Goal: Task Accomplishment & Management: Use online tool/utility

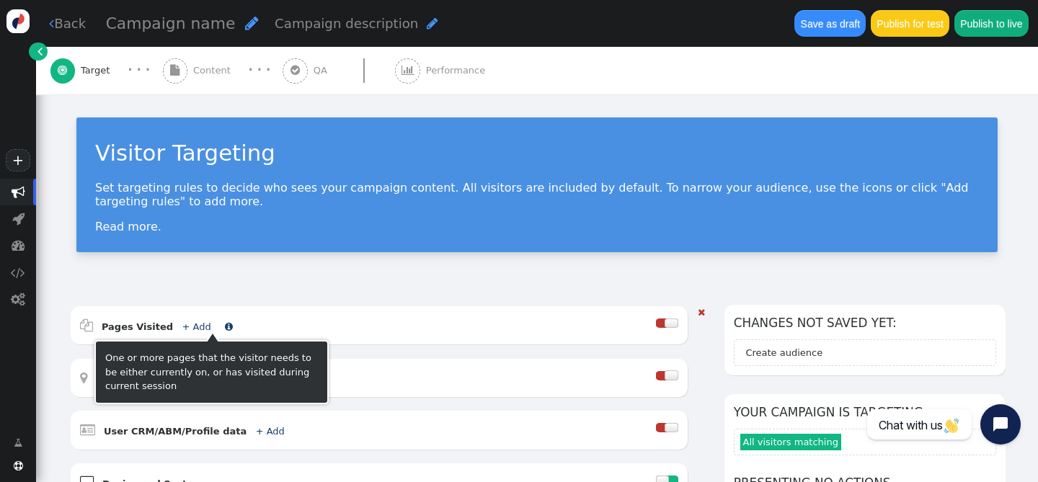
click at [187, 324] on link "+ Add" at bounding box center [196, 326] width 29 height 11
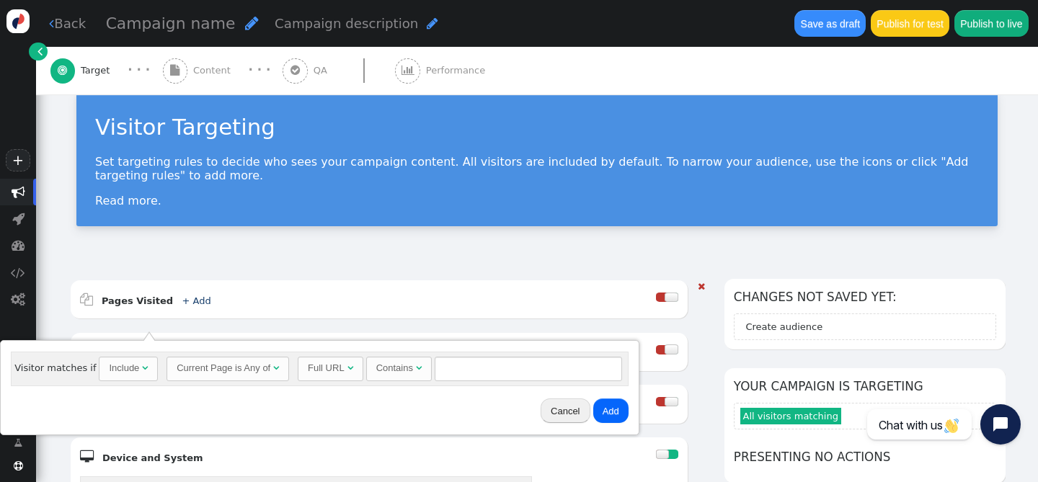
scroll to position [32, 0]
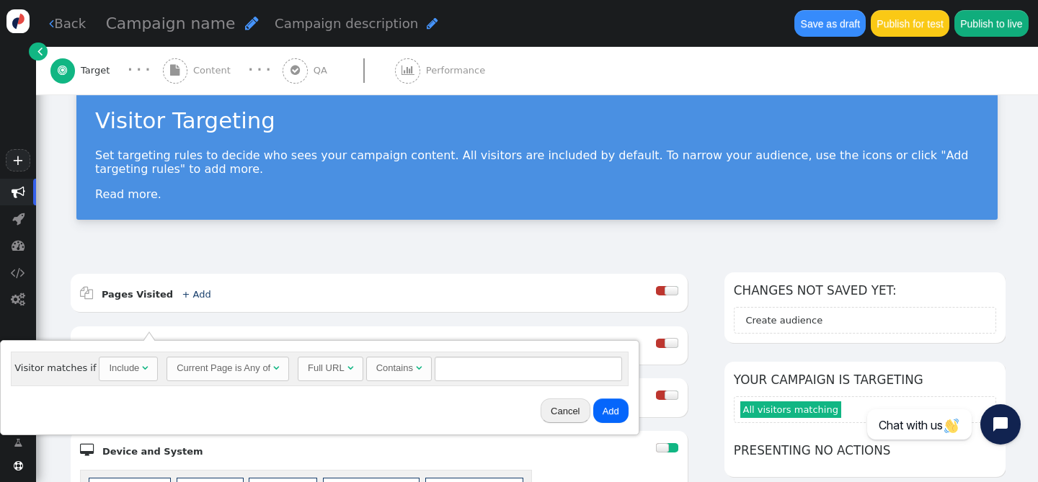
click at [134, 365] on div "Include" at bounding box center [124, 368] width 30 height 14
click at [187, 364] on div "Current Page is Any of" at bounding box center [224, 368] width 94 height 14
click at [324, 370] on div "Full URL" at bounding box center [326, 368] width 37 height 14
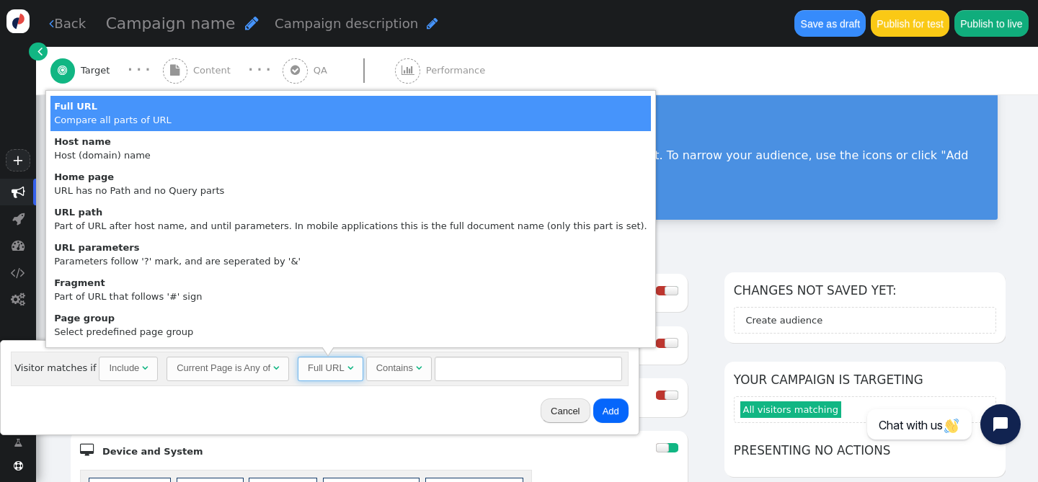
click at [324, 370] on div "Full URL" at bounding box center [326, 368] width 37 height 14
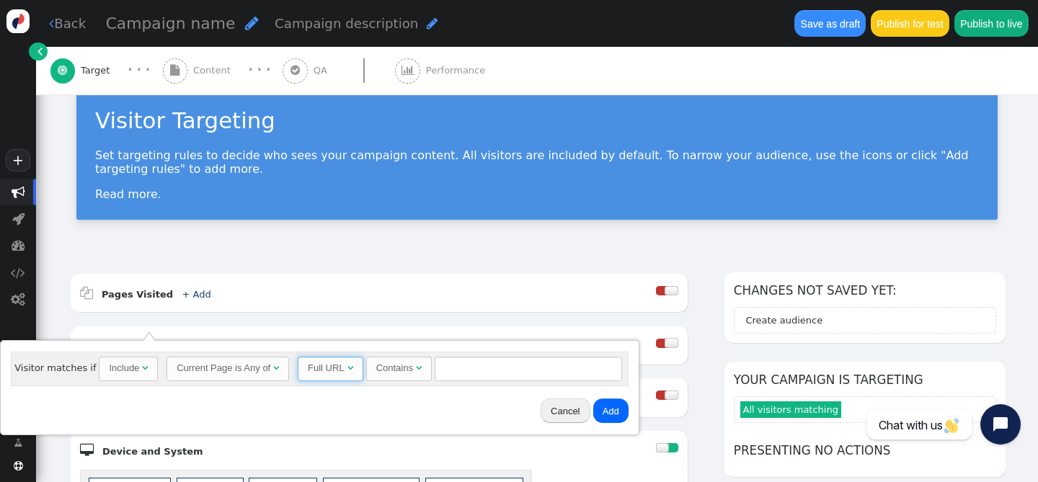
click at [394, 369] on div "Contains" at bounding box center [394, 368] width 37 height 14
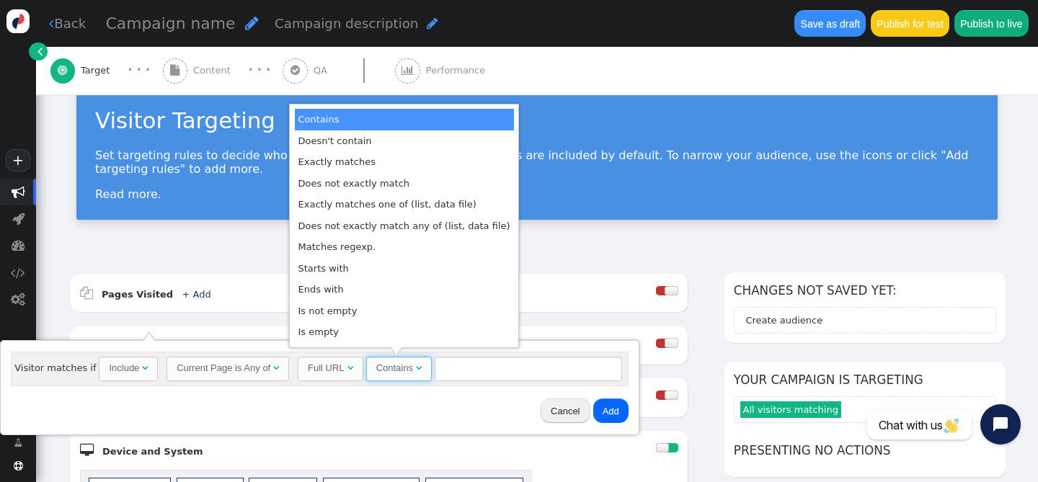
click at [394, 369] on div "Contains" at bounding box center [394, 368] width 37 height 14
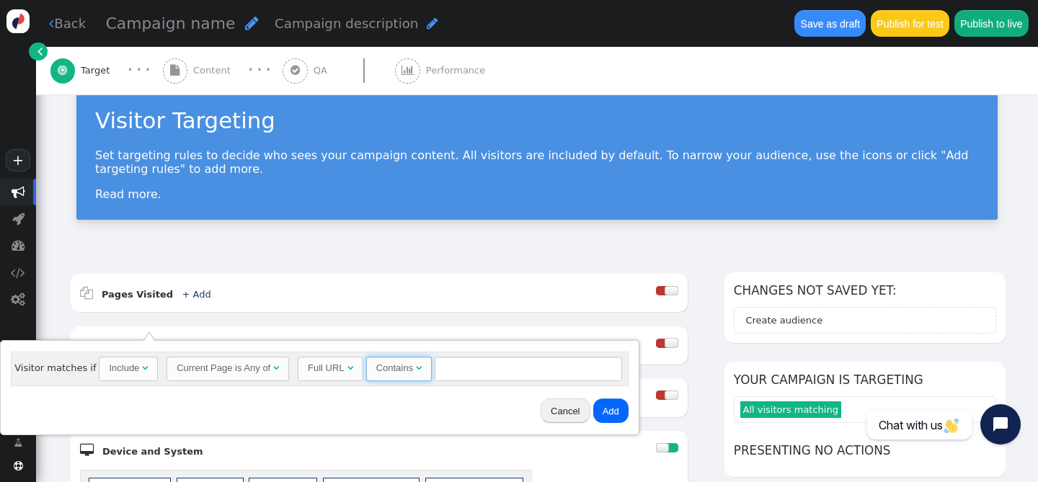
click at [394, 369] on div "Contains" at bounding box center [394, 368] width 37 height 14
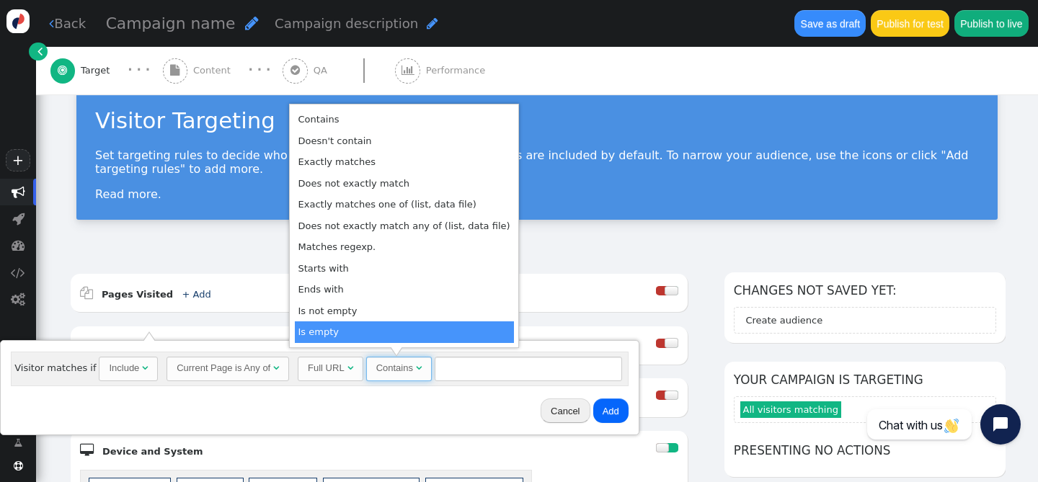
click at [396, 380] on span "Contains " at bounding box center [399, 369] width 66 height 24
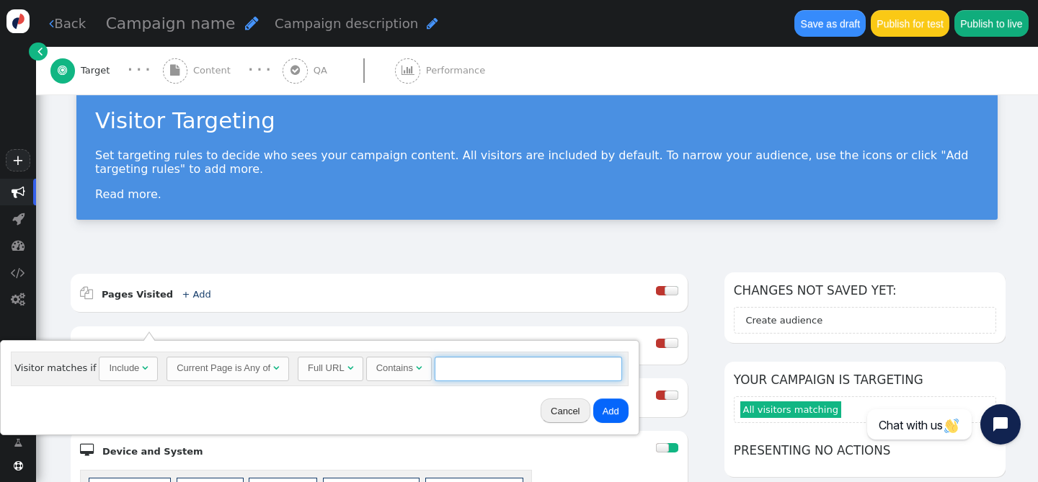
click at [462, 365] on input "text" at bounding box center [527, 369] width 187 height 24
paste input "[URL][DOMAIN_NAME]"
type input "[URL][DOMAIN_NAME]"
click at [615, 406] on button "Add" at bounding box center [610, 410] width 35 height 24
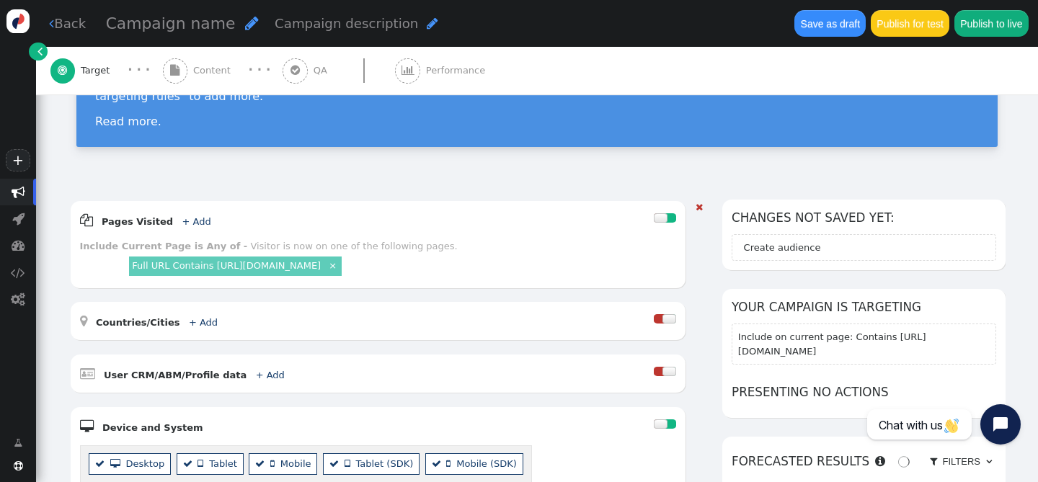
scroll to position [117, 0]
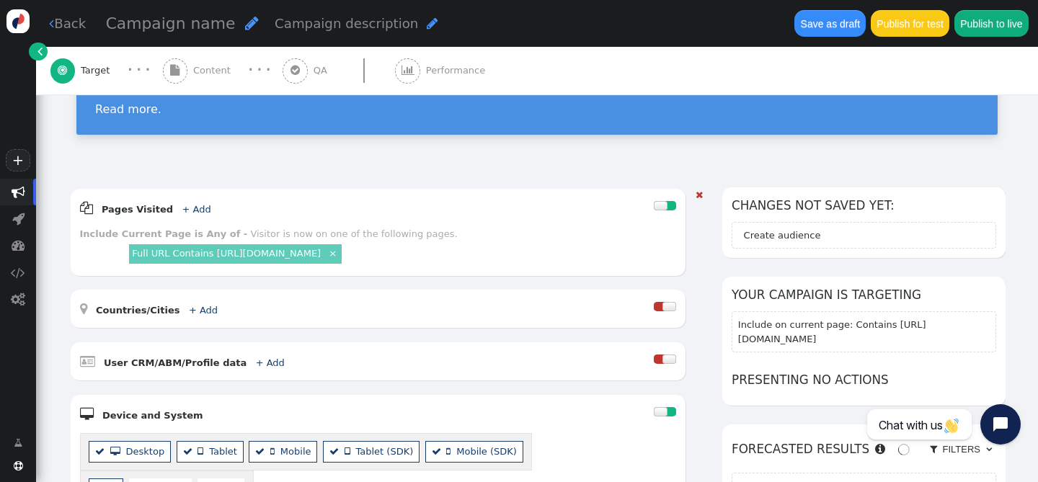
click at [189, 316] on div " Countries/Cities + Add " at bounding box center [367, 308] width 574 height 19
click at [190, 311] on link "+ Add" at bounding box center [203, 310] width 29 height 11
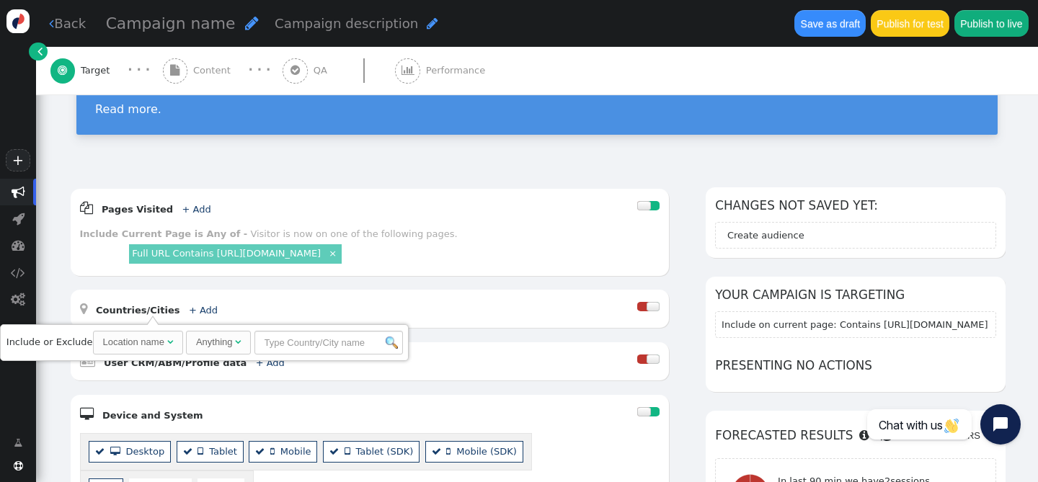
click at [159, 348] on div "Location name" at bounding box center [133, 342] width 61 height 14
click at [308, 341] on input "text" at bounding box center [328, 343] width 148 height 24
click at [324, 282] on div " Pages Visited + Add  Include Current Page is Any of - Visitor is now on one …" at bounding box center [370, 432] width 599 height 486
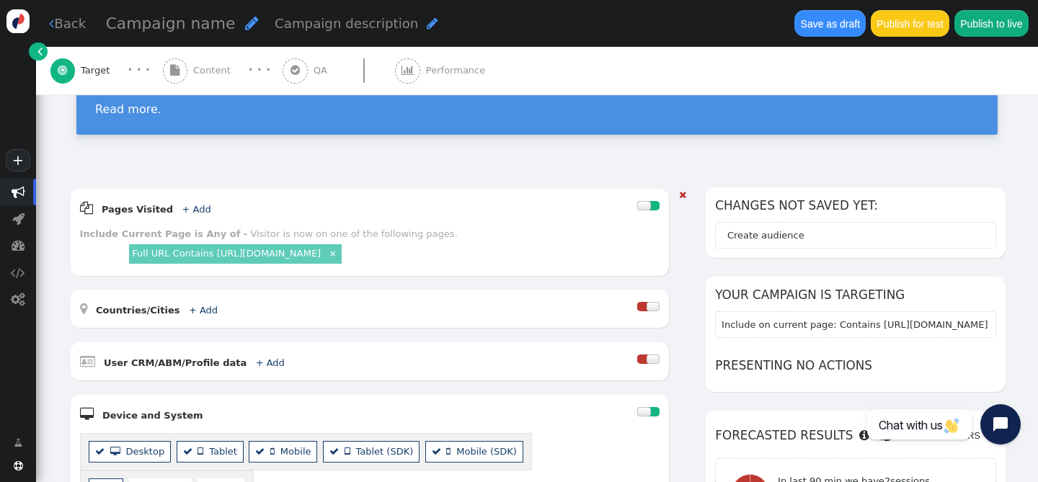
click at [646, 307] on div at bounding box center [643, 306] width 12 height 9
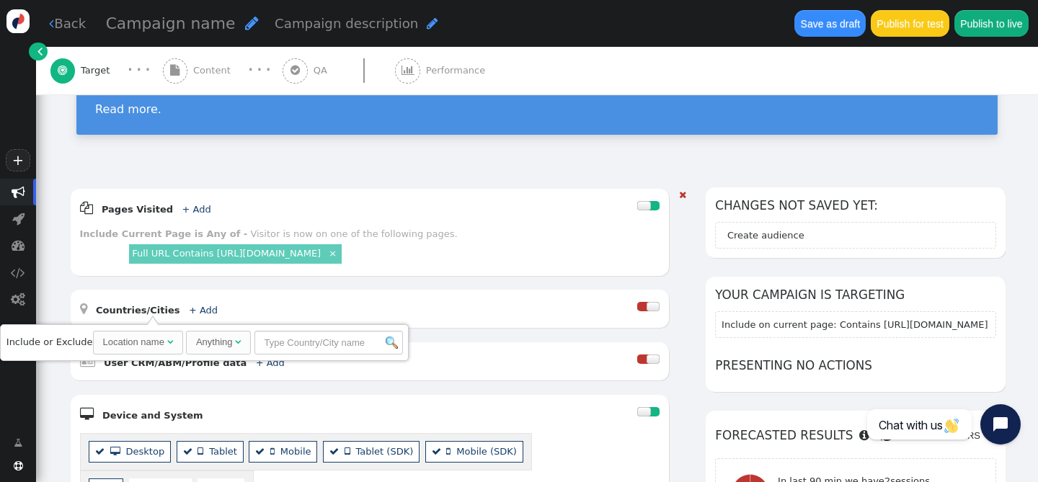
click at [548, 283] on div " Pages Visited + Add  Include Current Page is Any of - Visitor is now on one …" at bounding box center [370, 432] width 599 height 486
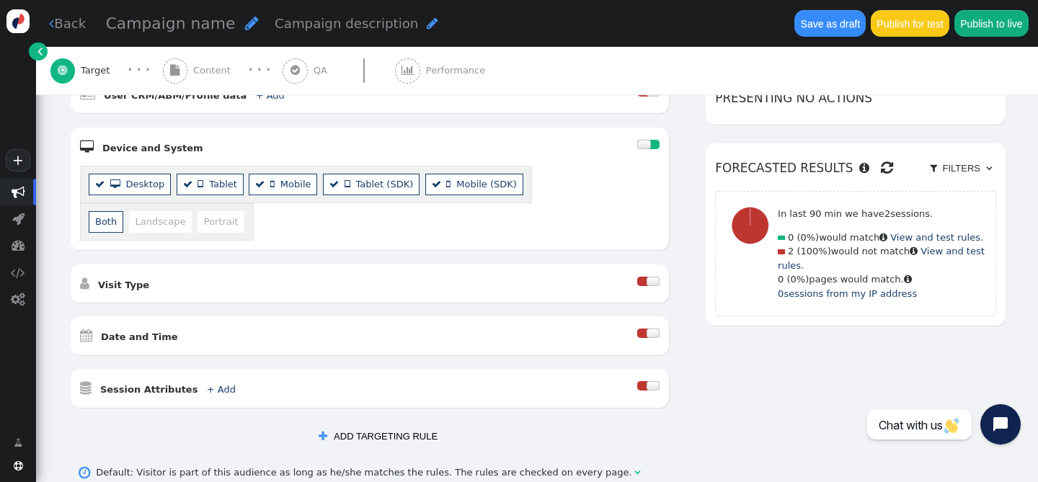
scroll to position [393, 0]
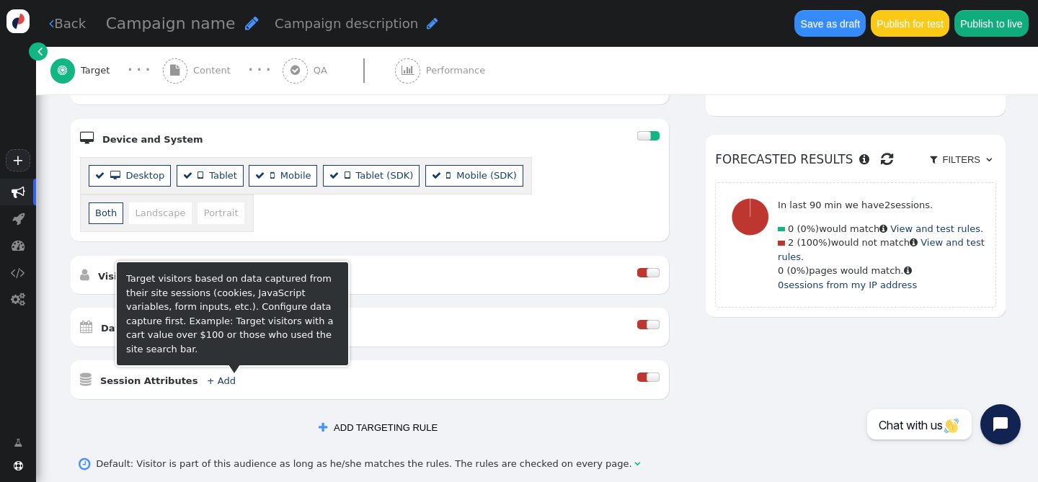
click at [198, 284] on div "Target visitors based on data captured from their site sessions (cookies, JavaS…" at bounding box center [232, 314] width 213 height 84
click at [117, 282] on div "Target visitors based on data captured from their site sessions (cookies, JavaS…" at bounding box center [232, 314] width 234 height 106
click at [105, 275] on b "Visit Type" at bounding box center [123, 276] width 51 height 11
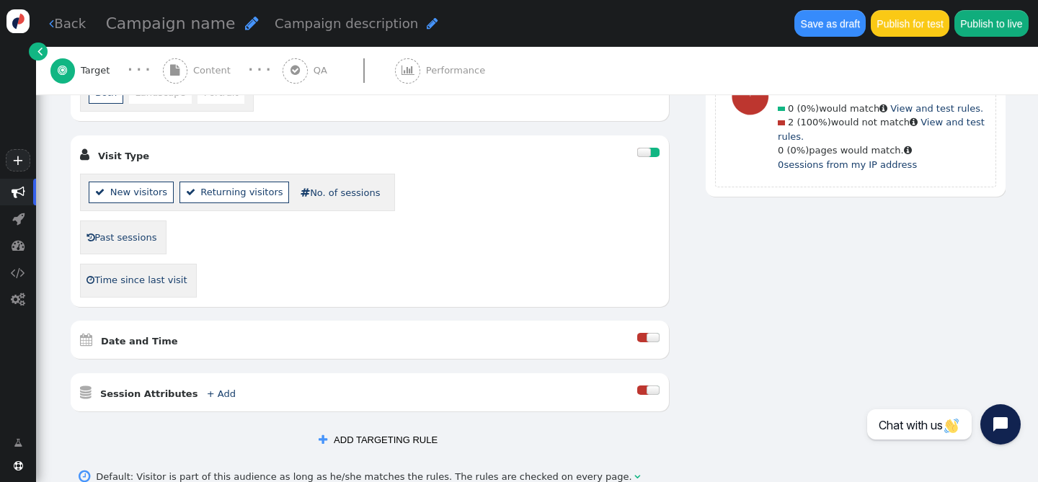
scroll to position [551, 0]
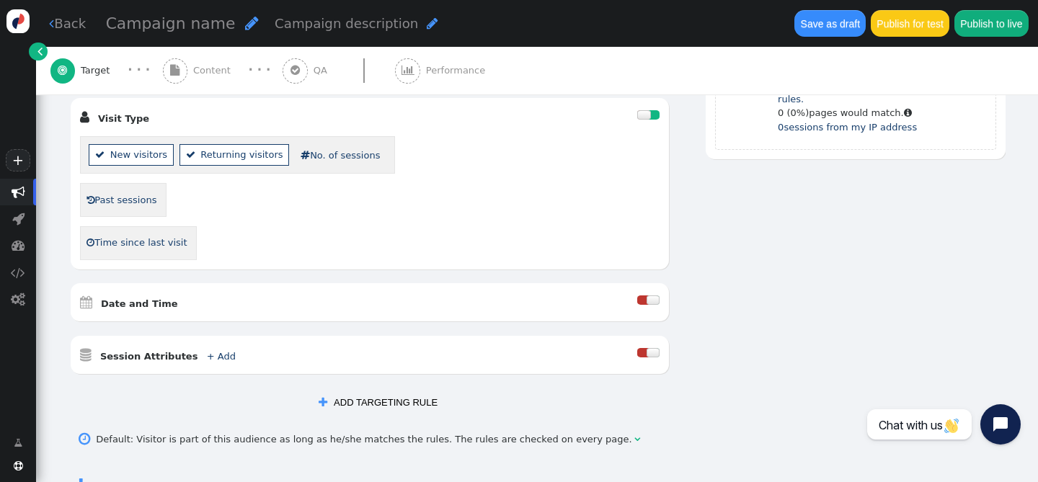
click at [205, 311] on div " Date and Time " at bounding box center [359, 302] width 558 height 19
click at [191, 305] on span "" at bounding box center [195, 303] width 8 height 9
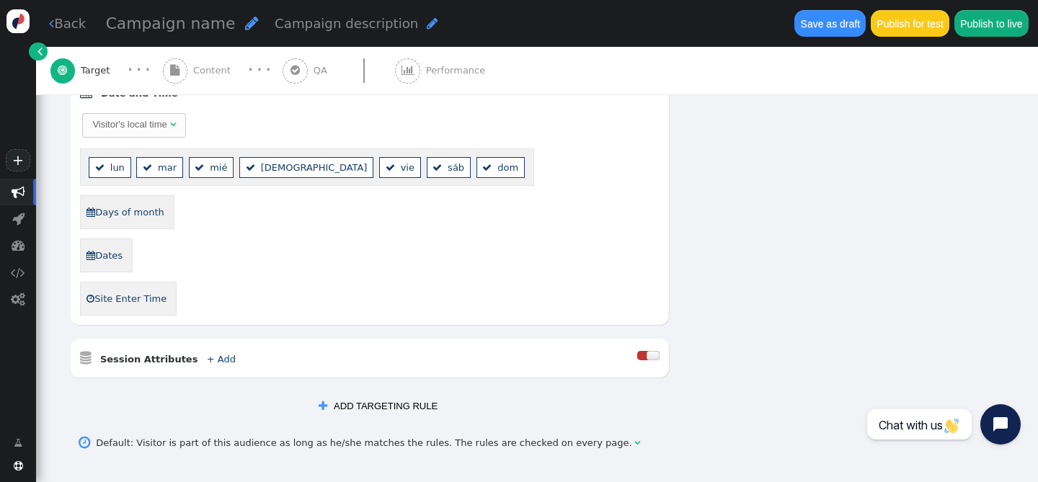
scroll to position [780, 0]
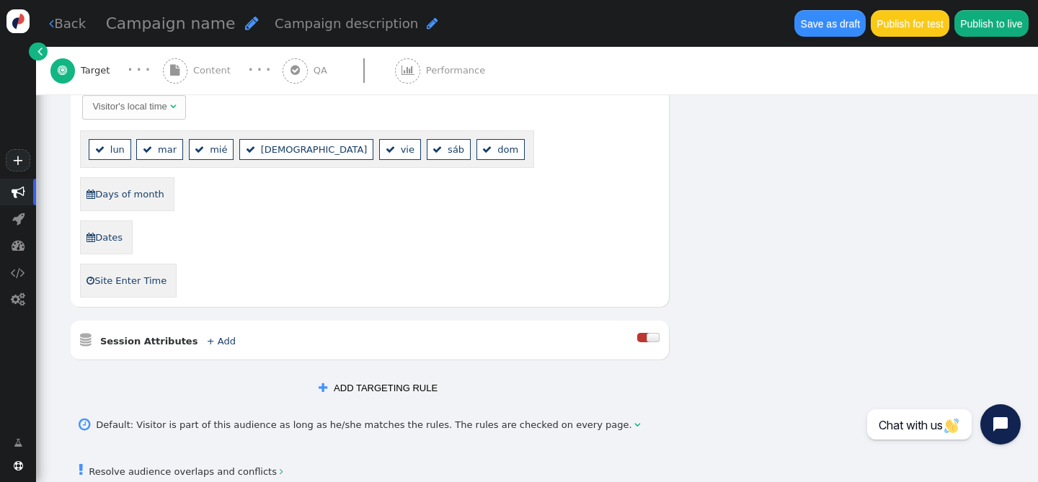
click at [134, 112] on div "Visitor's local time" at bounding box center [129, 106] width 74 height 14
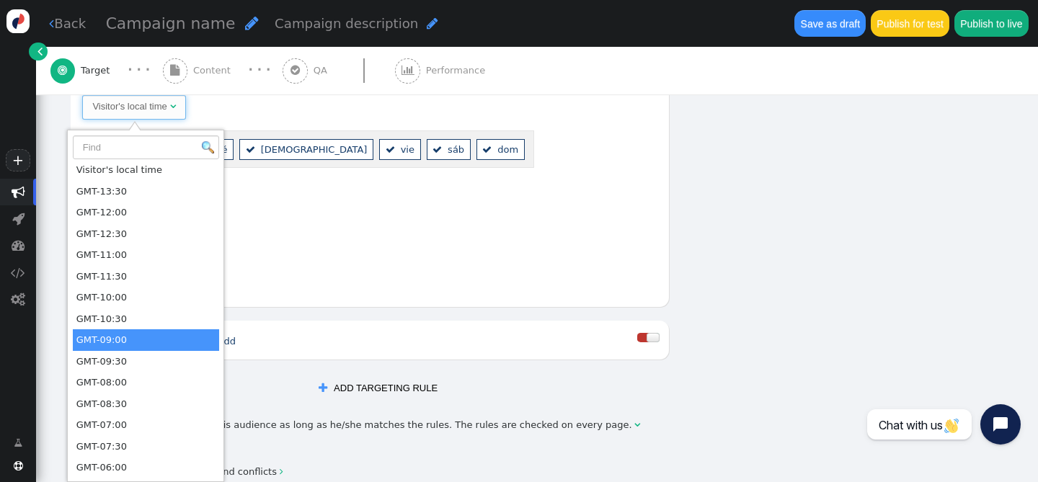
click at [297, 265] on div "Visitor's local time   lun  mar  mié  jue  vie  sáb  dom  Days of mont…" at bounding box center [370, 195] width 580 height 205
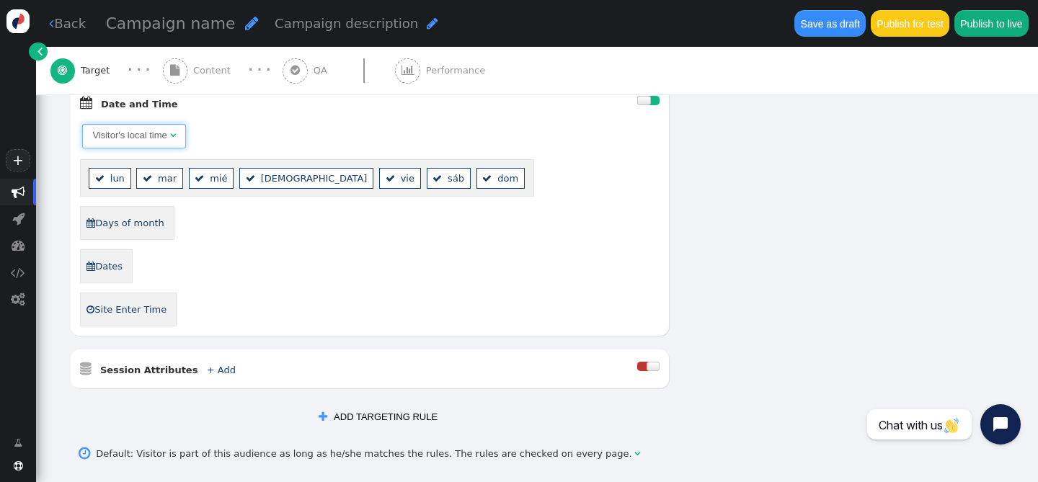
scroll to position [753, 0]
click at [210, 373] on link "+ Add" at bounding box center [221, 367] width 29 height 11
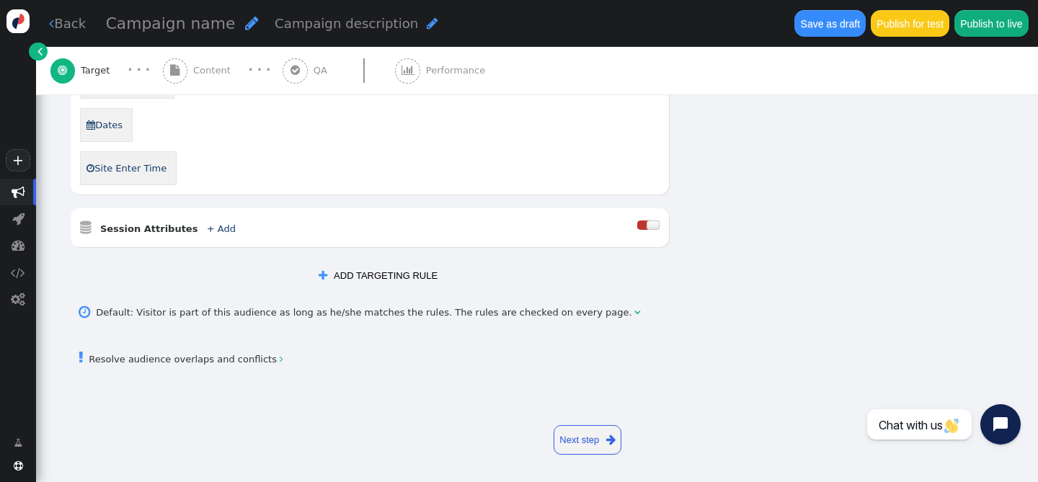
click at [599, 445] on link "Next step " at bounding box center [587, 440] width 68 height 30
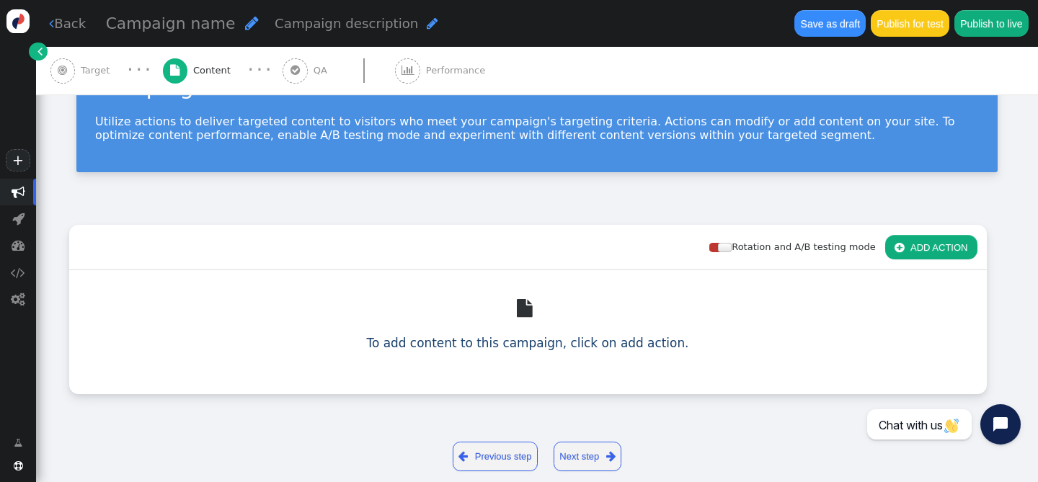
scroll to position [85, 0]
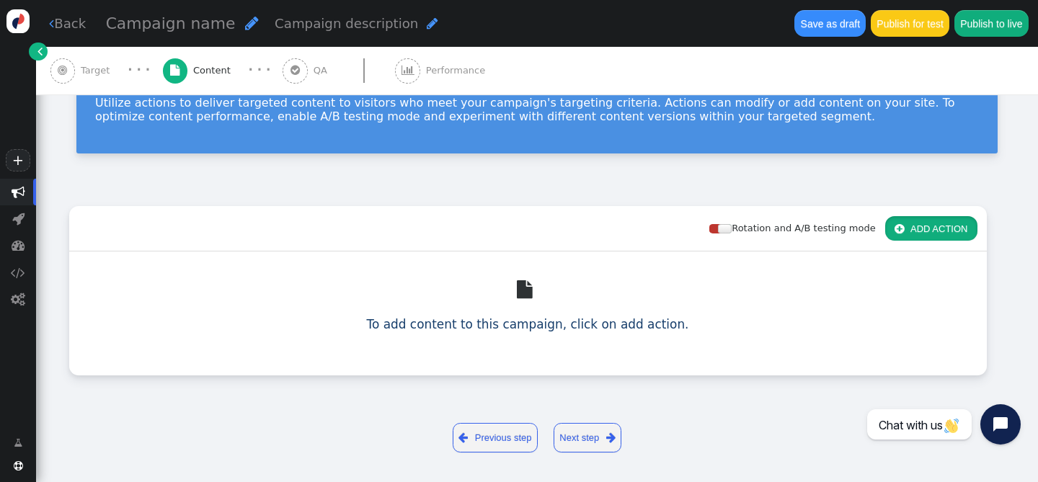
click at [929, 229] on button " ADD ACTION" at bounding box center [931, 228] width 92 height 24
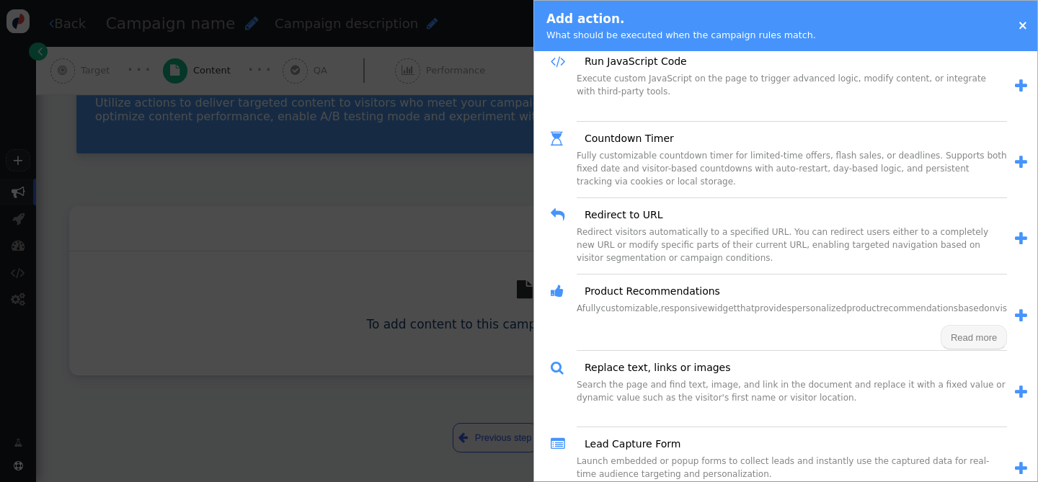
scroll to position [0, 0]
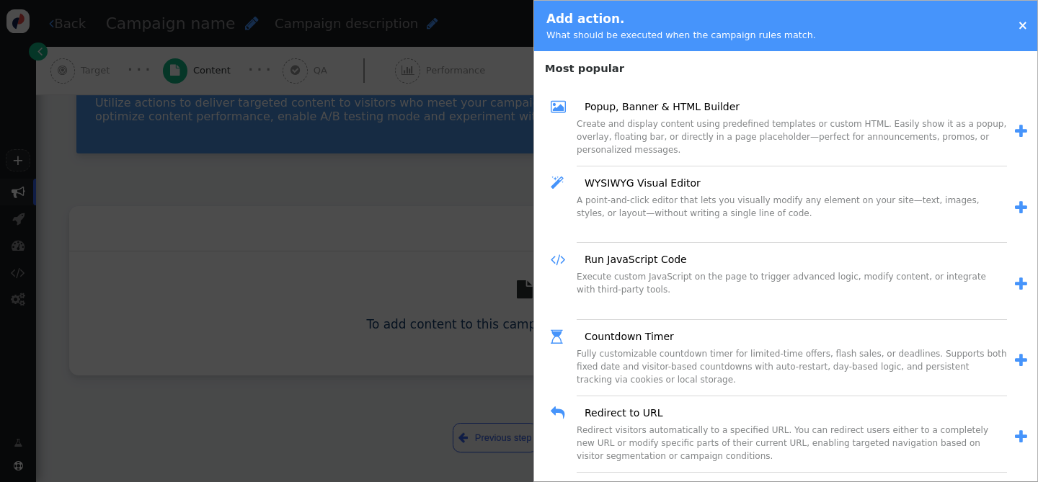
click at [1016, 125] on span "" at bounding box center [1021, 131] width 12 height 15
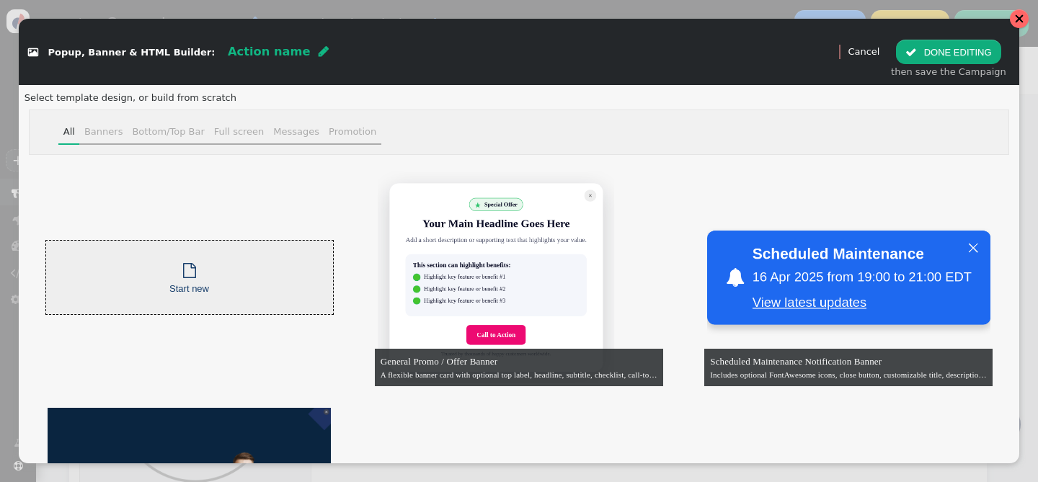
click at [1021, 20] on div at bounding box center [1019, 19] width 10 height 10
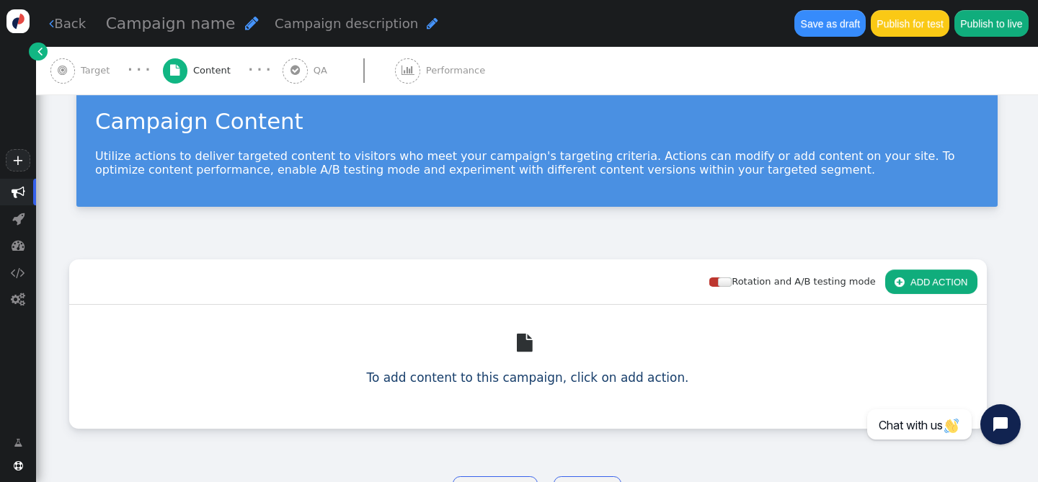
scroll to position [30, 0]
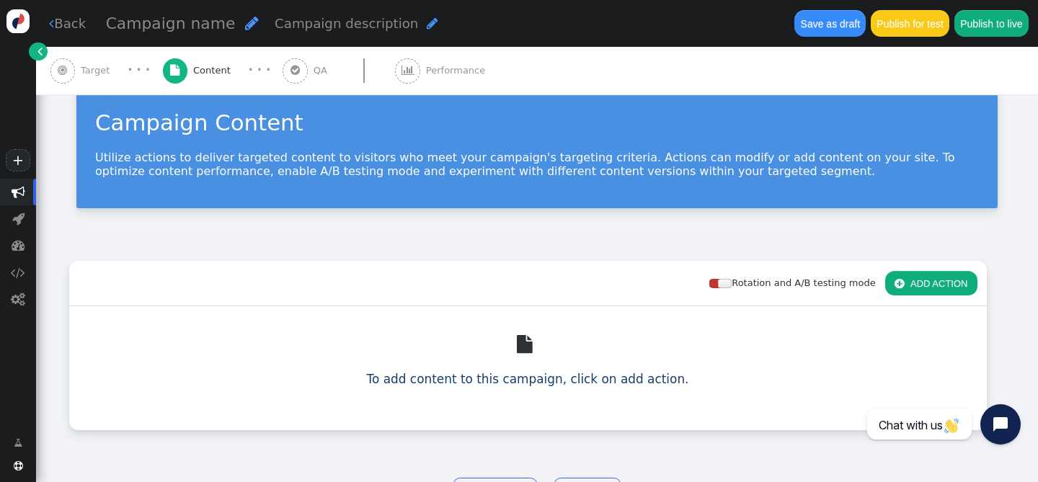
click at [721, 278] on div "Rotation and A/B testing mode" at bounding box center [797, 283] width 176 height 14
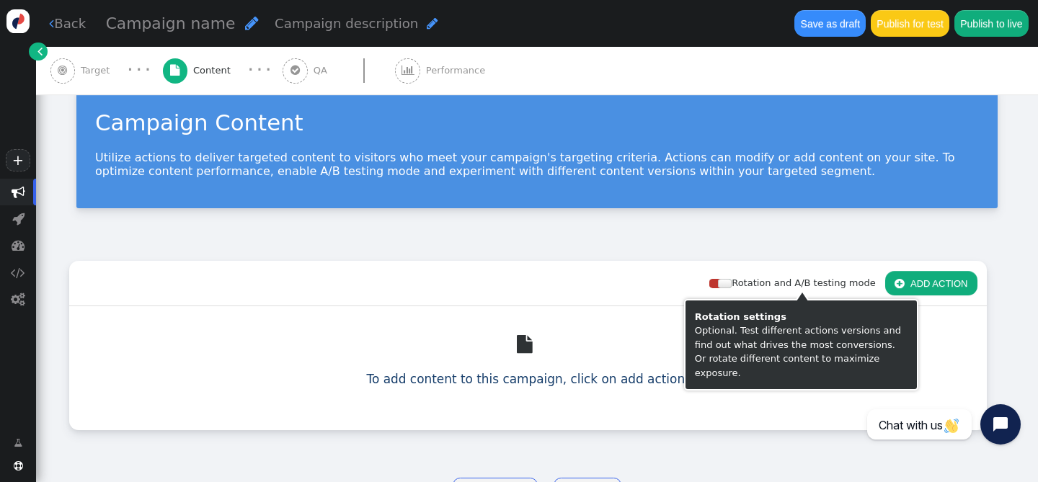
click at [721, 282] on div at bounding box center [715, 283] width 12 height 9
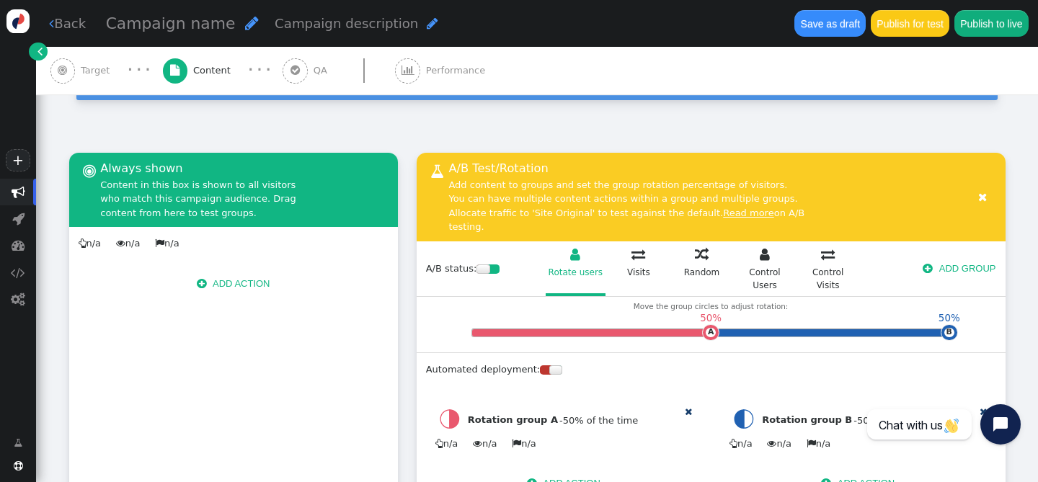
scroll to position [120, 0]
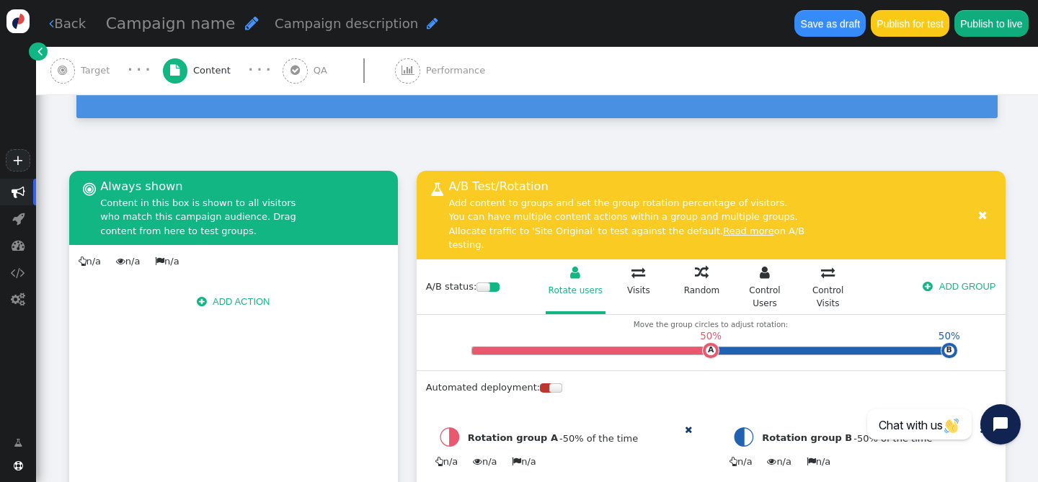
click at [257, 300] on button " ADD ACTION" at bounding box center [233, 301] width 92 height 24
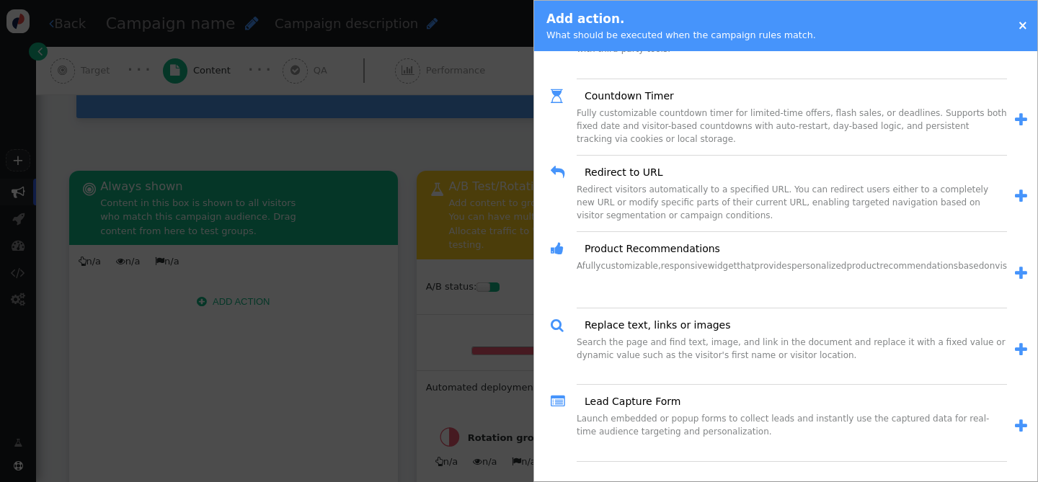
scroll to position [248, 0]
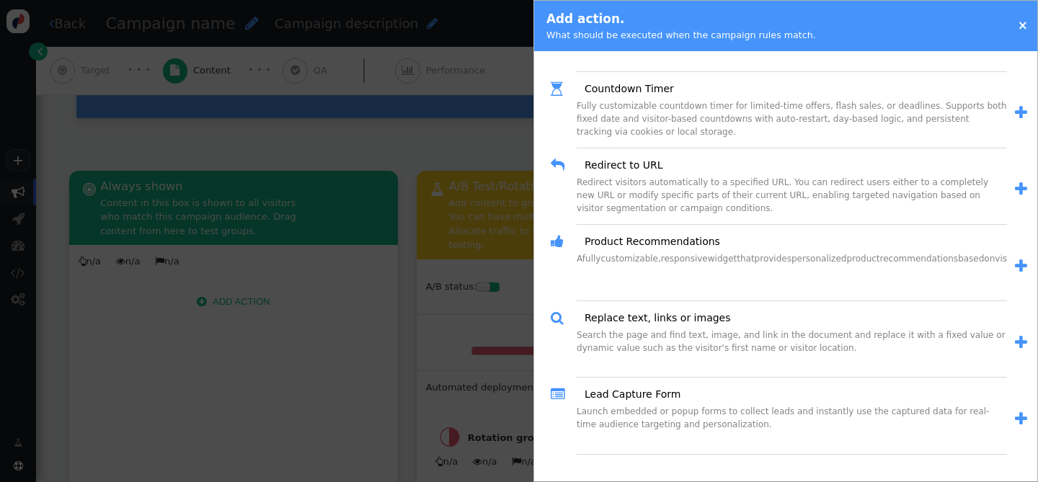
click at [1017, 341] on span "" at bounding box center [1021, 342] width 12 height 15
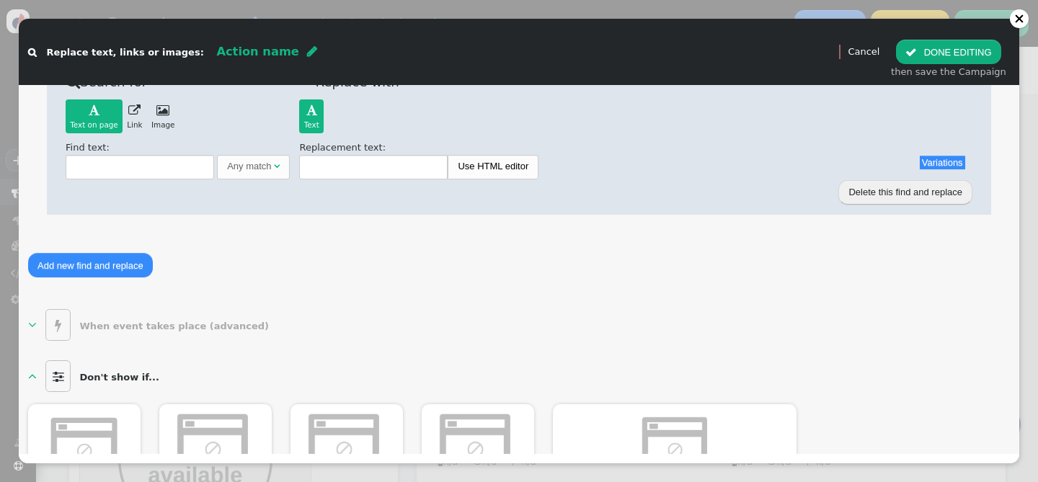
scroll to position [0, 0]
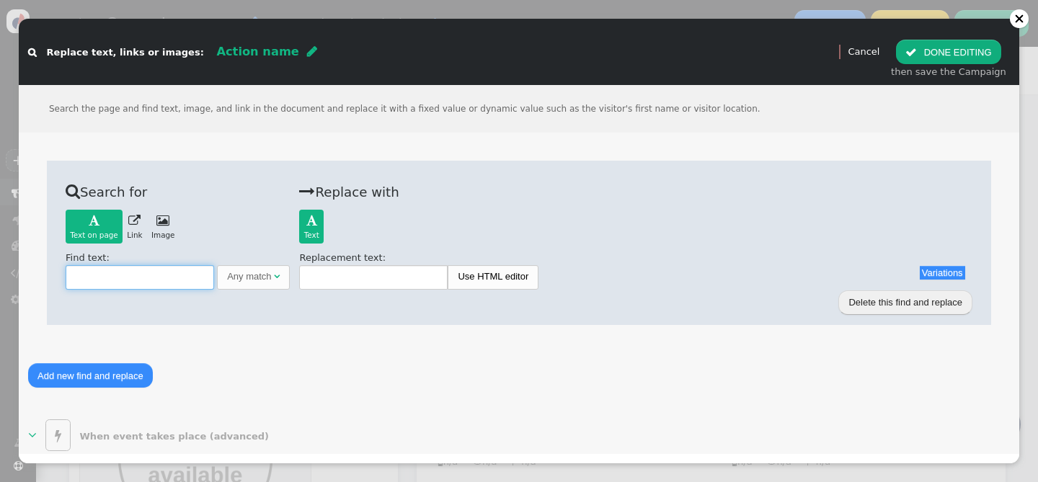
click at [160, 272] on input "text" at bounding box center [140, 277] width 148 height 24
click at [479, 272] on link "Use HTML editor" at bounding box center [492, 277] width 89 height 22
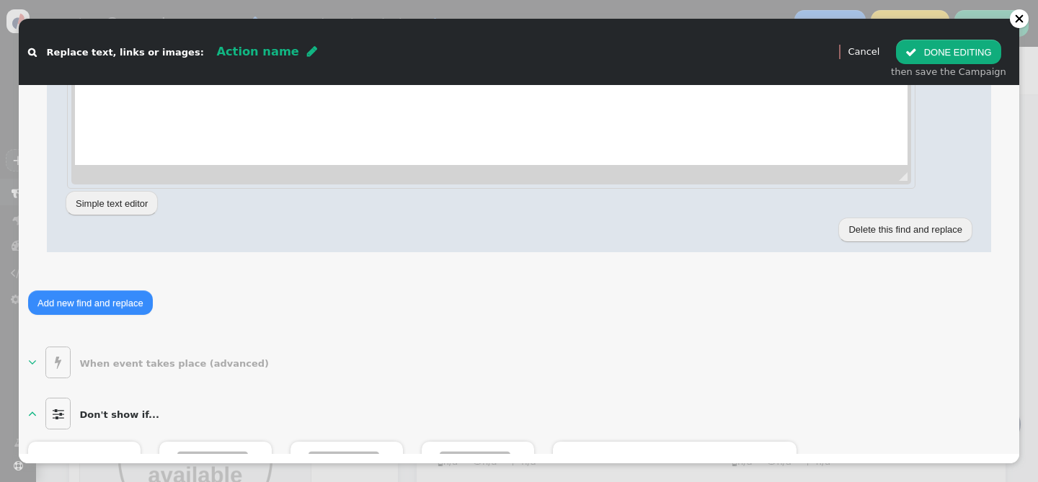
scroll to position [458, 0]
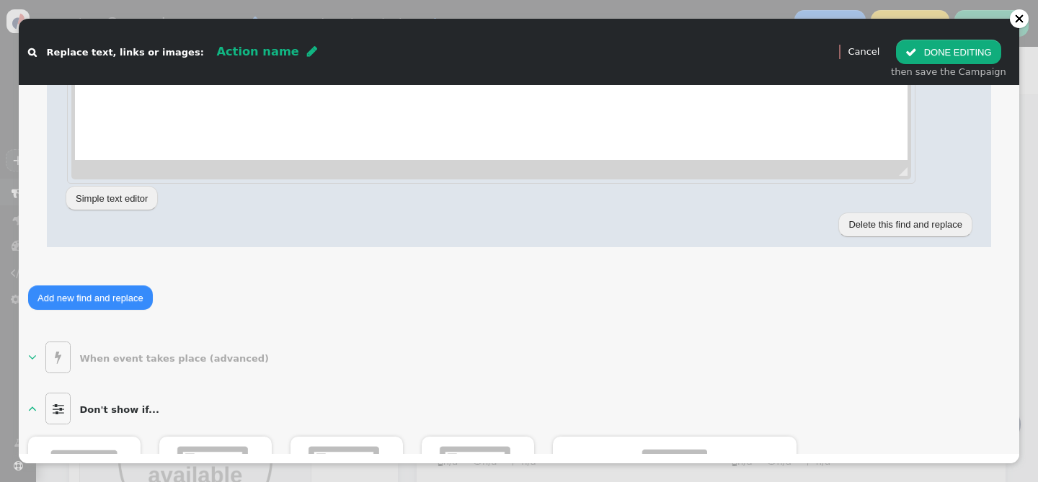
click at [130, 199] on button "Simple text editor" at bounding box center [112, 198] width 92 height 24
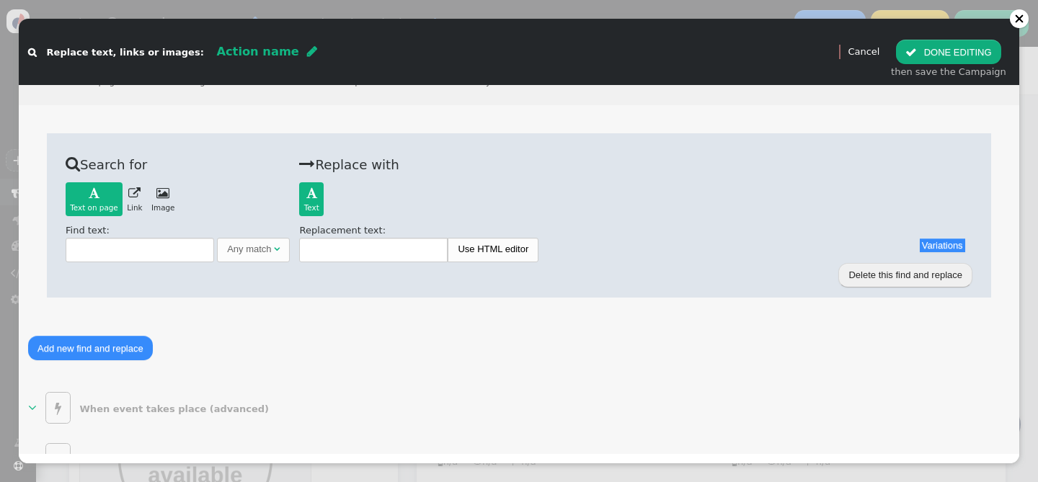
scroll to position [23, 0]
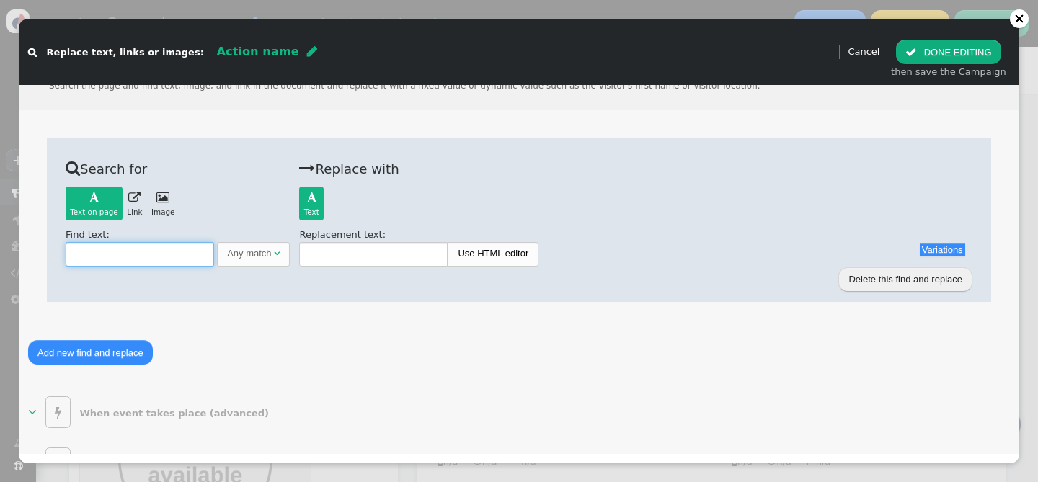
click at [128, 249] on input "text" at bounding box center [140, 254] width 148 height 24
type input "o"
type input "continuar con mi reserva"
click at [353, 250] on input "text" at bounding box center [373, 254] width 148 height 24
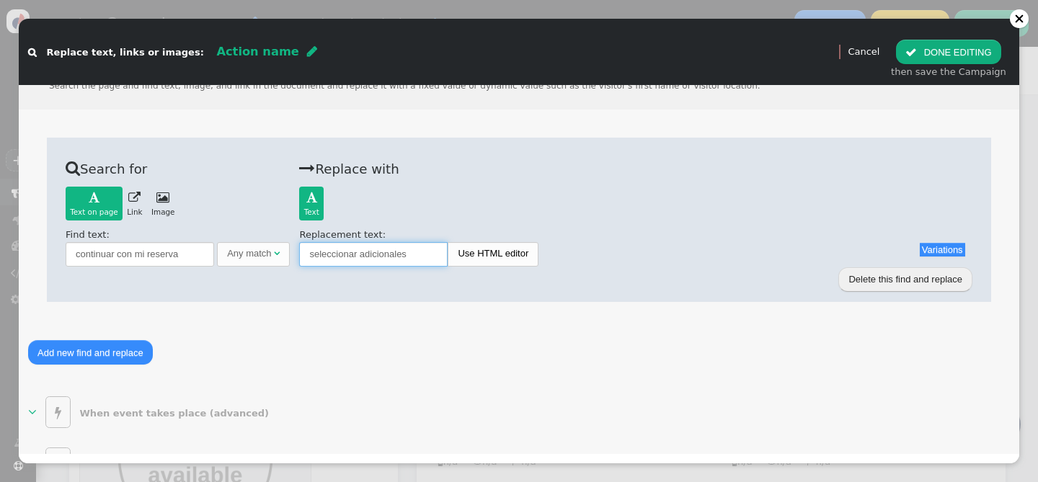
drag, startPoint x: 419, startPoint y: 262, endPoint x: 257, endPoint y: 226, distance: 166.1
click at [257, 226] on div " Search for Text on page   Text on page  Link  Image  Back Find text: con…" at bounding box center [519, 211] width 906 height 110
type input "c"
type input "Continuar al resulmen de compra"
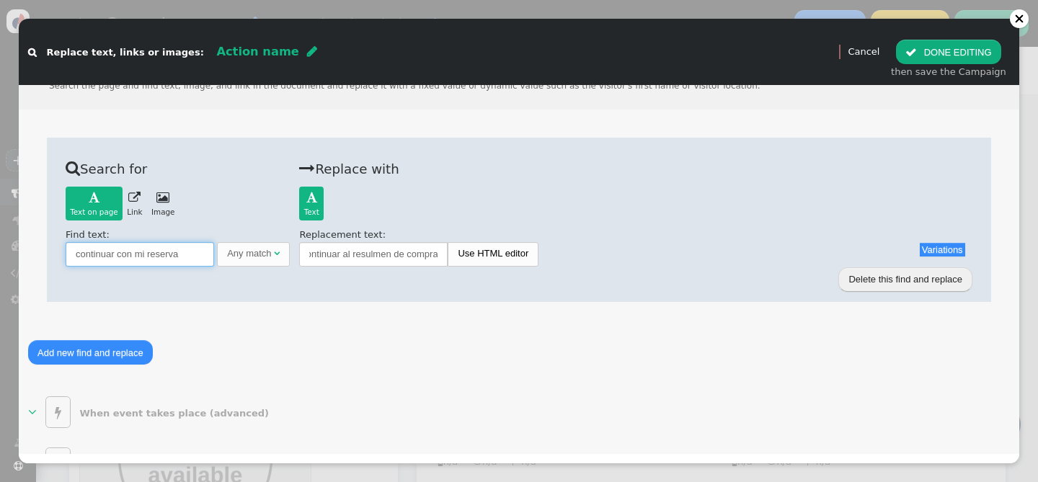
scroll to position [0, 0]
click at [80, 250] on input "continuar con mi reserva" at bounding box center [140, 254] width 148 height 24
type input "Continuar con mi reserva"
click at [698, 252] on div "Continuar al resulmen de compra Use HTML editor" at bounding box center [635, 254] width 673 height 24
click at [384, 255] on input "Continuar al resulmen de compra" at bounding box center [373, 254] width 148 height 24
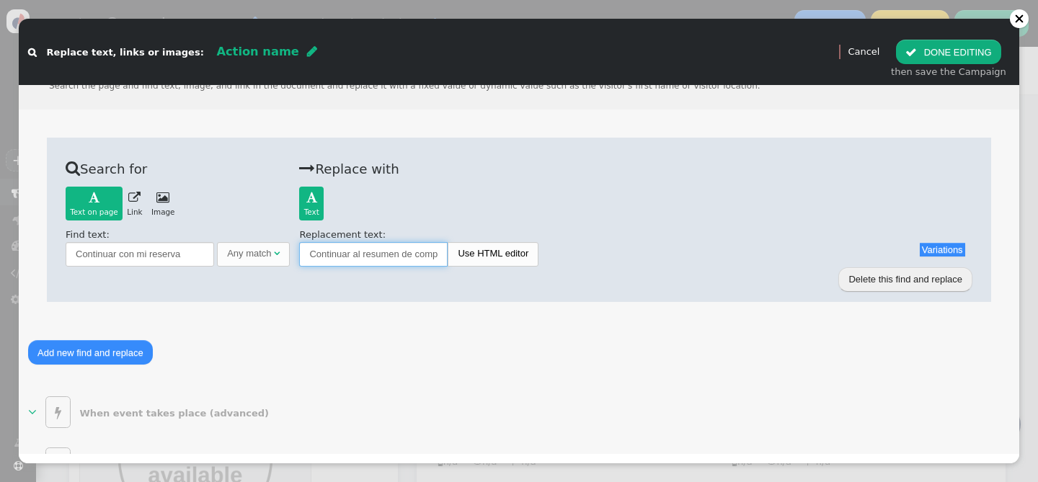
click at [409, 260] on input "Continuar al resumen de compra" at bounding box center [373, 254] width 148 height 24
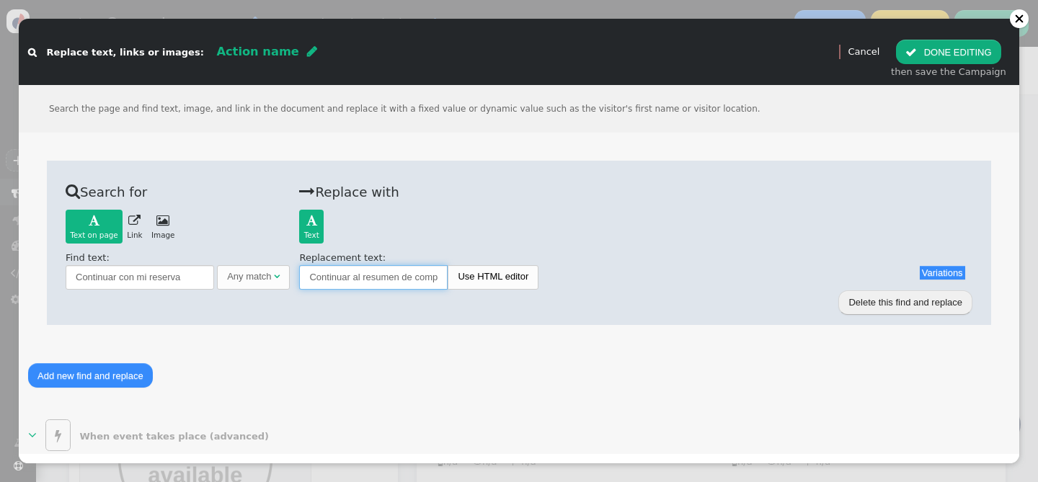
type input "Continuar al resumen de compra"
click at [960, 45] on button " DONE EDITING" at bounding box center [948, 52] width 104 height 24
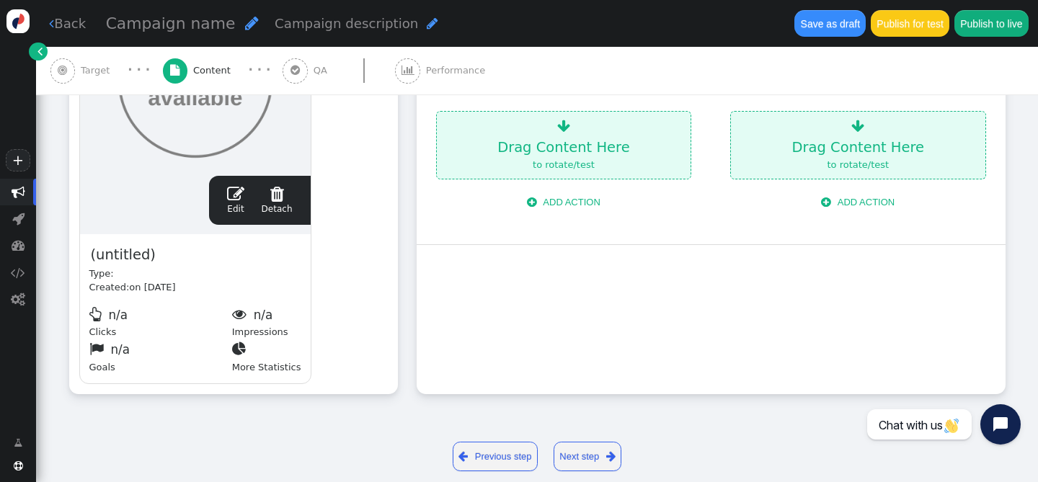
scroll to position [517, 0]
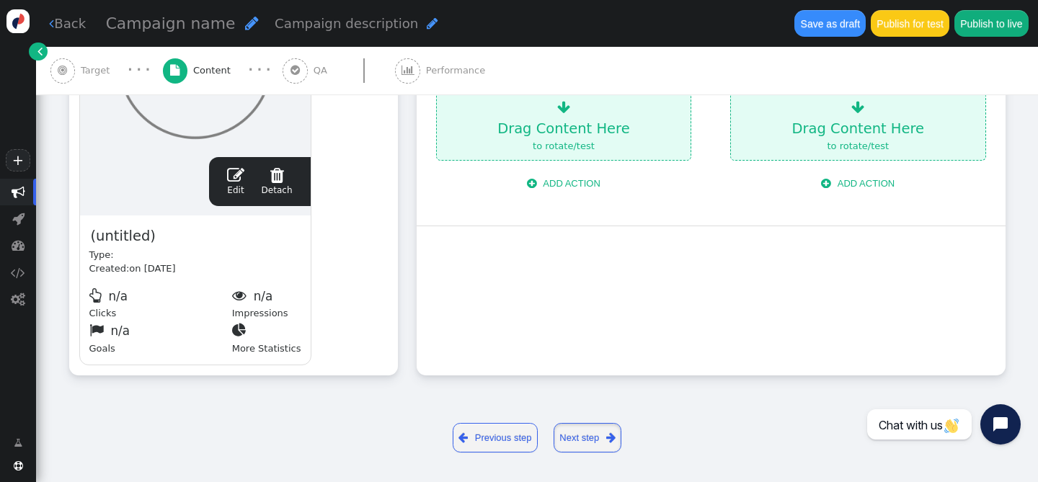
click at [585, 435] on link "Next step " at bounding box center [587, 438] width 68 height 30
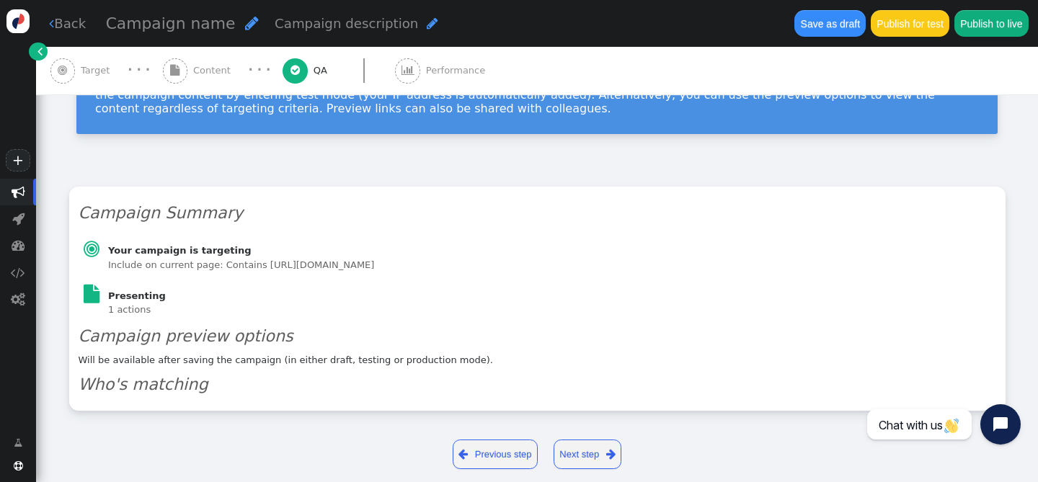
scroll to position [111, 0]
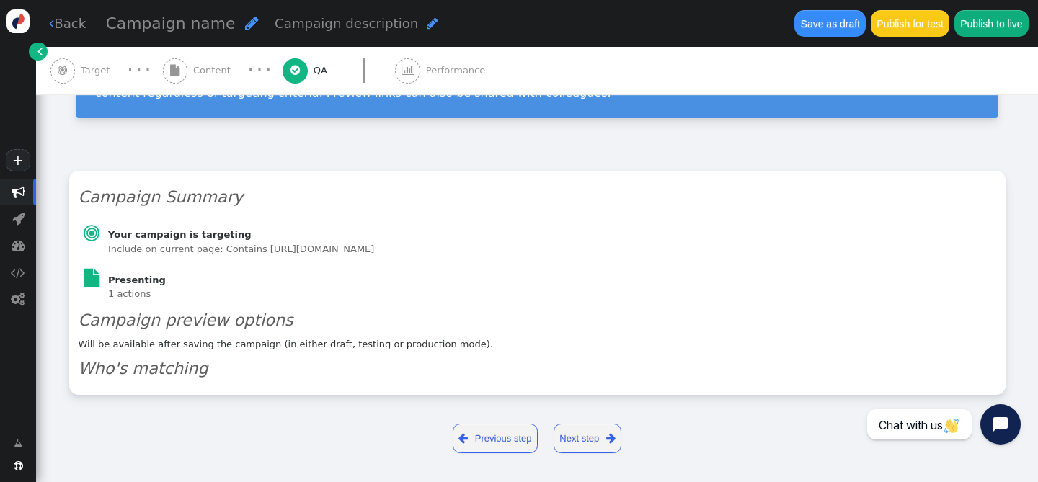
click at [245, 26] on span "" at bounding box center [252, 23] width 14 height 16
type input "C"
type input "Test #1"
click at [138, 290] on span "1 actions Unnamed" at bounding box center [129, 293] width 43 height 11
click at [138, 277] on h6 "Presenting" at bounding box center [241, 280] width 266 height 14
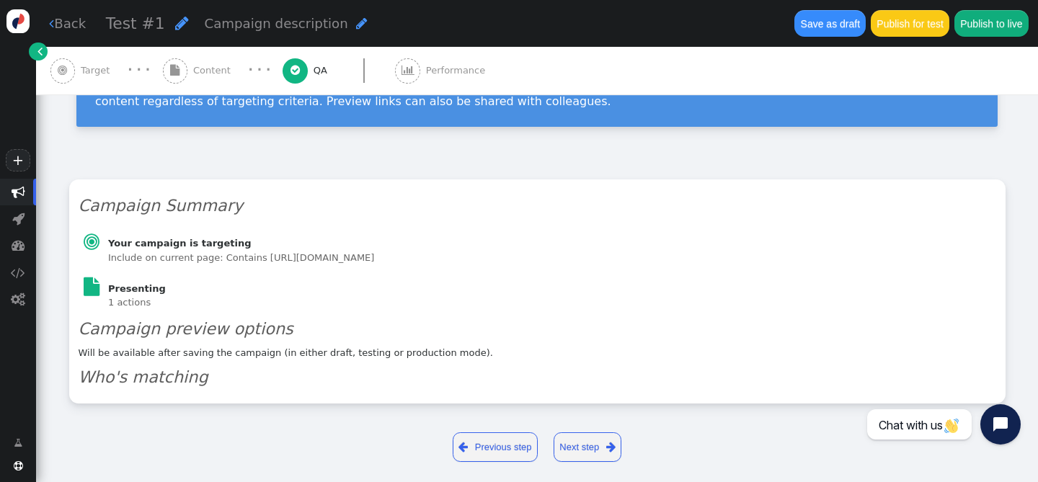
scroll to position [99, 0]
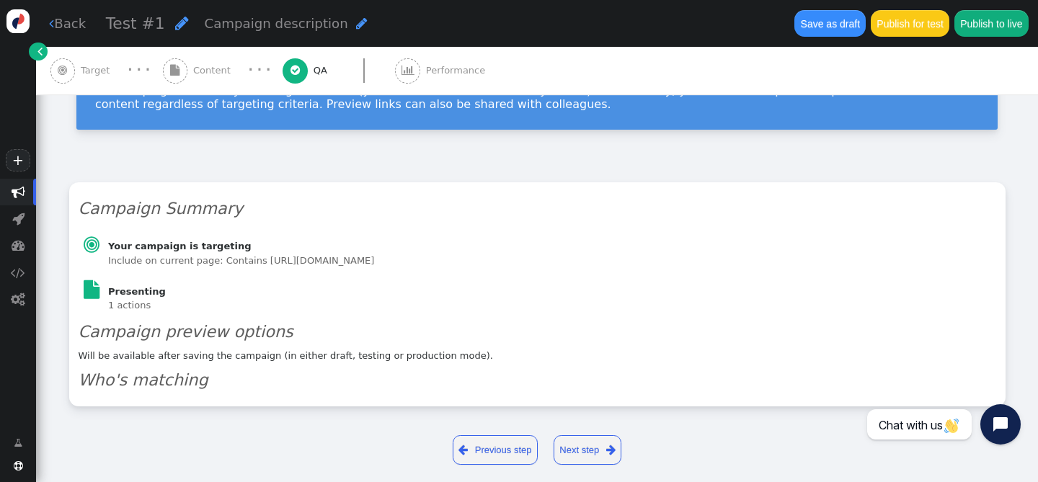
click at [71, 72] on span "" at bounding box center [62, 70] width 25 height 25
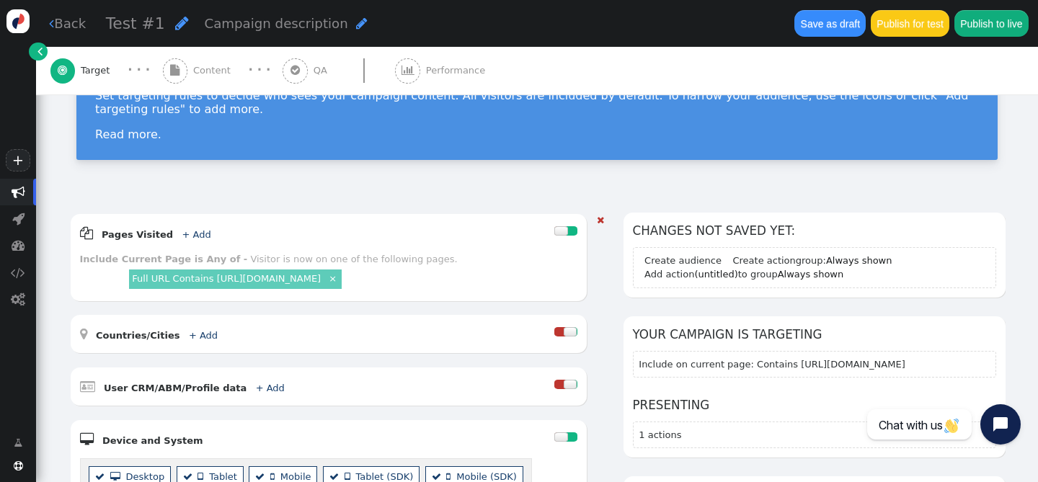
click at [329, 281] on link "×" at bounding box center [332, 278] width 12 height 12
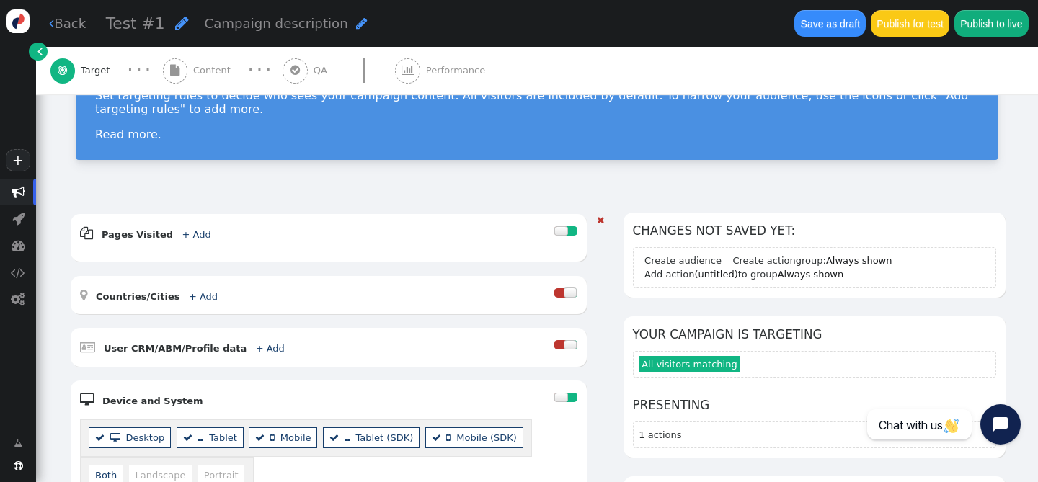
click at [181, 239] on div " Pages Visited + Add " at bounding box center [317, 232] width 475 height 19
click at [184, 238] on link "+ Add" at bounding box center [196, 234] width 29 height 11
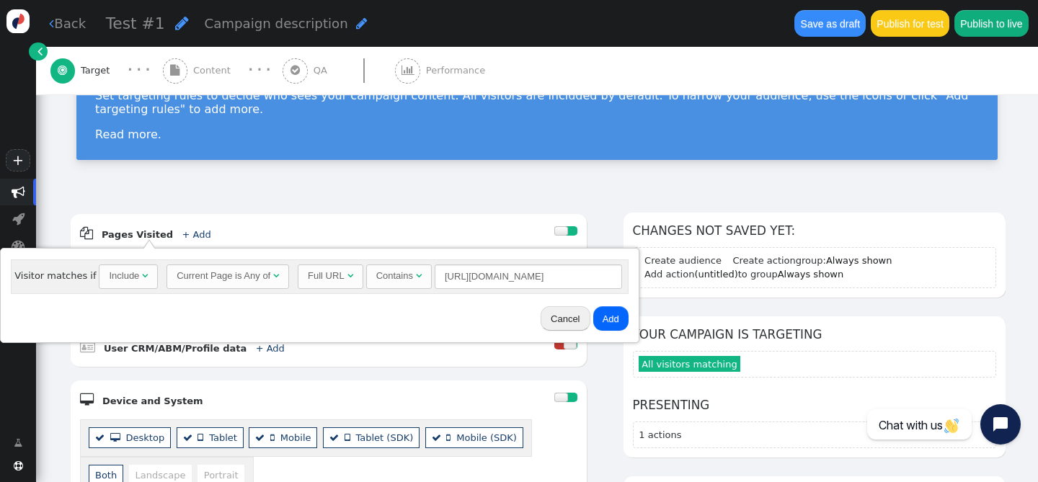
click at [129, 277] on div "Include" at bounding box center [124, 276] width 30 height 14
click at [187, 277] on div "Current Page is Any of" at bounding box center [224, 276] width 94 height 14
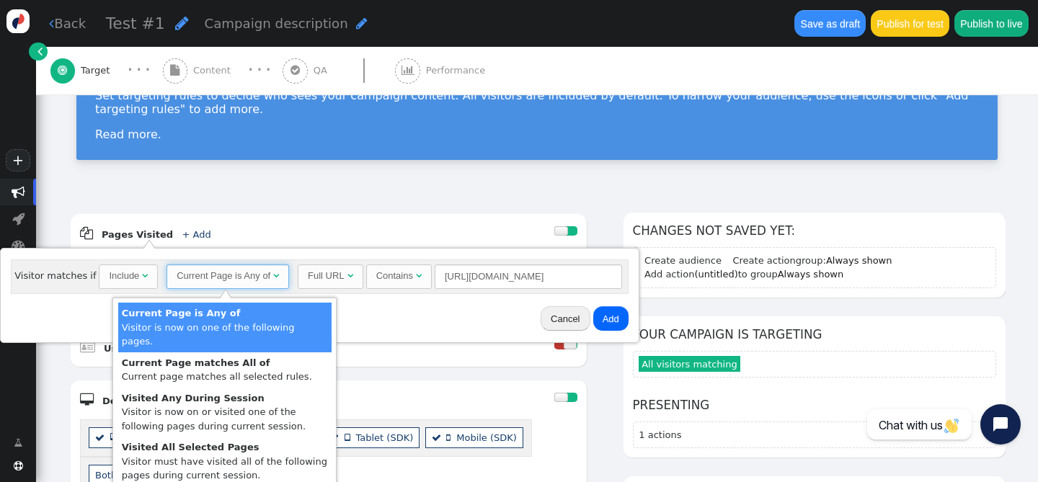
click at [187, 277] on div "Current Page is Any of" at bounding box center [224, 276] width 94 height 14
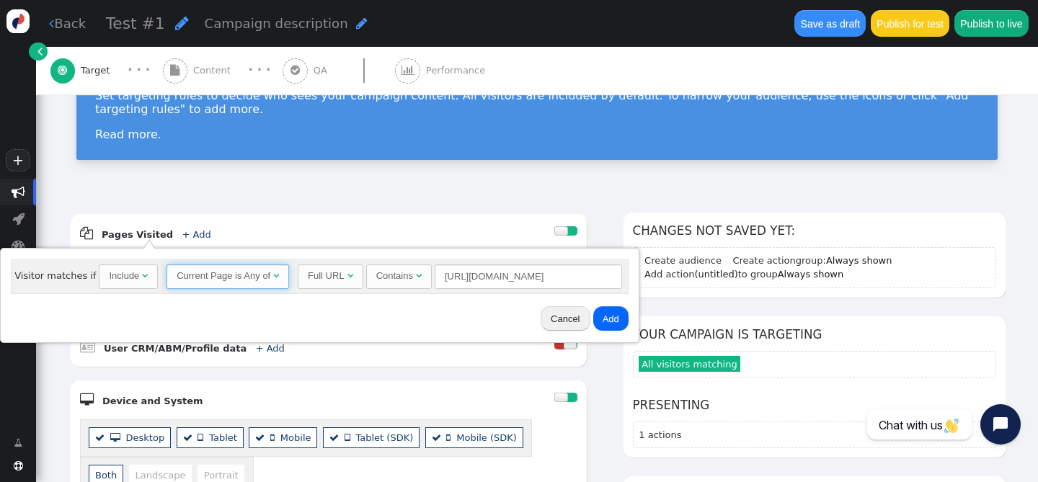
click at [308, 279] on div "Full URL" at bounding box center [326, 276] width 37 height 14
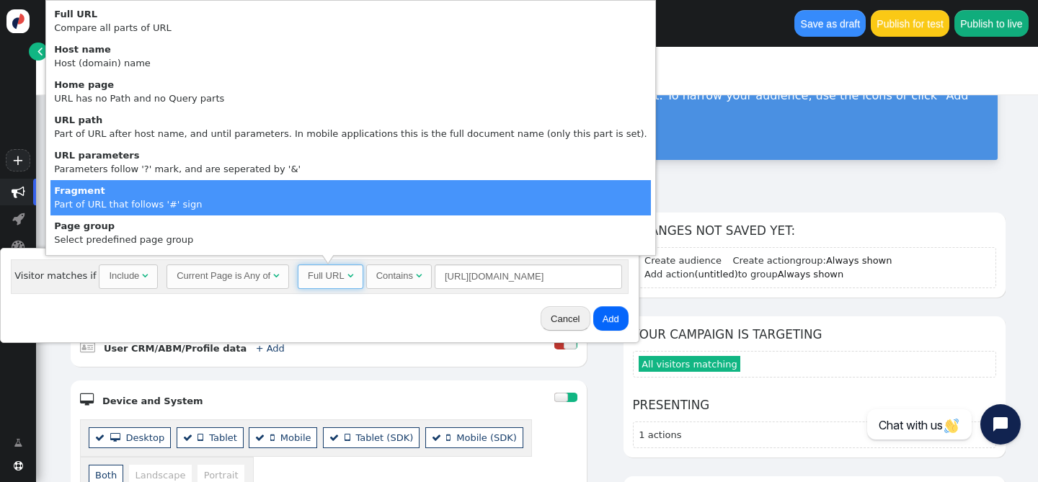
scroll to position [0, 0]
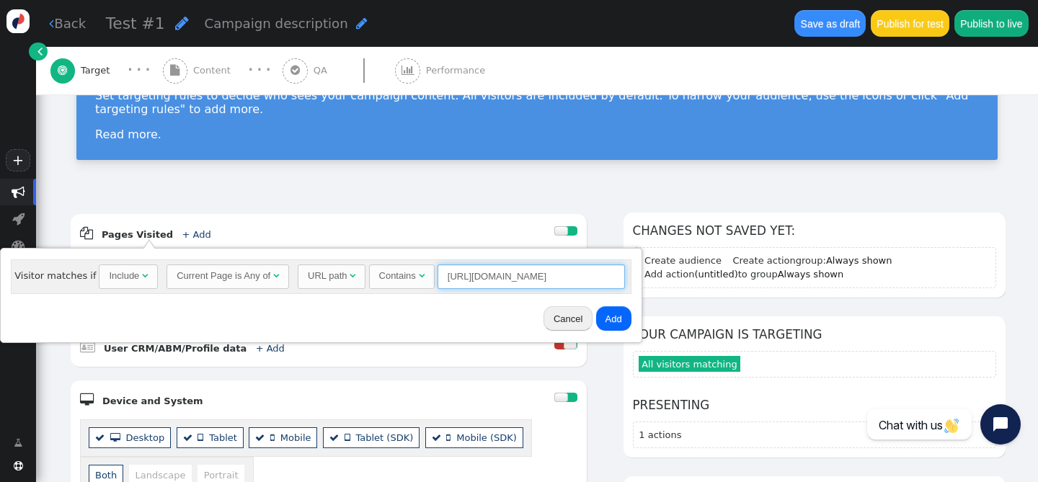
drag, startPoint x: 556, startPoint y: 275, endPoint x: 389, endPoint y: 274, distance: 166.5
click at [389, 274] on div "URL path  Contains  [URL][DOMAIN_NAME] = (Empty) [DOMAIN_NAME]  (Nothing) " at bounding box center [461, 276] width 327 height 24
type input "booking2"
click at [608, 320] on button "Add" at bounding box center [613, 318] width 35 height 24
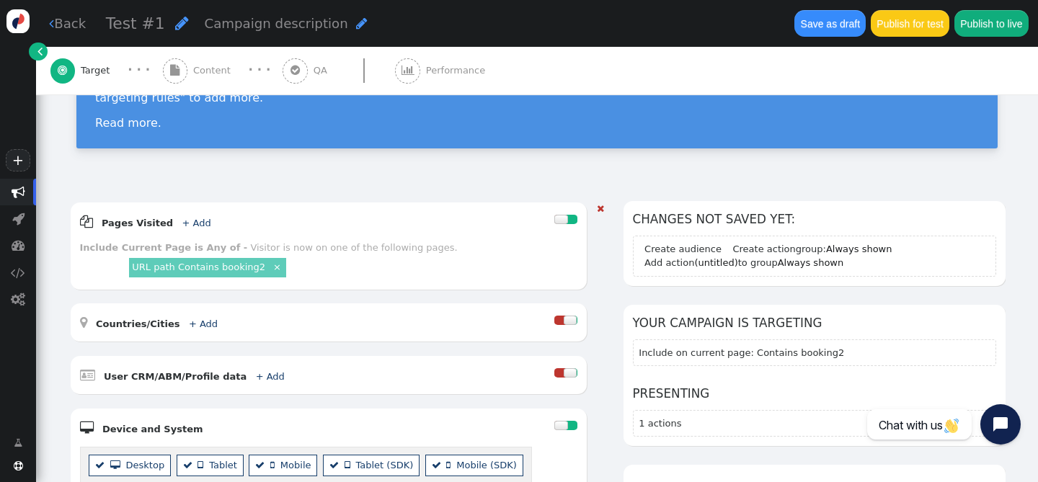
scroll to position [104, 0]
click at [175, 26] on span "" at bounding box center [182, 23] width 14 height 16
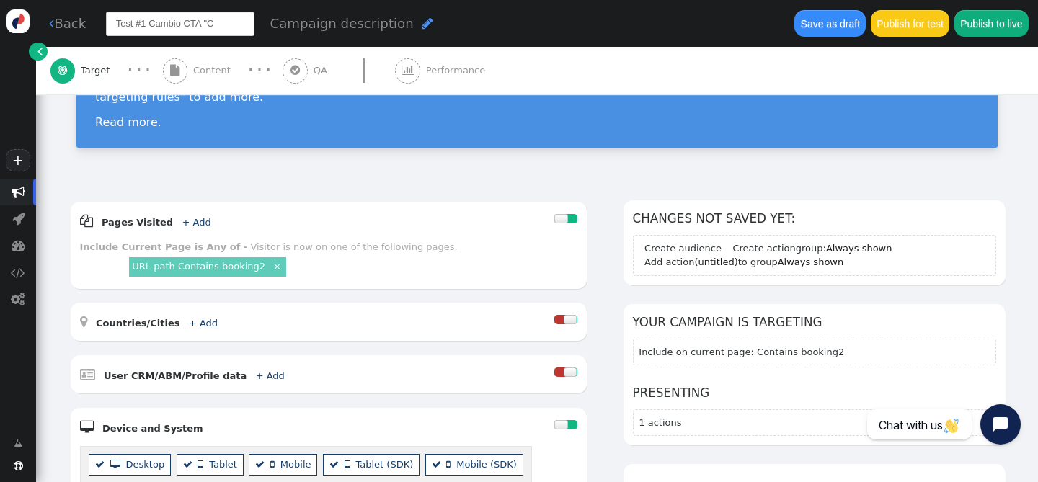
type input "Test #1 Cambio CTA "C"
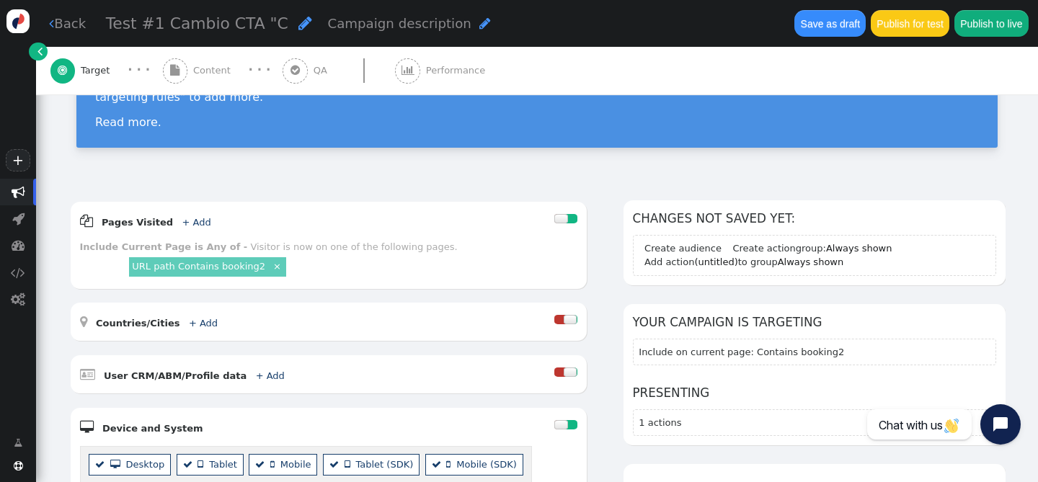
click at [285, 16] on div "Test #1 Cambio CTA "C  Campaign description " at bounding box center [442, 24] width 672 height 24
click at [298, 20] on span "" at bounding box center [305, 23] width 14 height 16
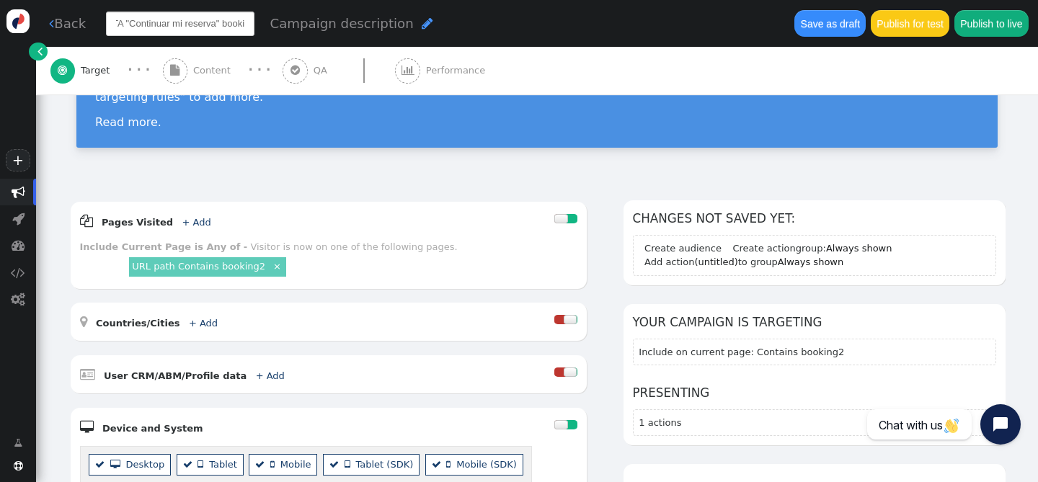
scroll to position [0, 83]
type input "Test #1 Cambio CTA "Continuar mi reserva" booking2"
click at [314, 30] on div "Test #1 Cambio CTA "Continuar mi reserva" booking2 Campaign description " at bounding box center [442, 24] width 672 height 24
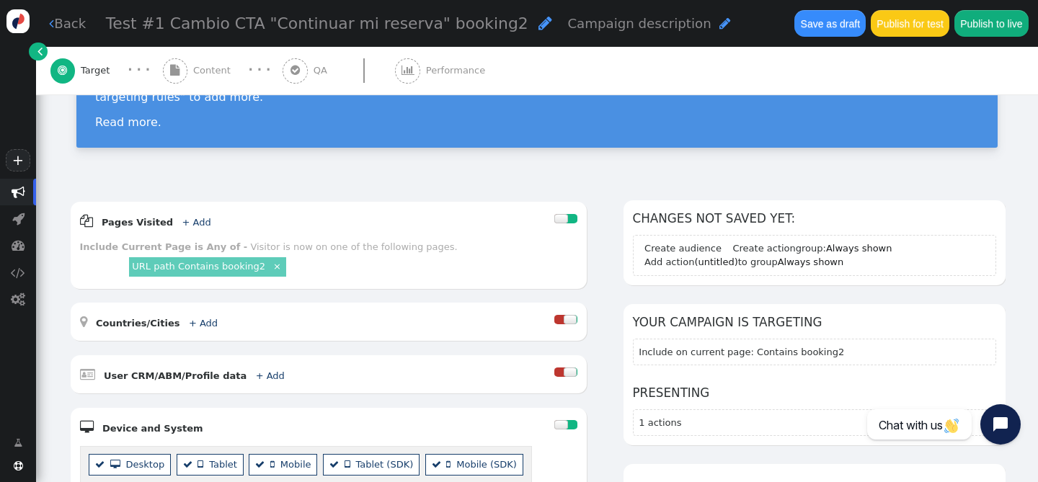
click at [589, 21] on span "Campaign description" at bounding box center [638, 23] width 143 height 15
click at [618, 23] on textarea at bounding box center [641, 24] width 148 height 24
type textarea "Se le colocará un cambio en el CTA"
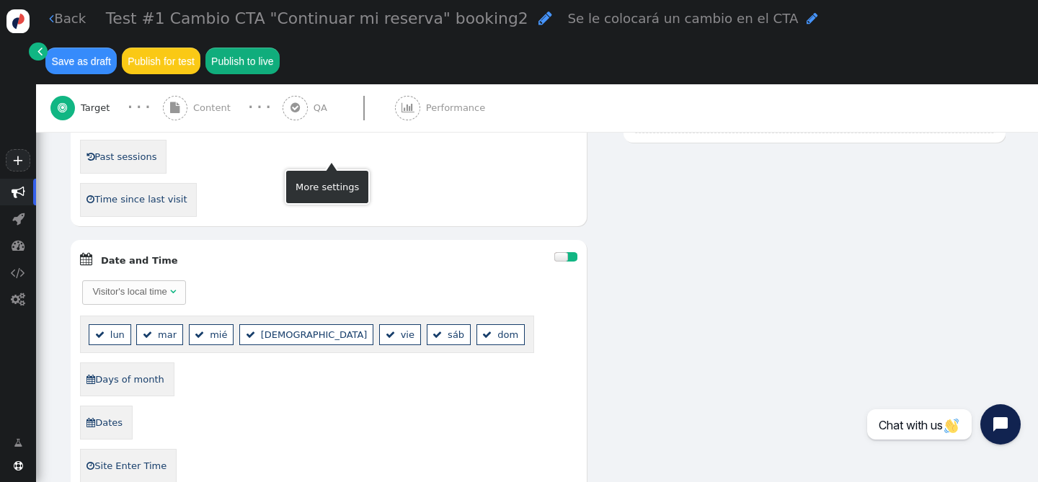
scroll to position [511, 0]
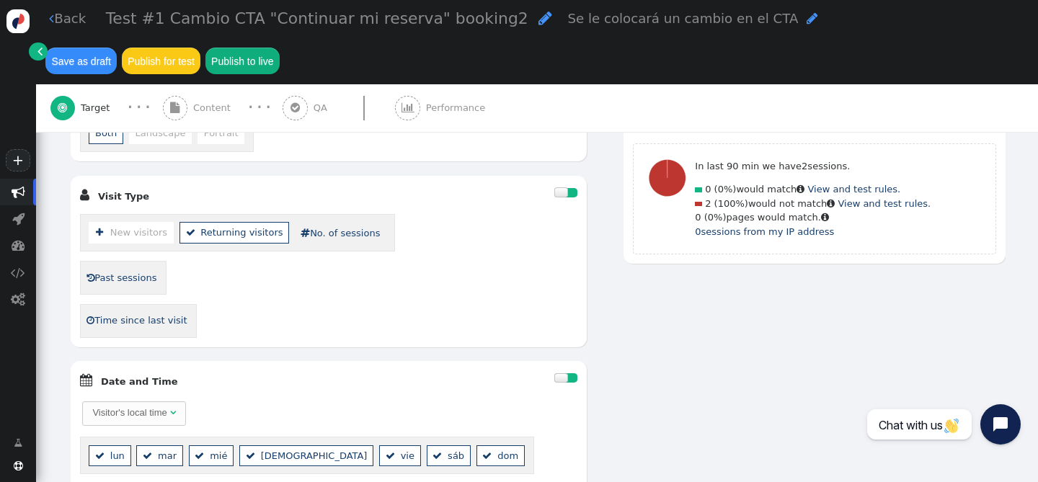
click at [128, 222] on li " New visitors" at bounding box center [131, 232] width 85 height 21
click at [135, 222] on li " New visitors" at bounding box center [131, 232] width 85 height 21
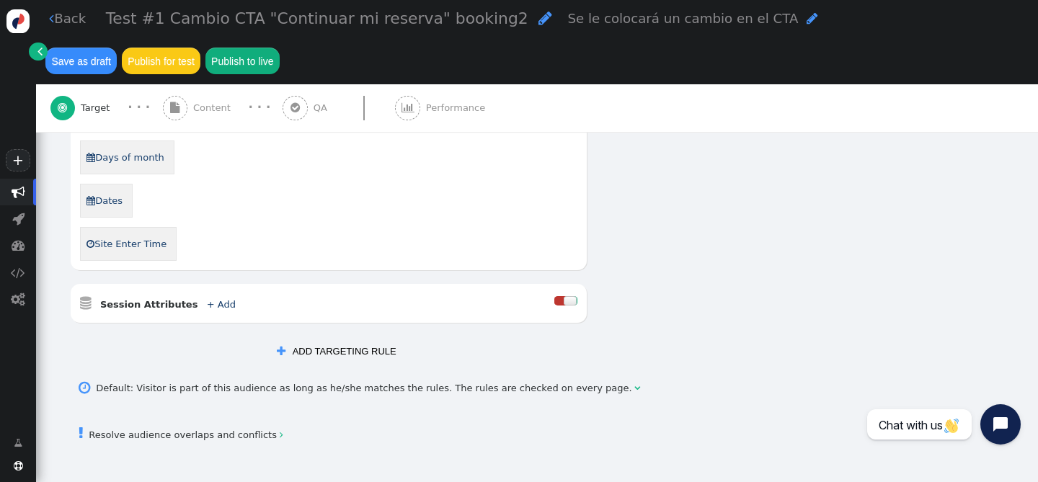
scroll to position [857, 0]
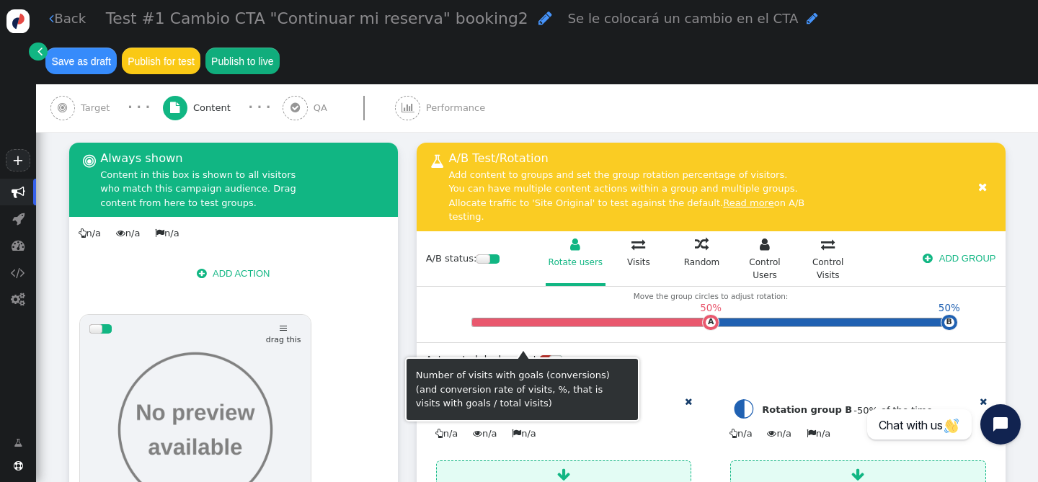
scroll to position [187, 0]
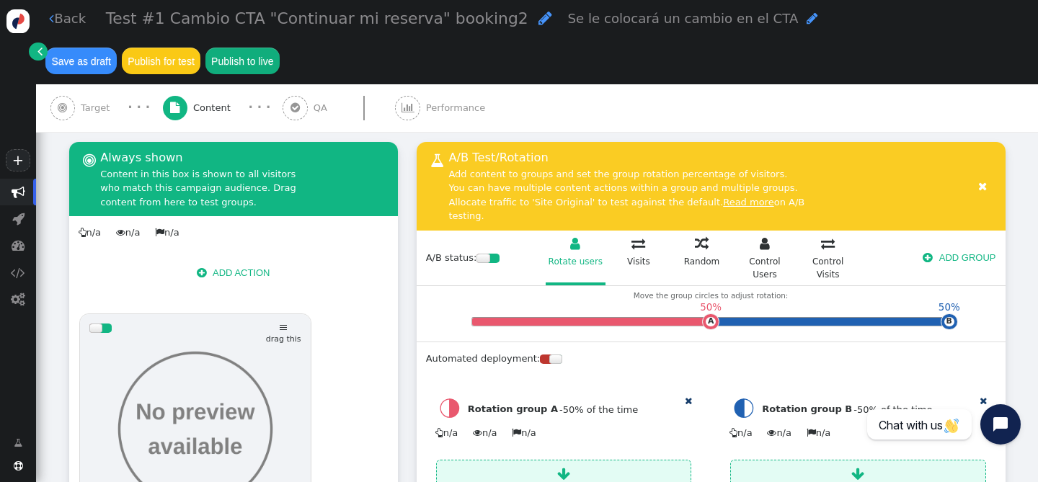
click at [233, 260] on button " ADD ACTION" at bounding box center [233, 272] width 92 height 24
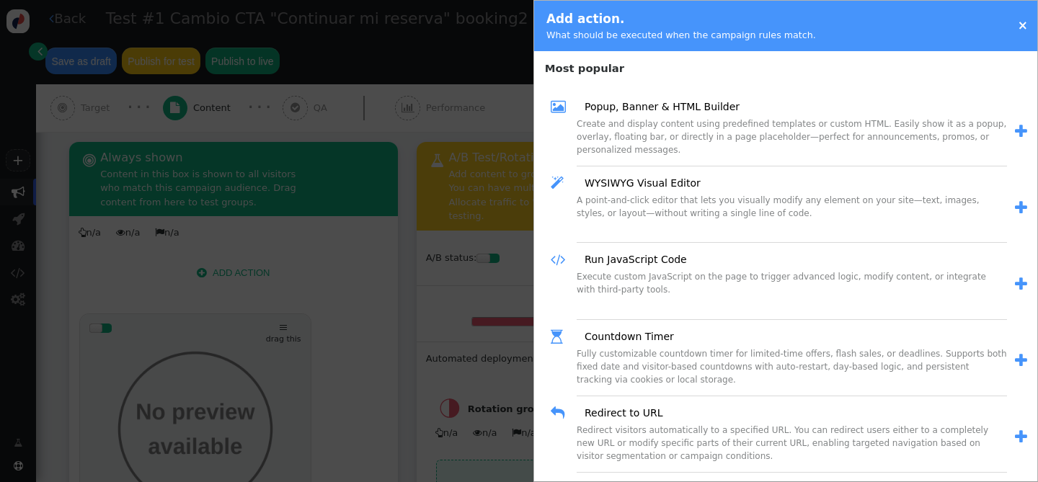
click at [1021, 28] on link "×" at bounding box center [1022, 25] width 10 height 14
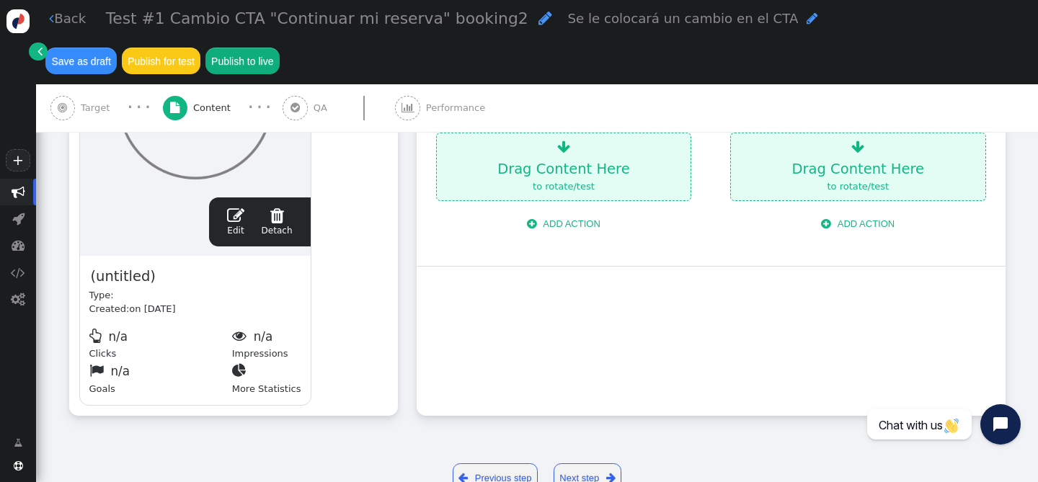
scroll to position [517, 0]
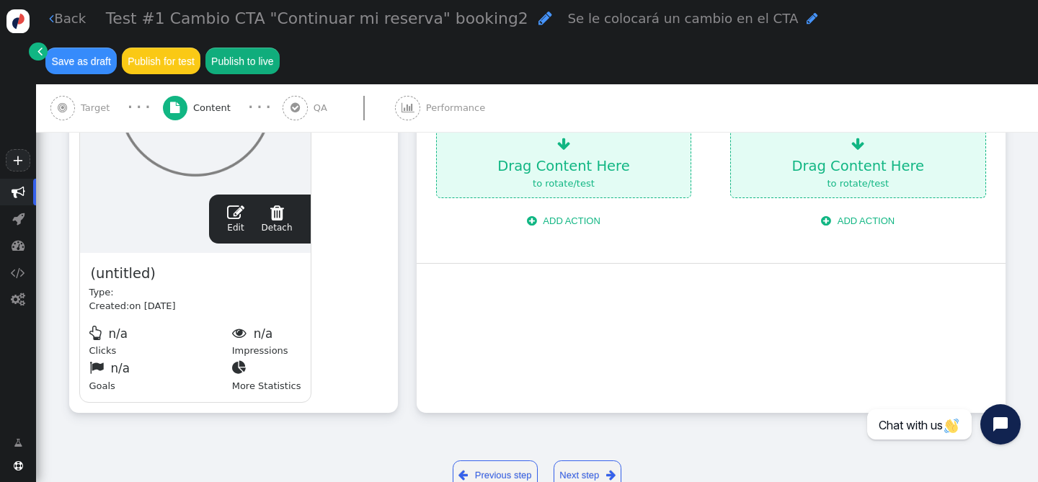
click at [237, 204] on link " Edit" at bounding box center [235, 219] width 17 height 30
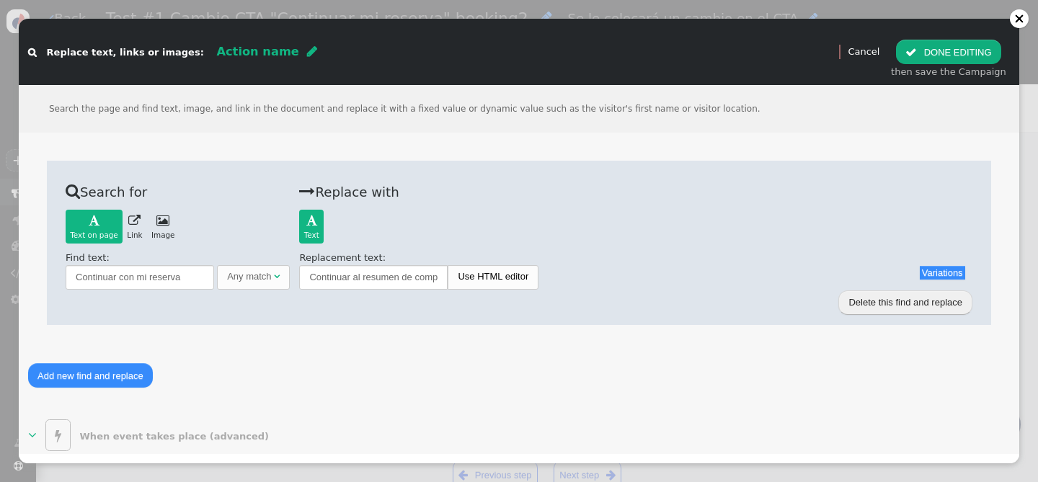
click at [307, 55] on span "" at bounding box center [312, 51] width 10 height 12
click at [255, 51] on input "text" at bounding box center [290, 52] width 148 height 24
drag, startPoint x: 296, startPoint y: 52, endPoint x: 224, endPoint y: 52, distance: 72.1
click at [223, 52] on input "text" at bounding box center [290, 52] width 148 height 24
type input "Cambio de CTA"
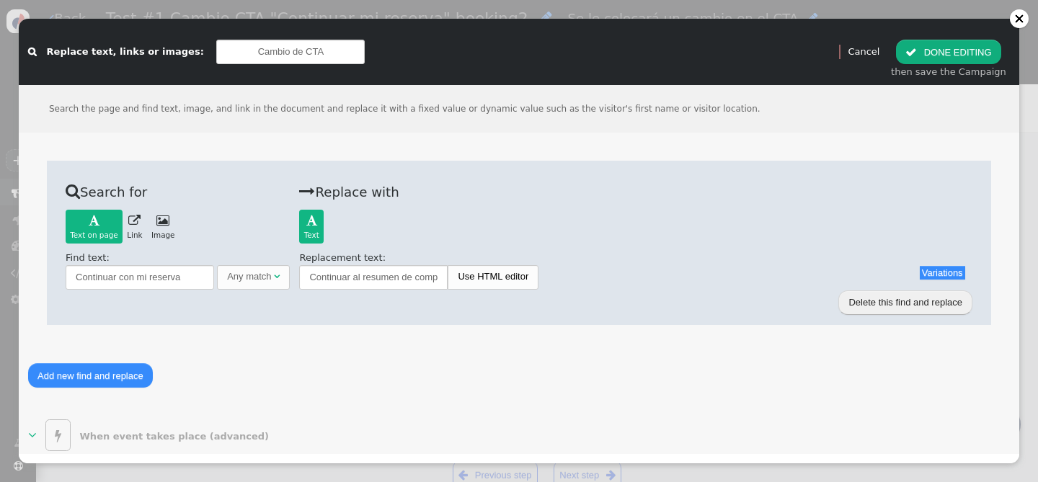
click at [973, 50] on button " DONE EDITING" at bounding box center [948, 52] width 104 height 24
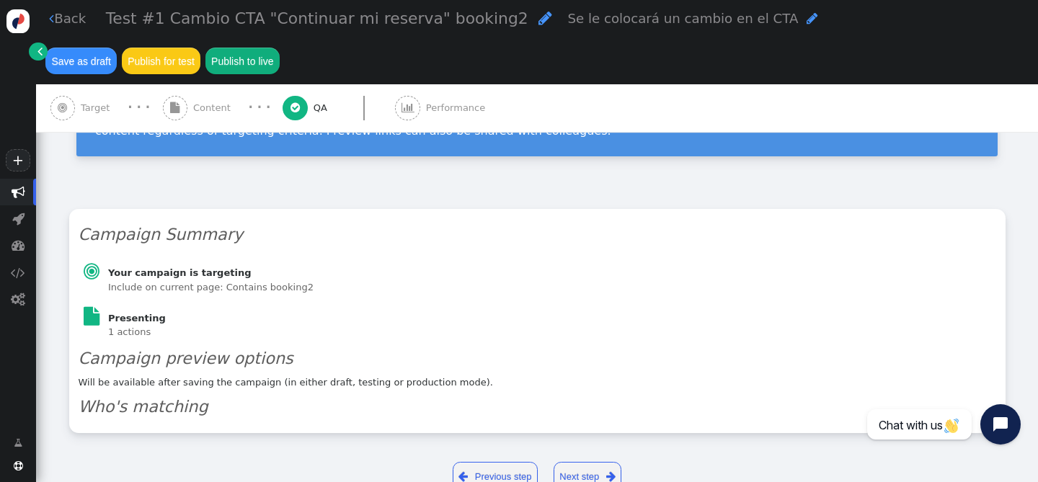
scroll to position [111, 0]
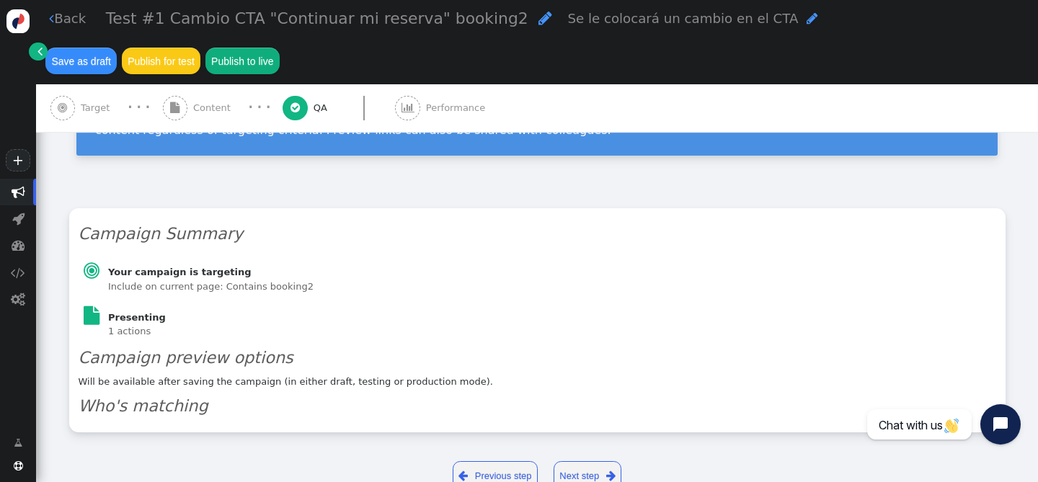
click at [570, 461] on link "Next step " at bounding box center [587, 476] width 68 height 30
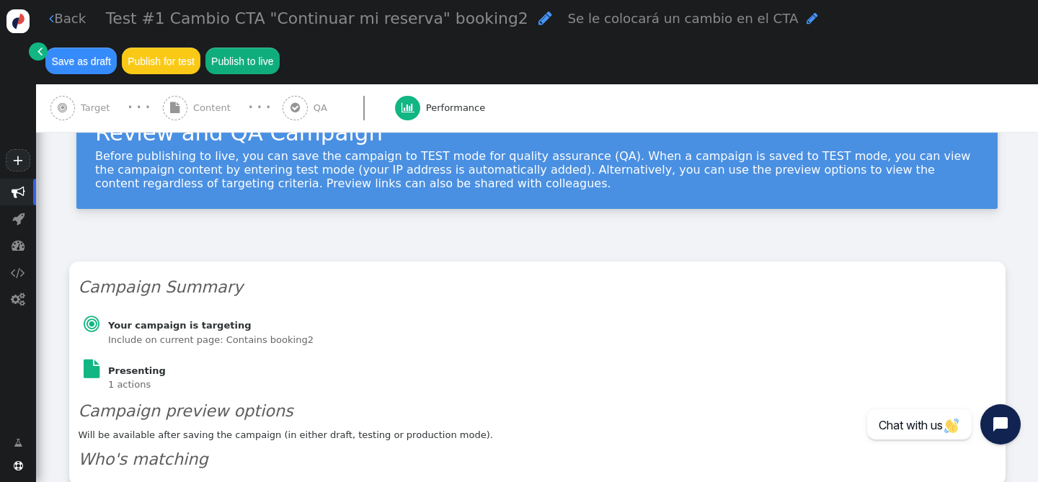
scroll to position [0, 0]
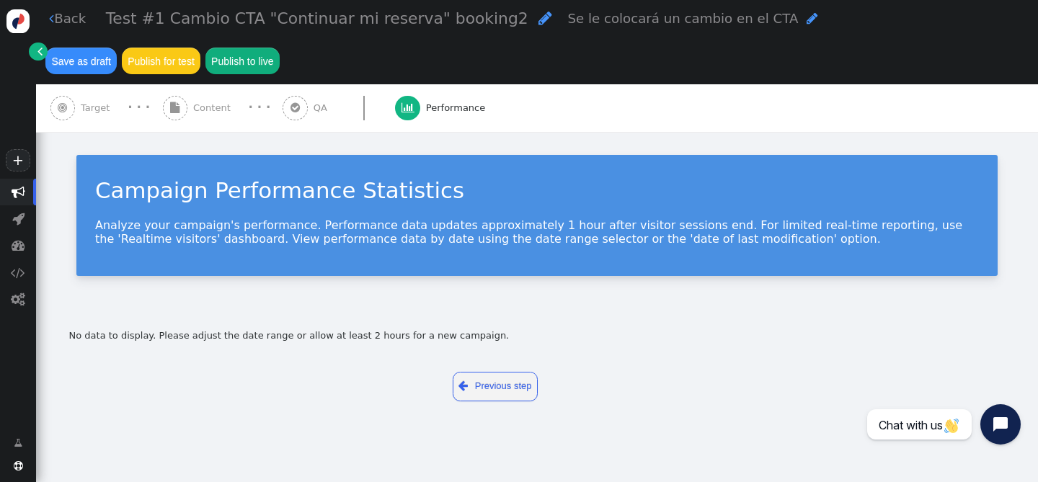
click at [500, 372] on link " Previous step" at bounding box center [496, 387] width 86 height 30
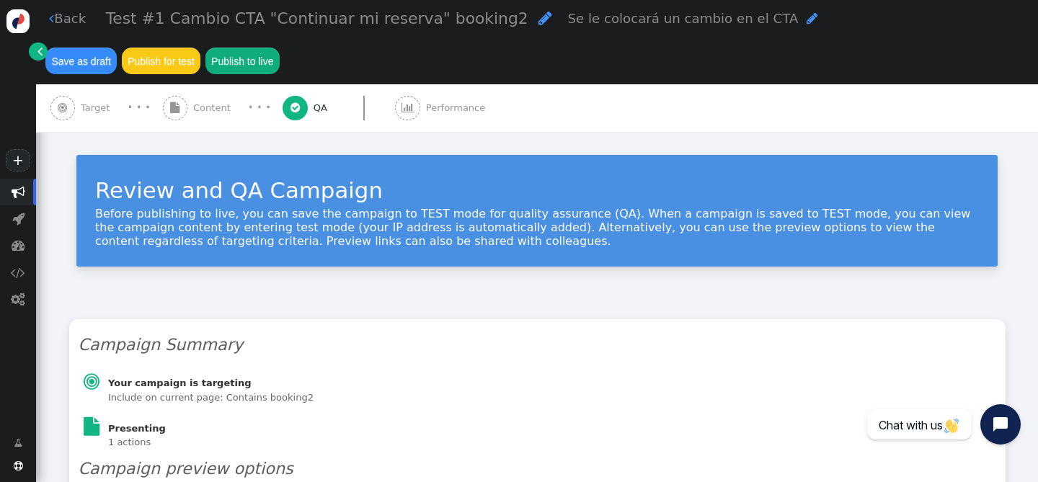
click at [63, 24] on link " Back" at bounding box center [67, 18] width 37 height 19
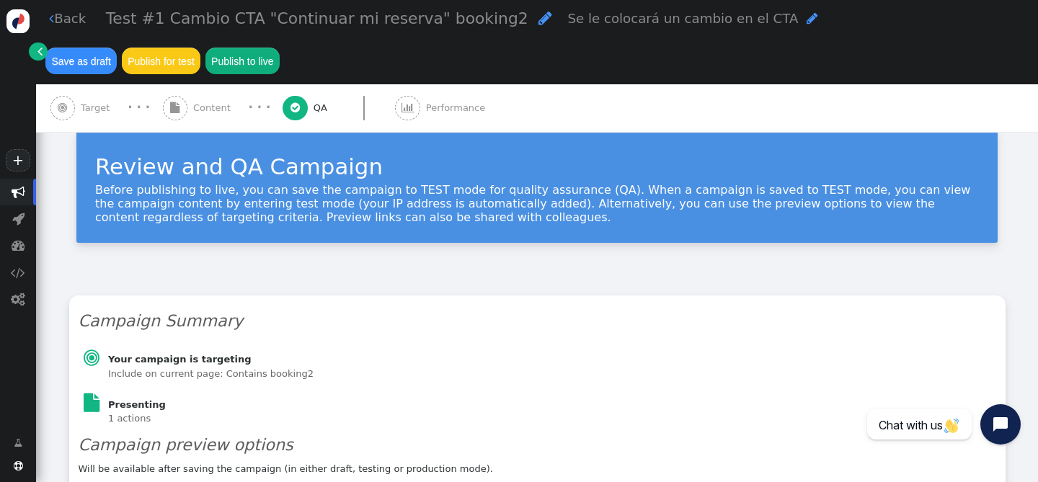
scroll to position [111, 0]
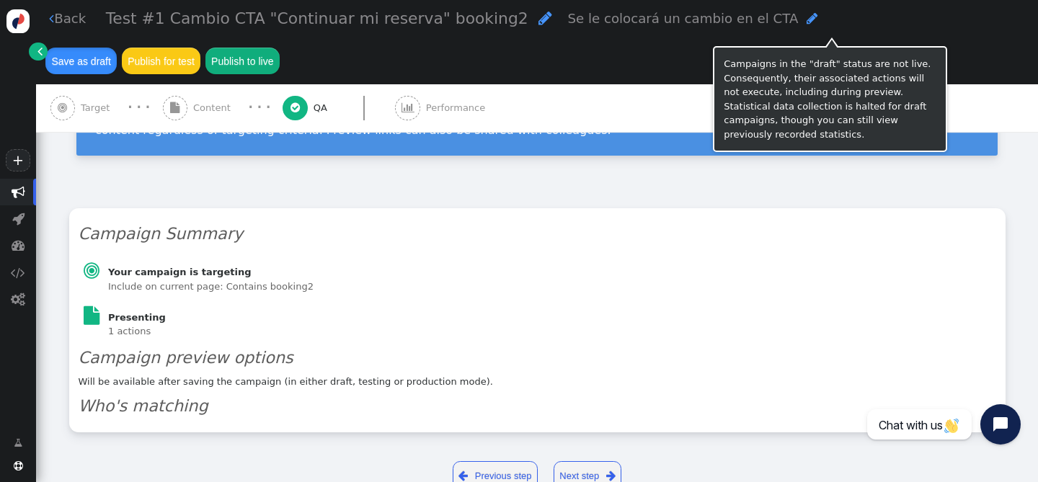
click at [117, 48] on button "Save as draft" at bounding box center [80, 61] width 71 height 26
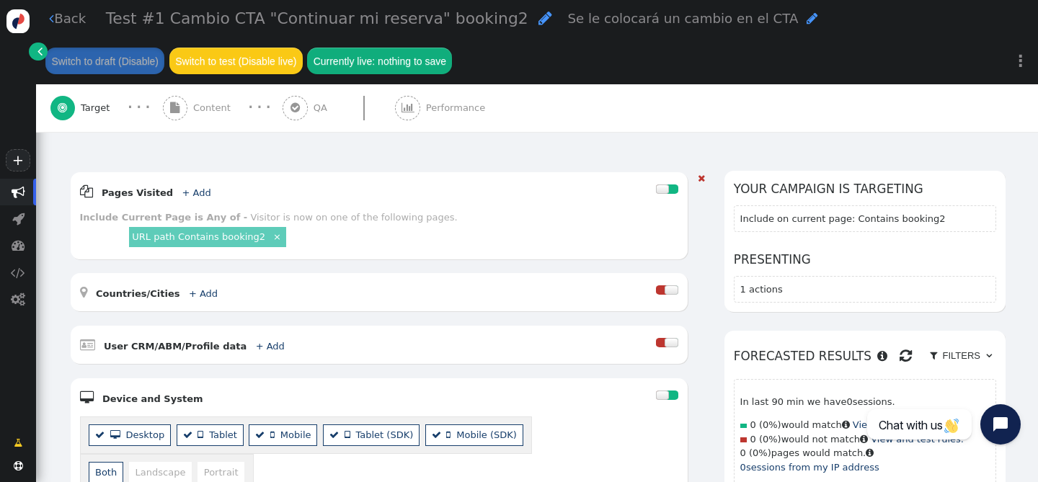
scroll to position [171, 0]
click at [411, 208] on div " Pages Visited + Add  Include Current Page is Any of - Visitor is now on one …" at bounding box center [379, 216] width 617 height 87
click at [388, 213] on div "Visitor is now on one of the following pages." at bounding box center [353, 218] width 207 height 11
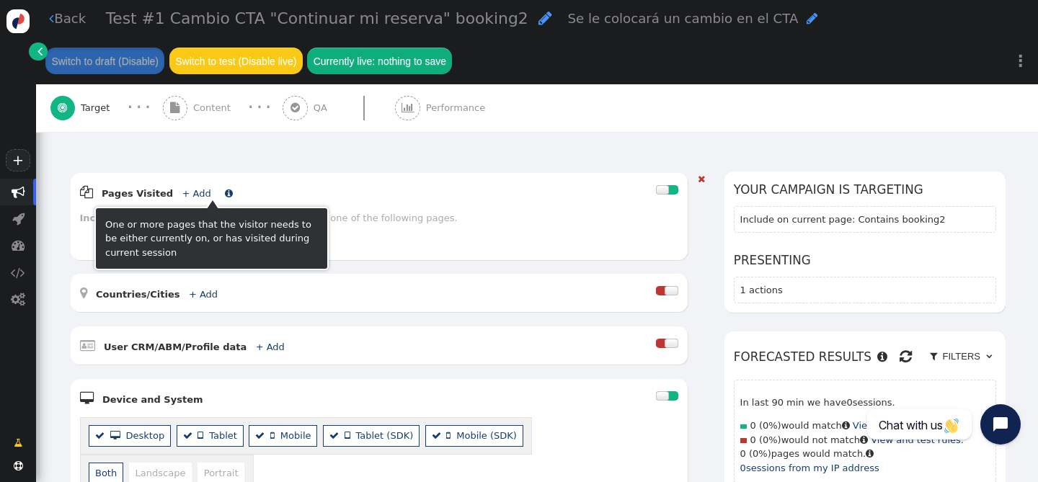
click at [182, 188] on link "+ Add" at bounding box center [196, 193] width 29 height 11
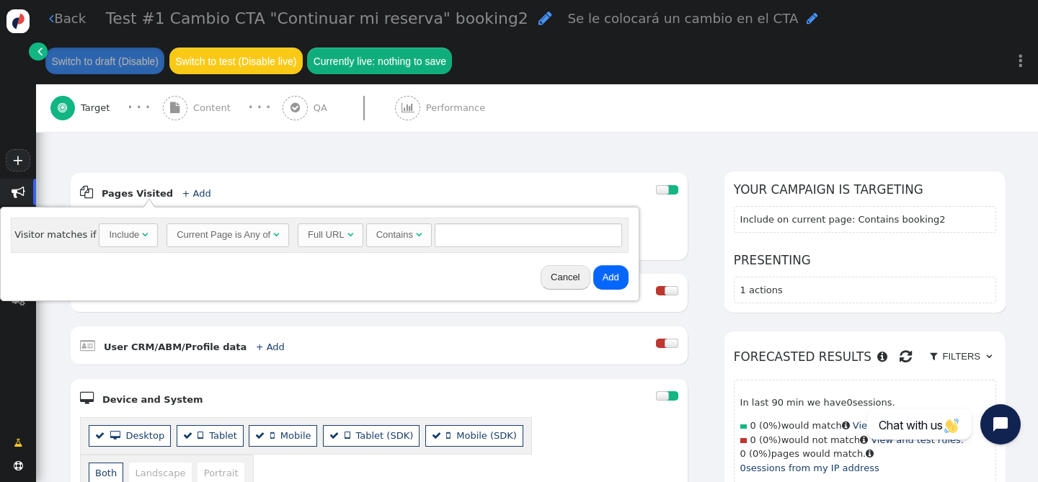
click at [269, 140] on div "Visitor Targeting Set targeting rules to decide who sees your campaign content.…" at bounding box center [537, 57] width 1002 height 192
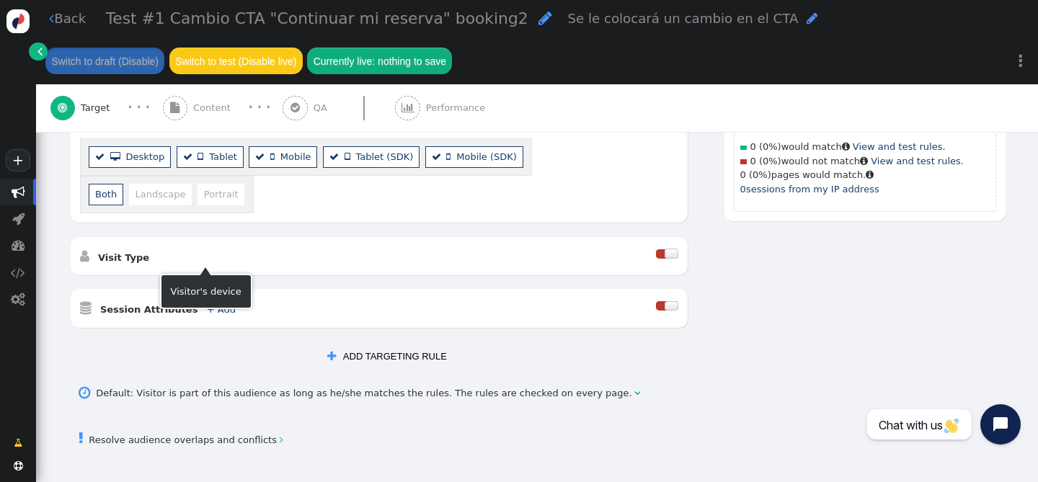
scroll to position [465, 0]
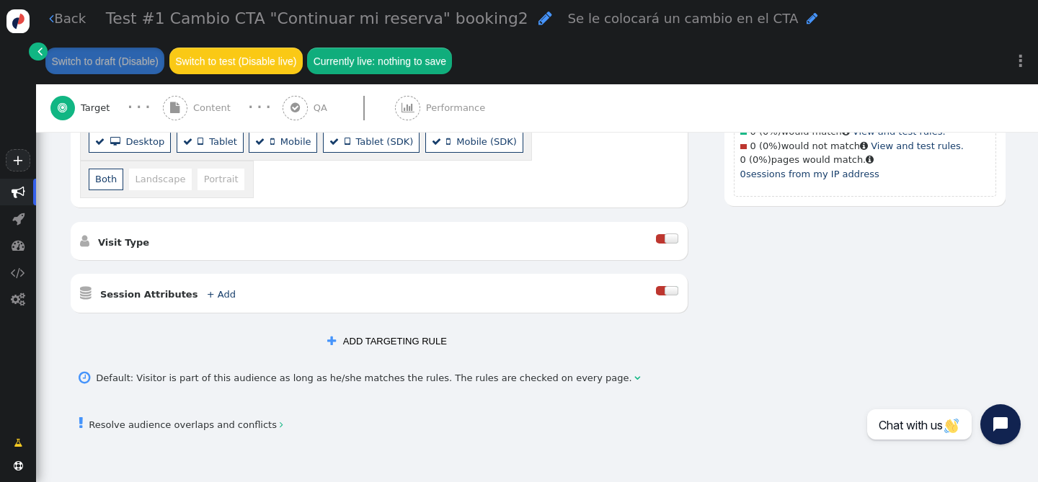
click at [117, 250] on div " Visit Type " at bounding box center [368, 240] width 576 height 19
click at [117, 246] on b "Visit Type" at bounding box center [123, 242] width 51 height 11
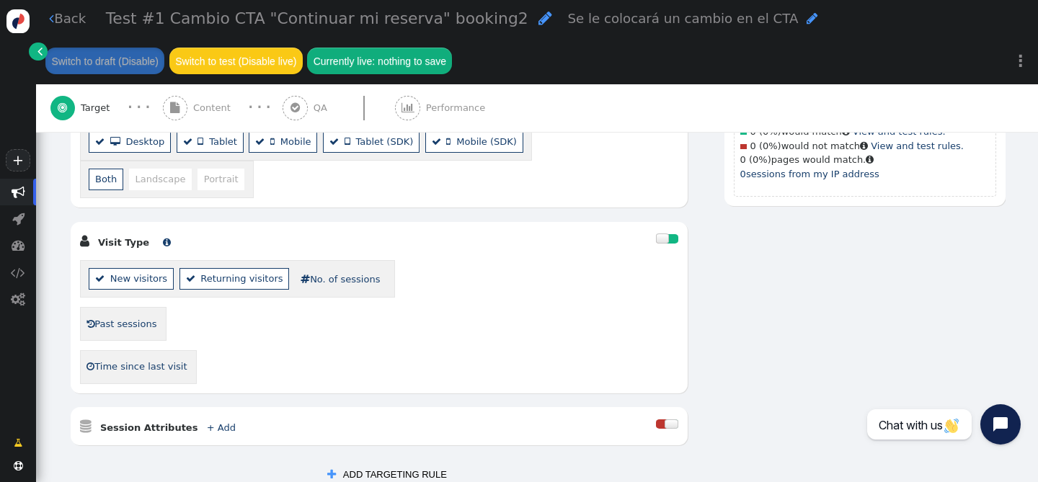
click at [117, 246] on b "Visit Type" at bounding box center [123, 242] width 51 height 11
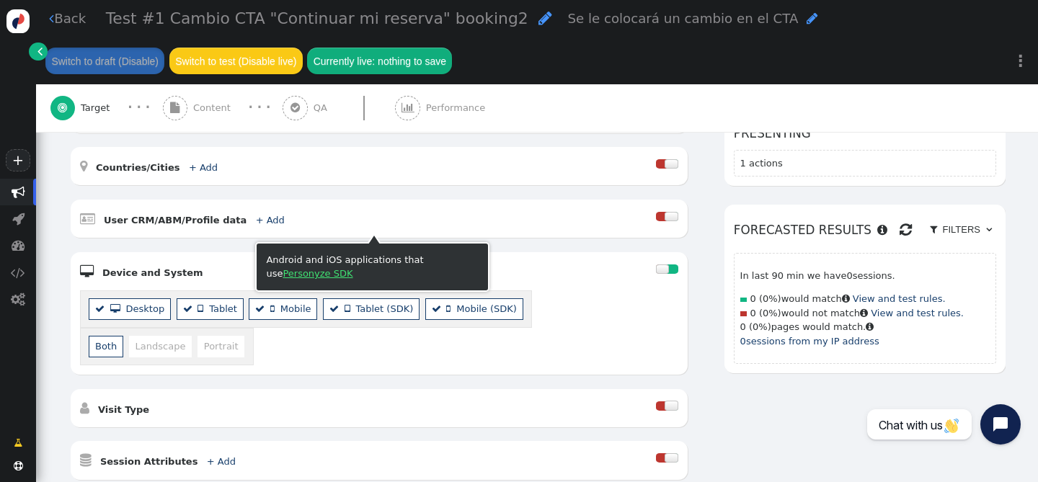
scroll to position [0, 0]
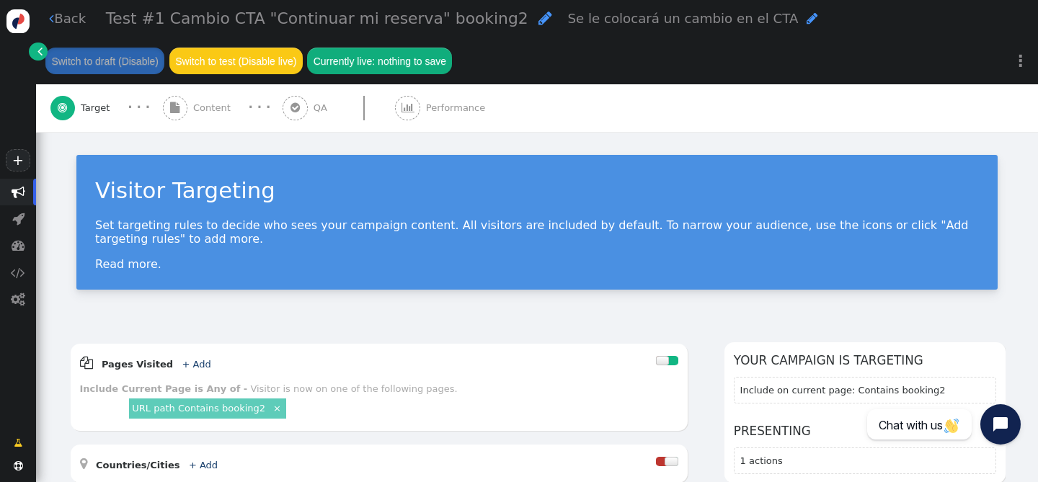
click at [197, 104] on span "Content" at bounding box center [214, 108] width 43 height 14
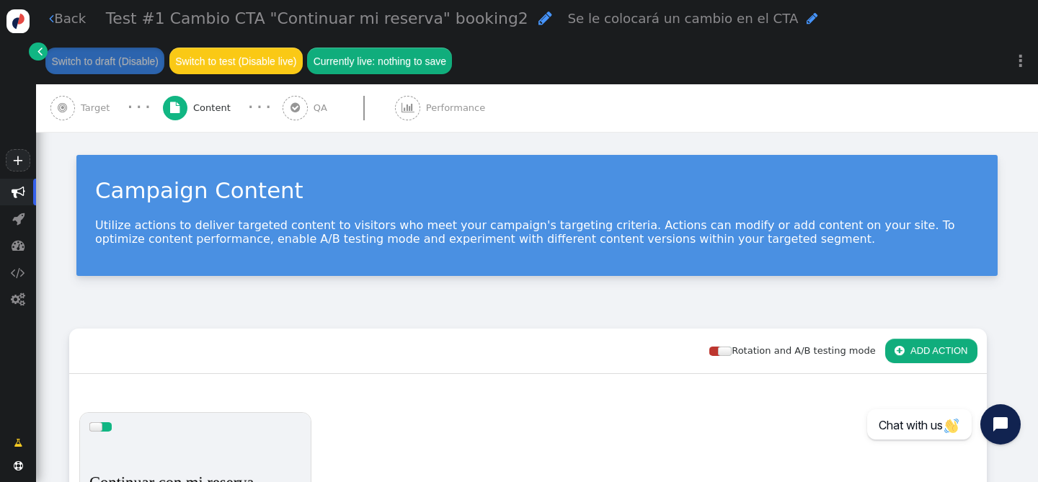
click at [602, 162] on div "Campaign Content Utilize actions to deliver targeted content to visitors who me…" at bounding box center [536, 215] width 921 height 121
click at [35, 54] on link "" at bounding box center [38, 52] width 18 height 18
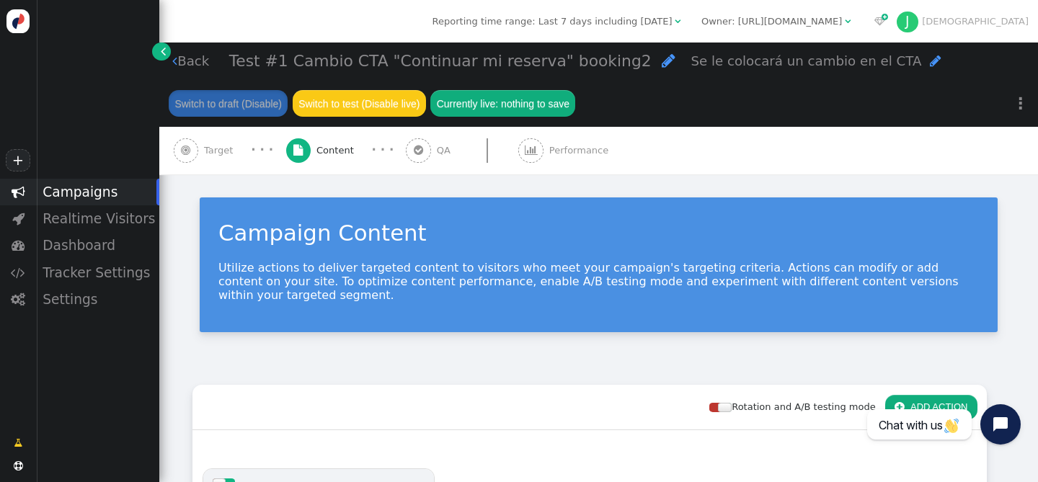
click at [101, 199] on div "Campaigns" at bounding box center [97, 192] width 123 height 27
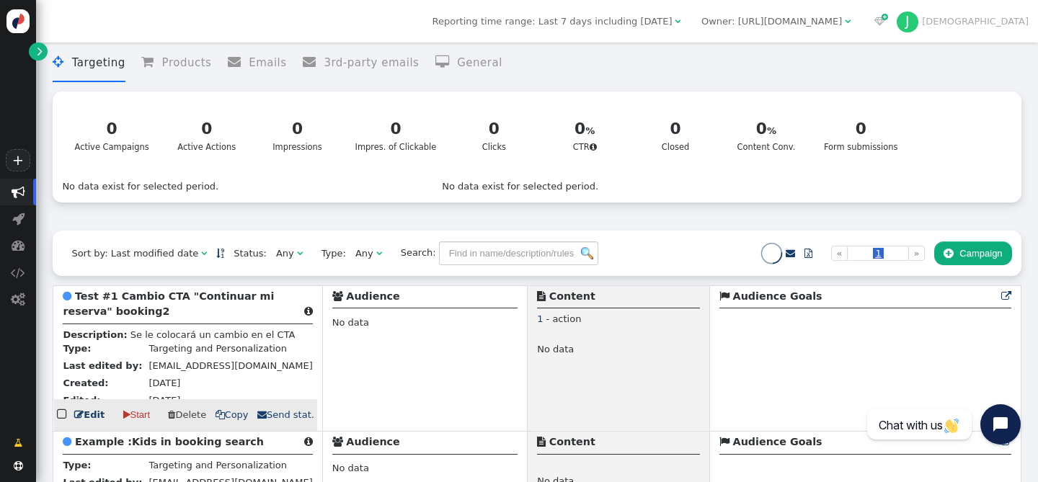
scroll to position [108, 0]
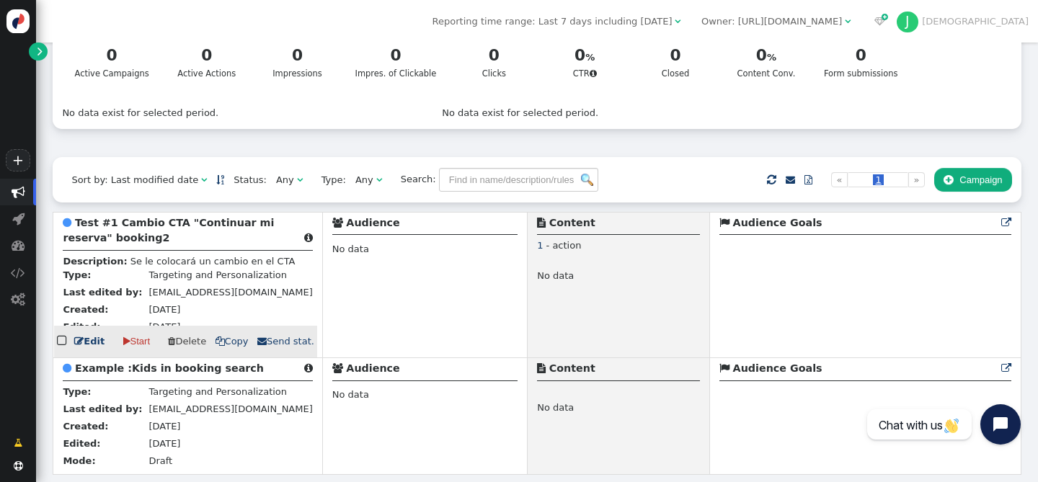
click at [122, 217] on b "Test #1 Cambio CTA "Continuar mi reserva" booking2" at bounding box center [168, 230] width 211 height 27
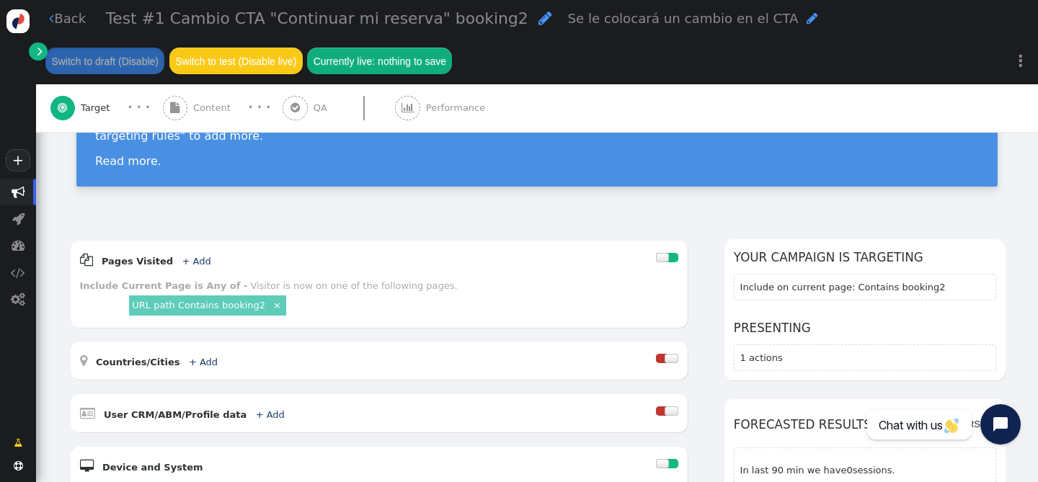
scroll to position [102, 0]
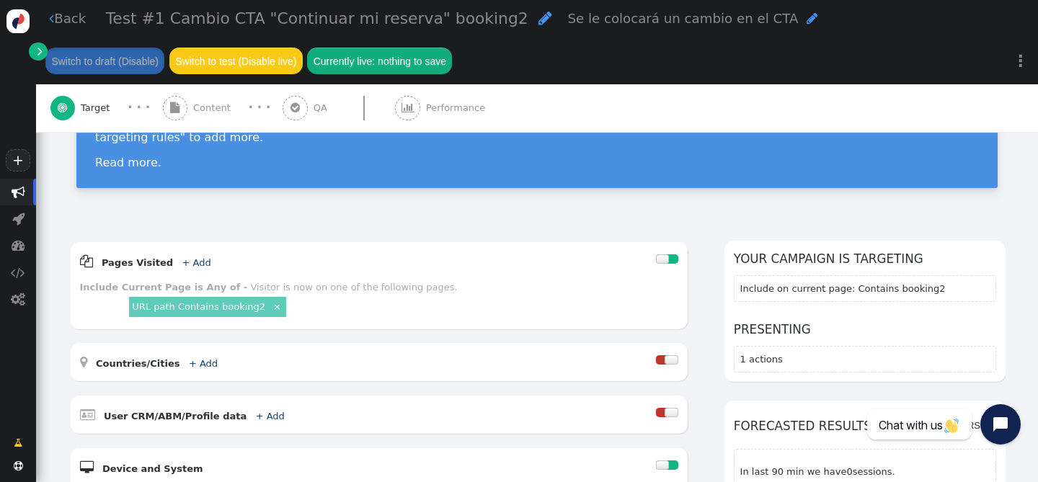
click at [711, 313] on div "AND OR XOR AND     Pages Visited + Add  Include Current Page is Any of - V…" at bounding box center [537, 479] width 936 height 477
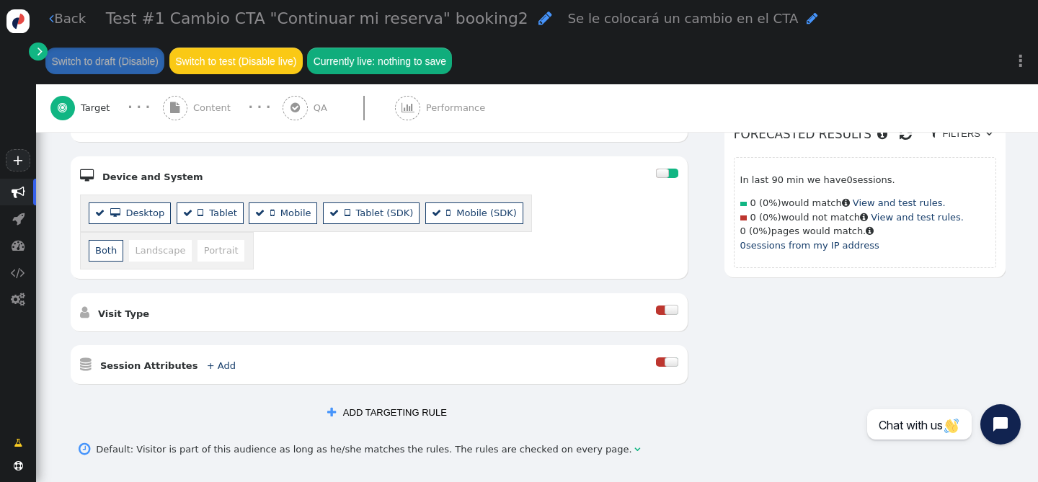
scroll to position [532, 0]
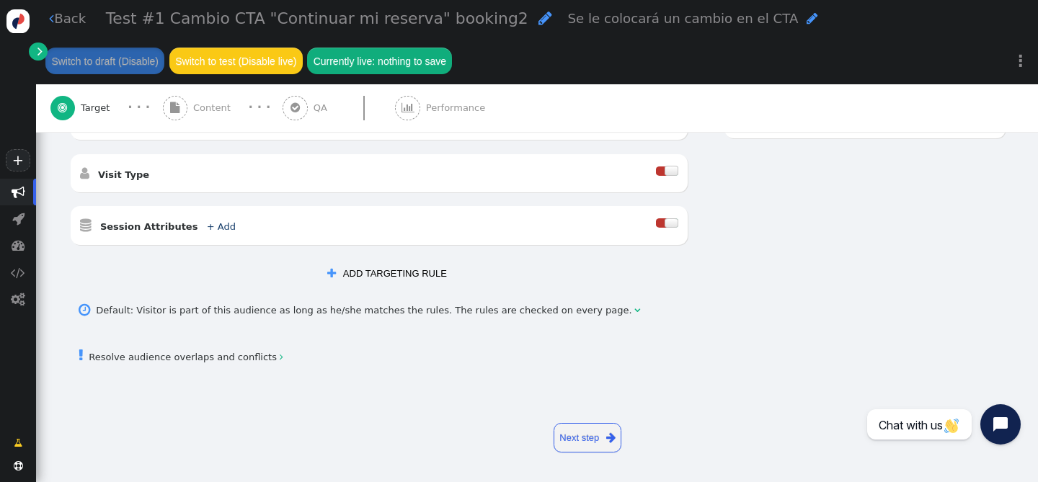
click at [375, 277] on button " ADD TARGETING RULE" at bounding box center [387, 273] width 138 height 24
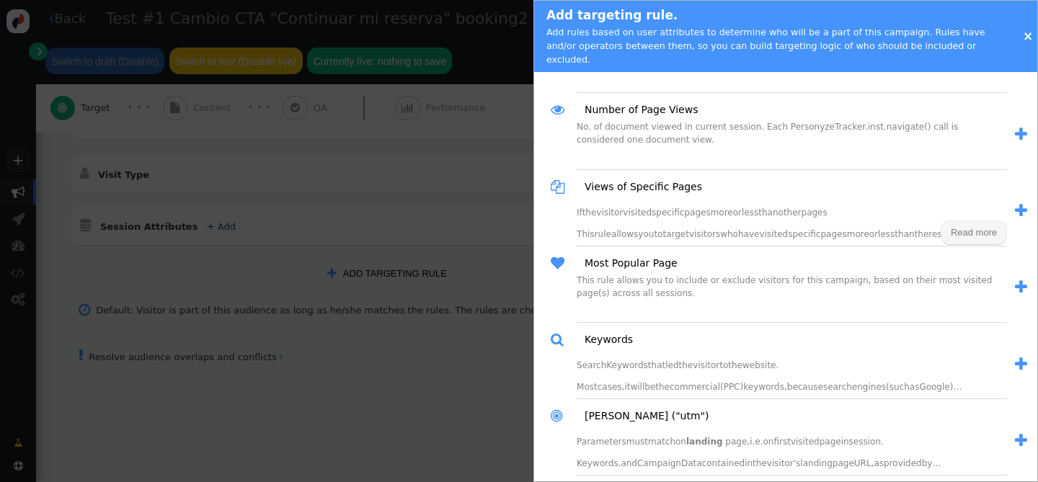
scroll to position [1320, 0]
click at [1027, 33] on link "×" at bounding box center [1027, 36] width 10 height 14
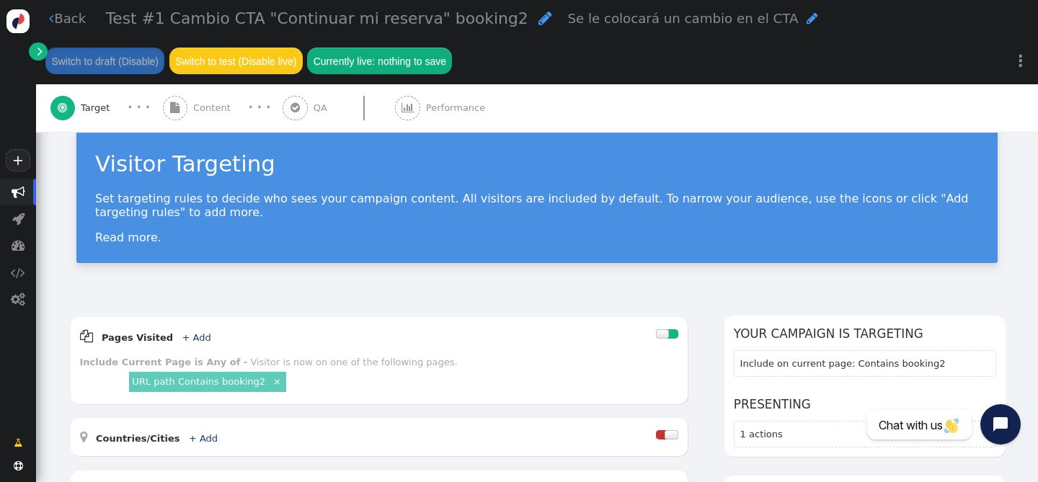
scroll to position [0, 0]
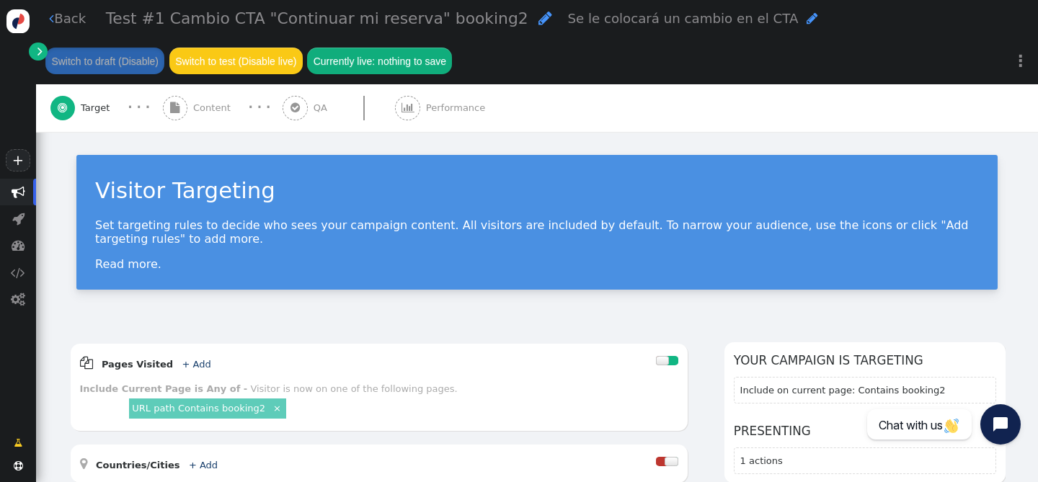
click at [38, 48] on span "" at bounding box center [39, 51] width 5 height 14
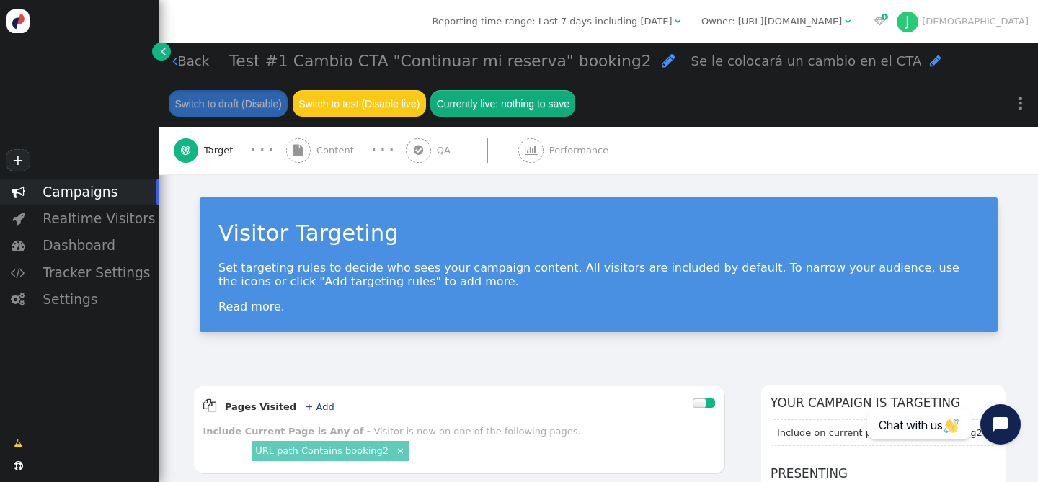
click at [169, 55] on link "" at bounding box center [161, 52] width 18 height 18
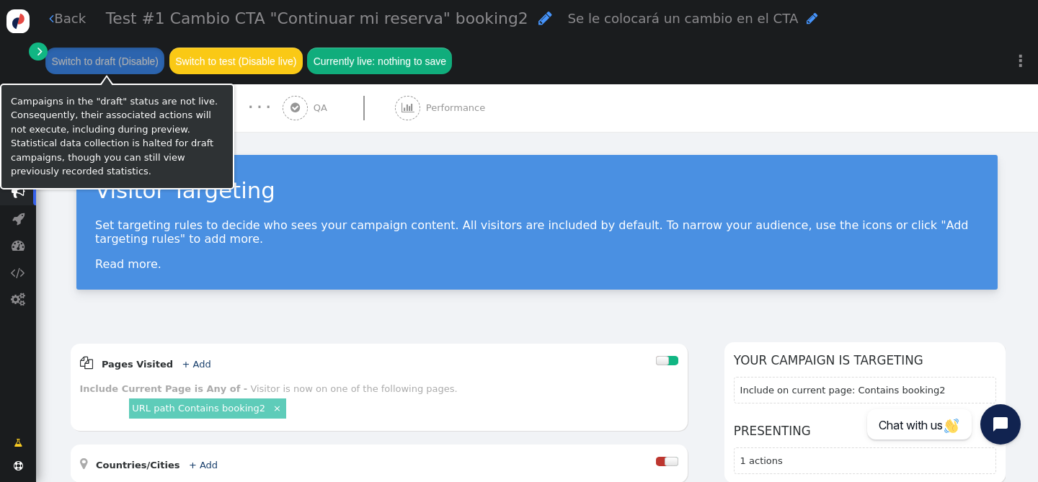
click at [38, 53] on span "" at bounding box center [39, 51] width 5 height 14
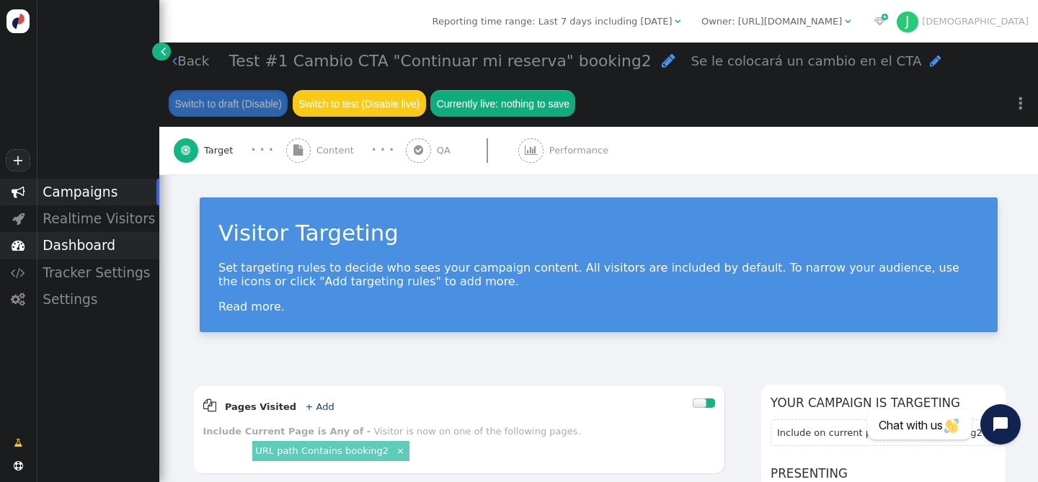
click at [79, 248] on div "Dashboard" at bounding box center [97, 245] width 123 height 27
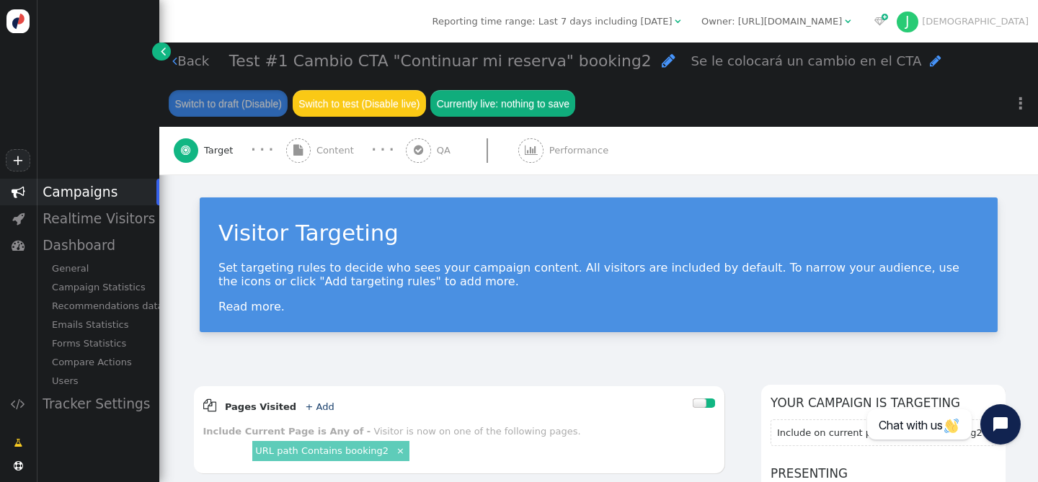
click at [81, 198] on div "Campaigns" at bounding box center [97, 192] width 123 height 27
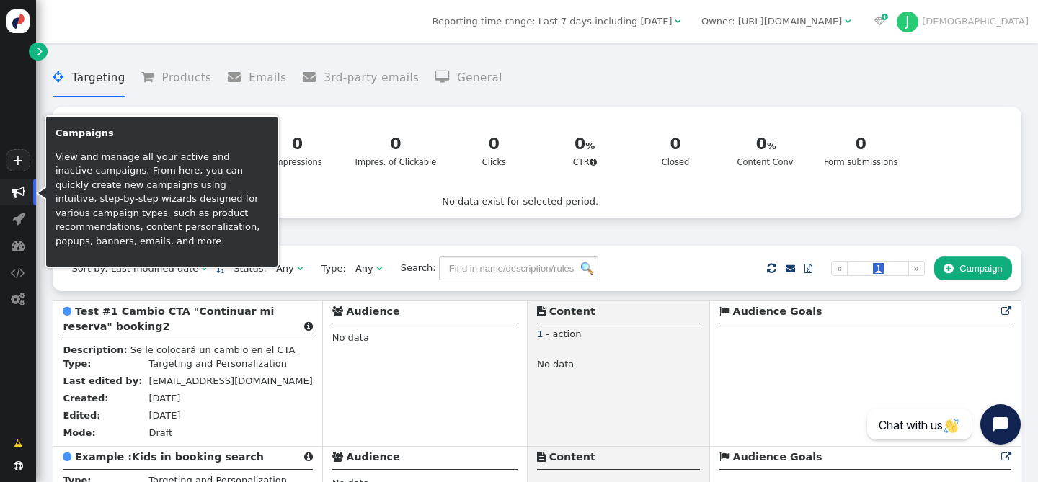
click at [24, 195] on span "" at bounding box center [19, 192] width 14 height 14
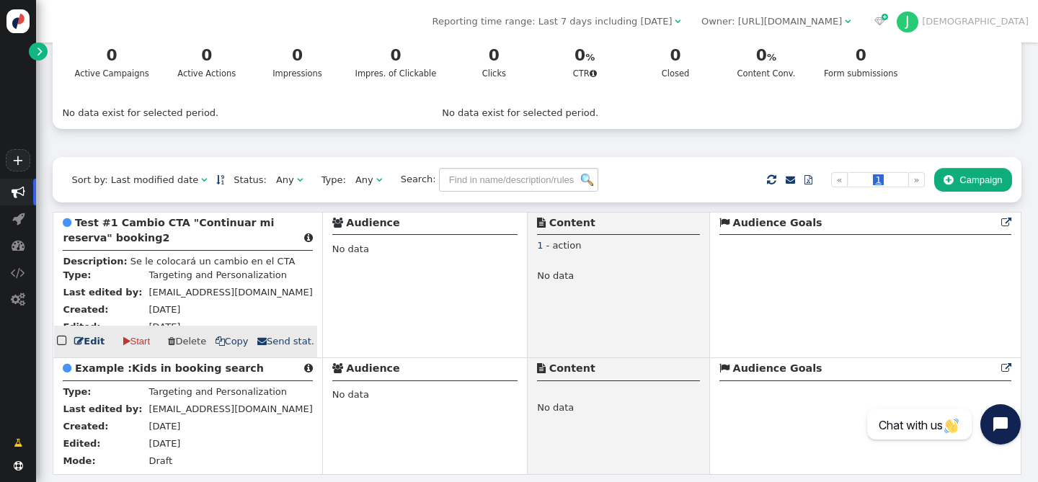
scroll to position [108, 0]
click at [125, 217] on b "Test #1 Cambio CTA "Continuar mi reserva" booking2" at bounding box center [168, 230] width 211 height 27
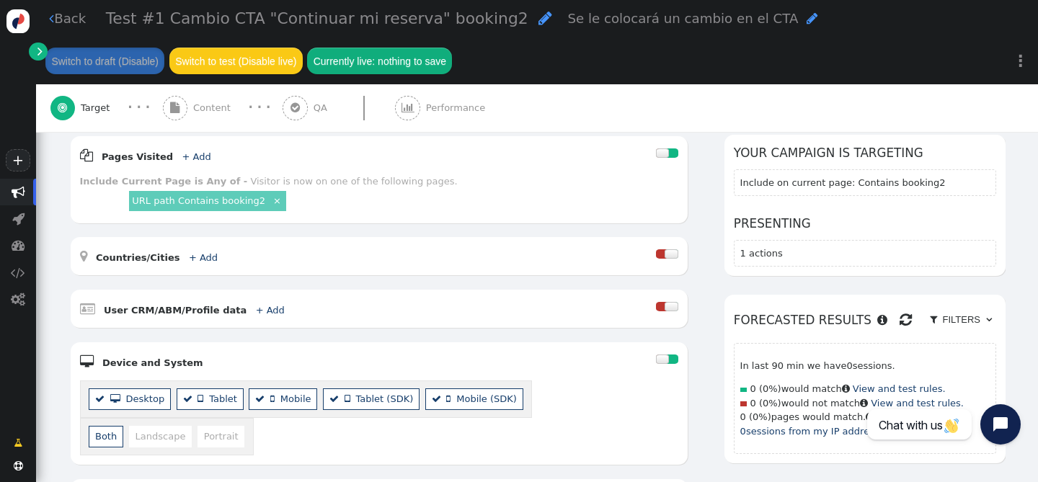
scroll to position [208, 0]
click at [182, 156] on link "+ Add" at bounding box center [196, 156] width 29 height 11
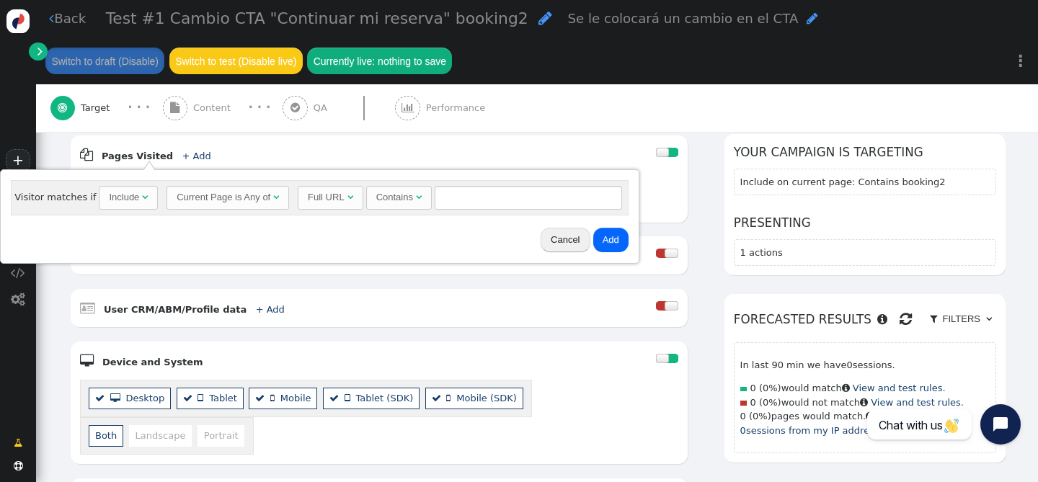
click at [121, 195] on div "Include" at bounding box center [124, 197] width 30 height 14
click at [220, 205] on span "Current Page is Any of " at bounding box center [230, 198] width 122 height 24
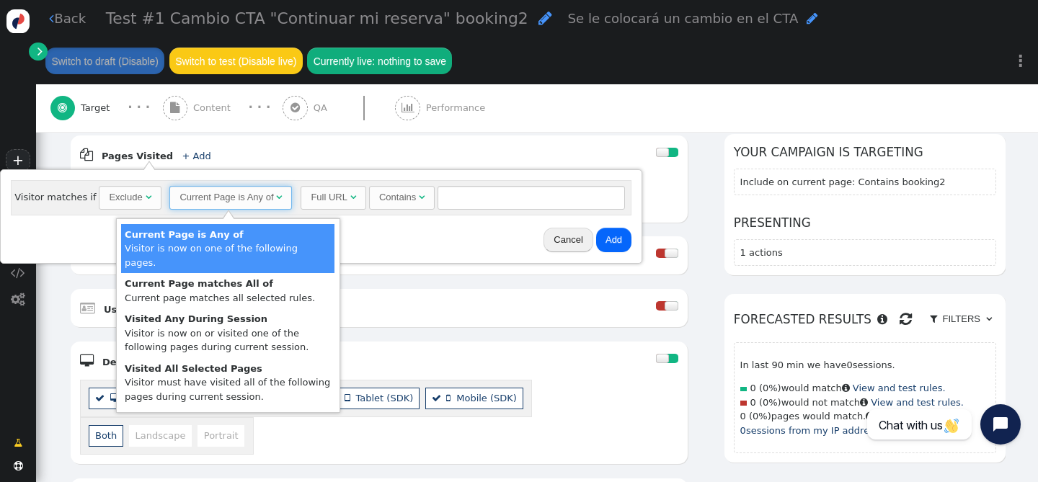
click at [220, 205] on span "Current Page is Any of " at bounding box center [230, 198] width 122 height 24
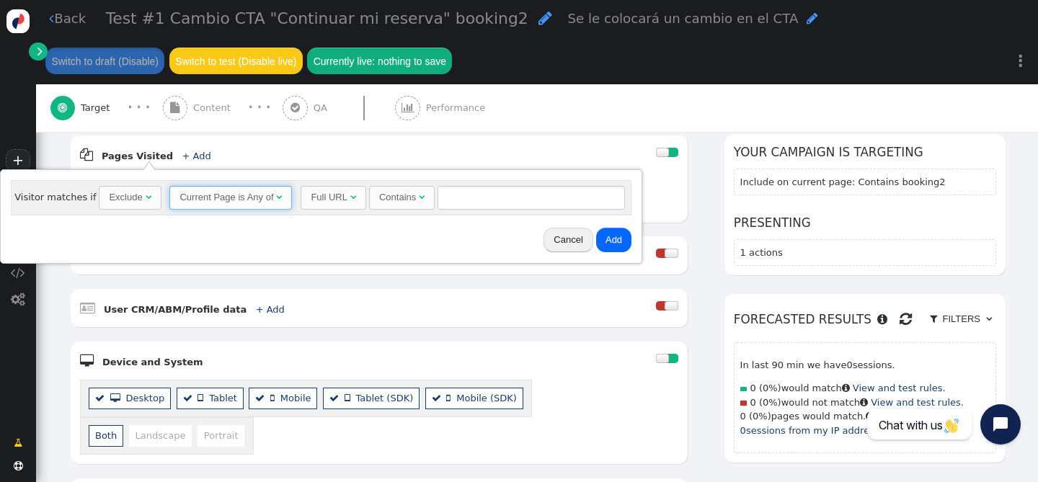
click at [313, 199] on div "Full URL" at bounding box center [329, 197] width 37 height 14
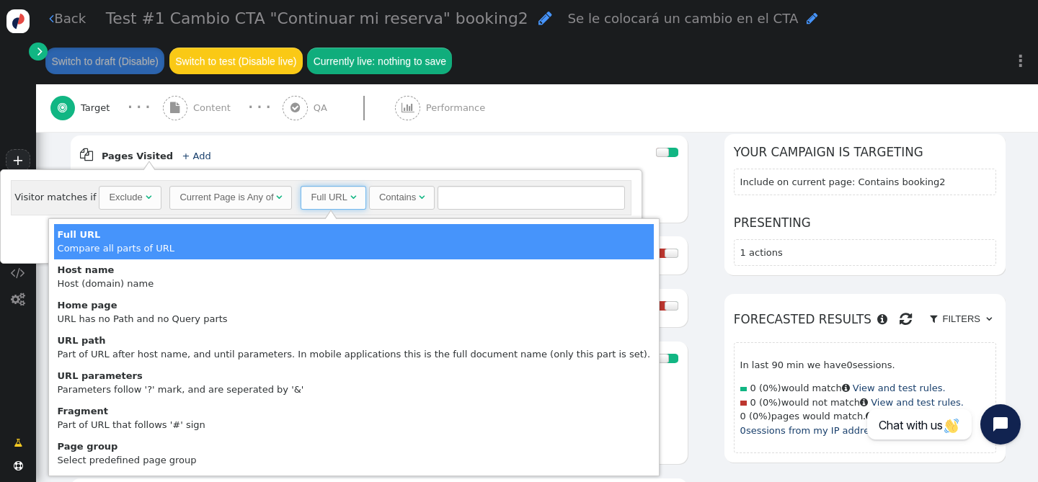
click at [313, 199] on div "Full URL" at bounding box center [329, 197] width 37 height 14
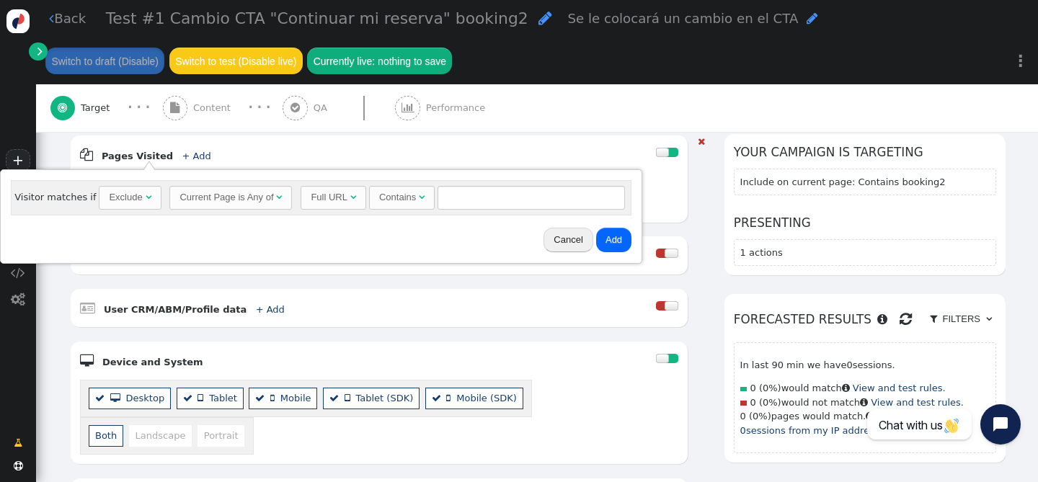
click at [522, 140] on div " Pages Visited + Add  Include Current Page is Any of - Visitor is now on one …" at bounding box center [379, 178] width 617 height 87
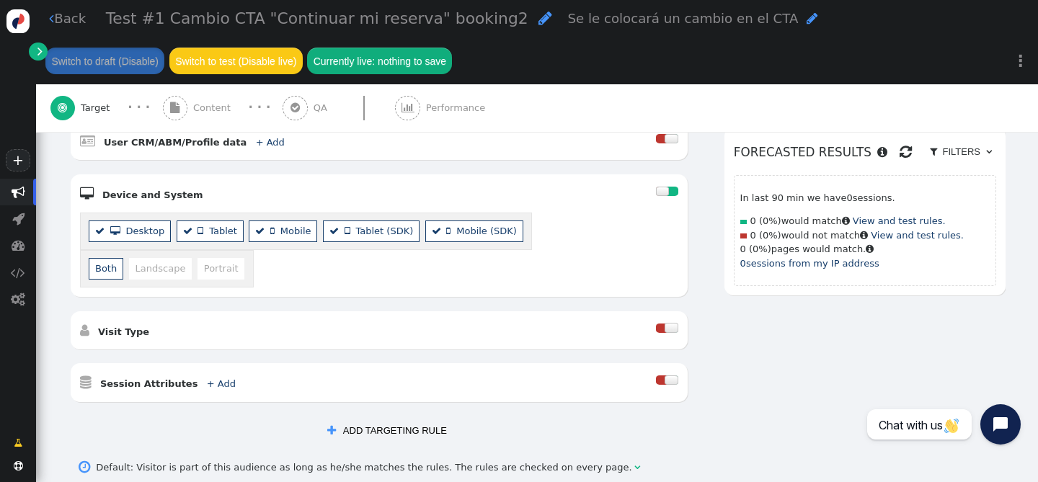
scroll to position [376, 0]
click at [139, 334] on b "Visit Type" at bounding box center [123, 331] width 51 height 11
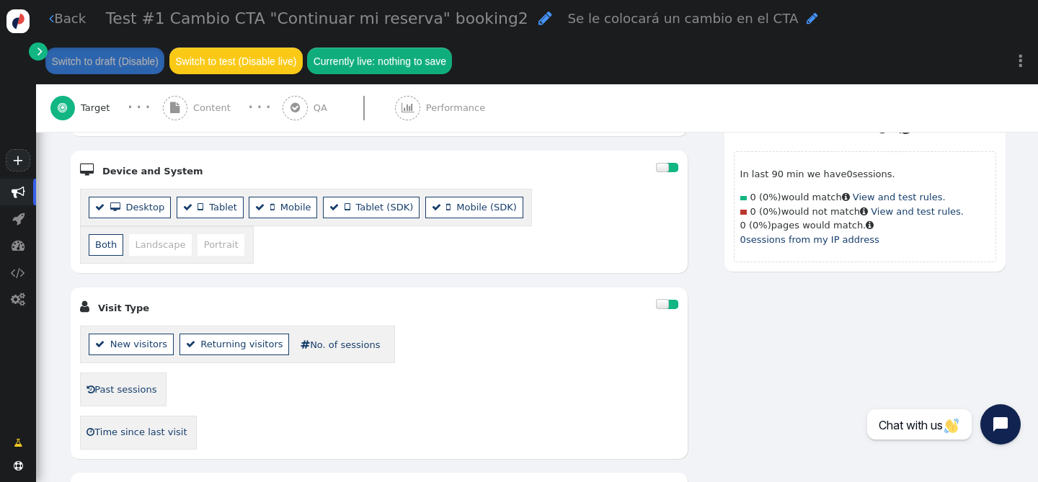
scroll to position [407, 0]
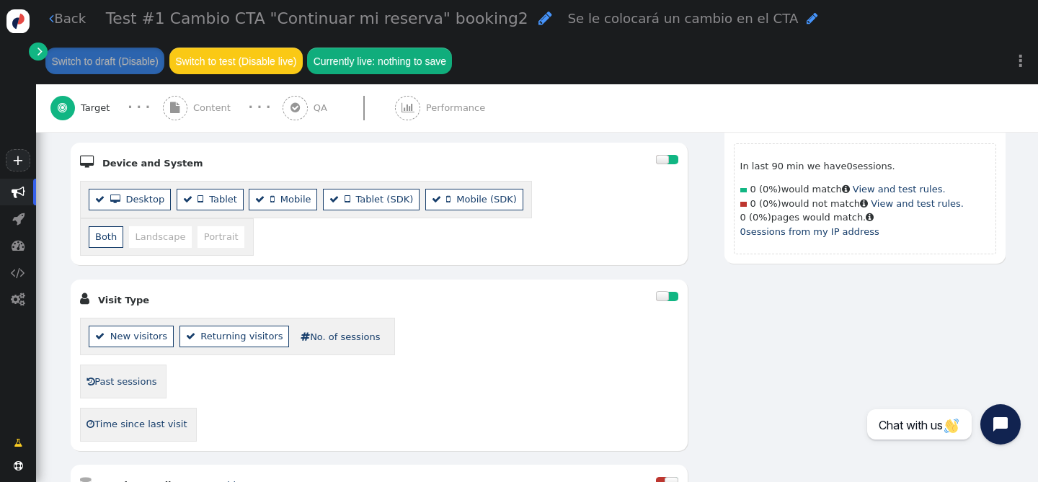
click at [158, 427] on link " Time since last visit" at bounding box center [137, 424] width 102 height 23
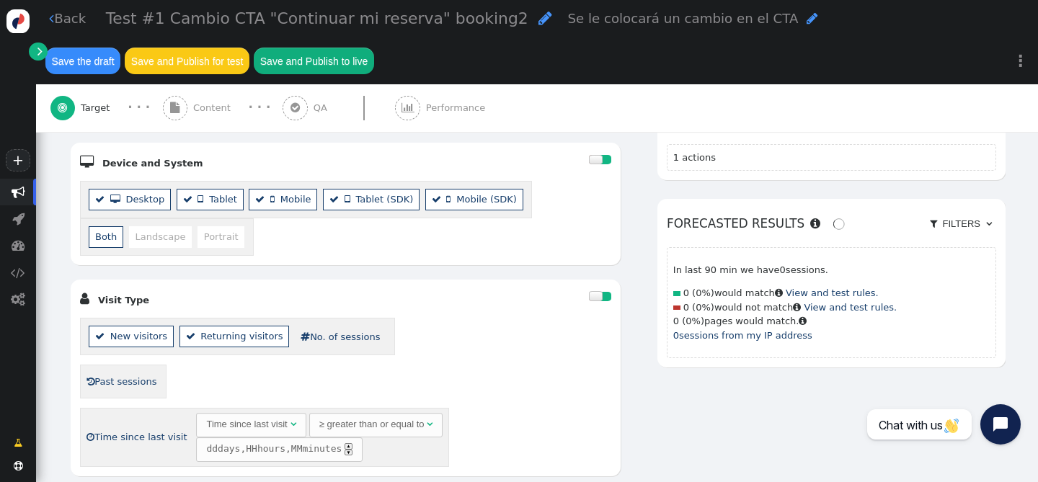
click at [133, 442] on link " Time since last visit" at bounding box center [137, 437] width 102 height 23
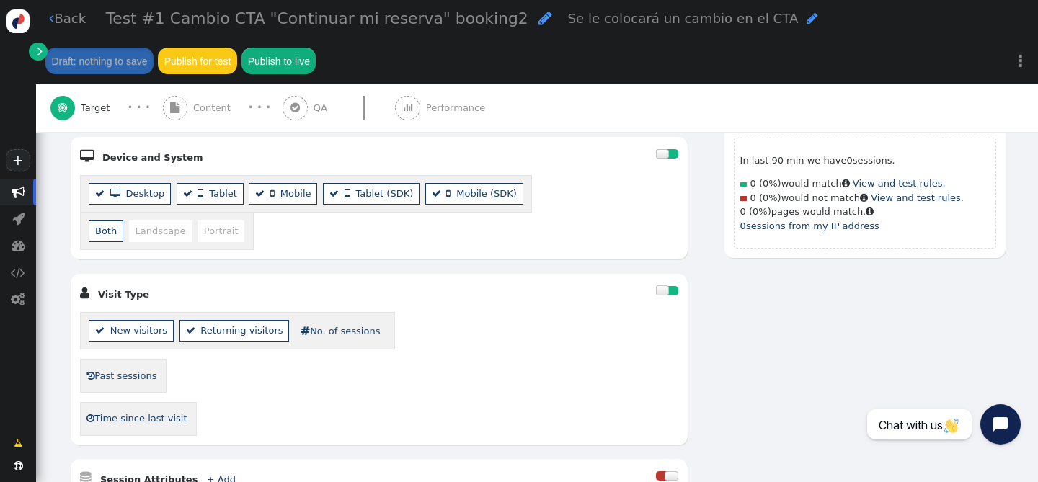
click at [128, 379] on link " Past sessions" at bounding box center [121, 375] width 71 height 23
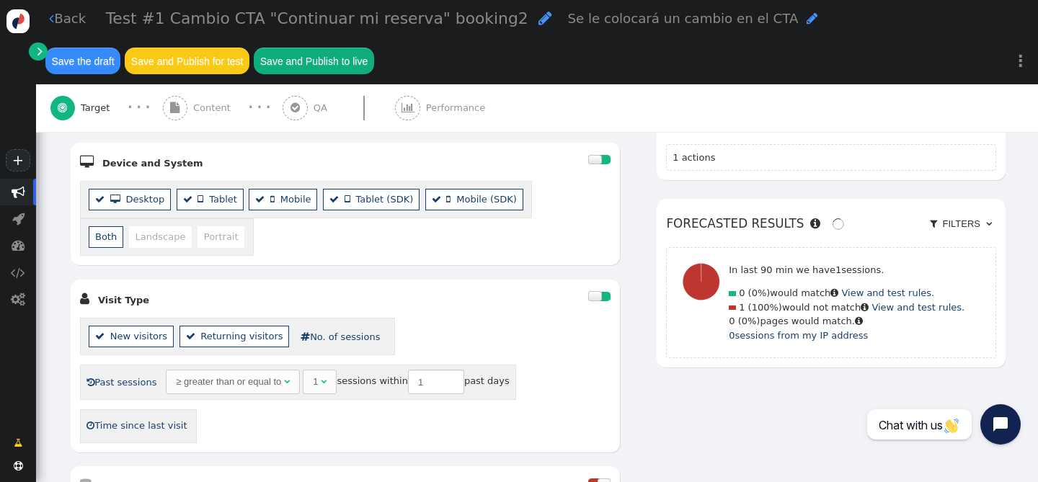
click at [128, 379] on link " Past sessions" at bounding box center [121, 381] width 71 height 23
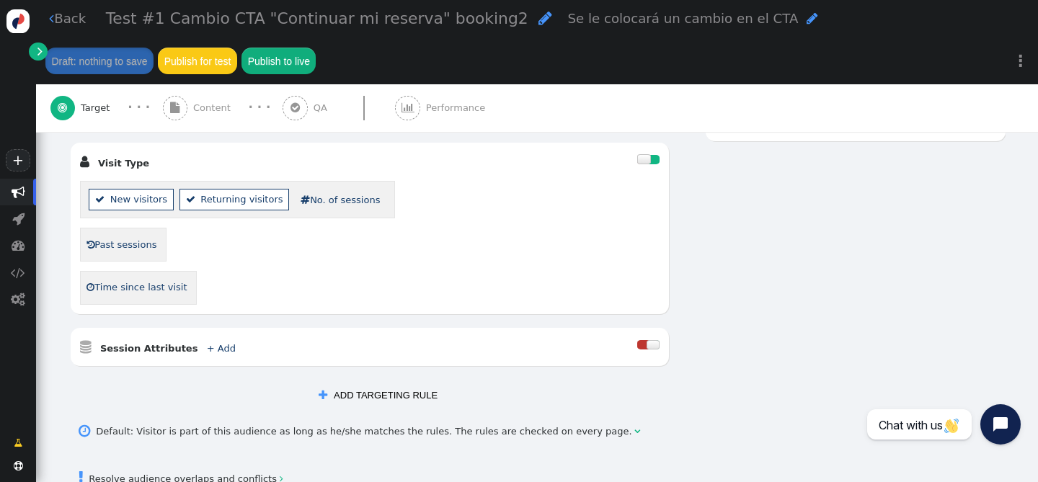
scroll to position [550, 0]
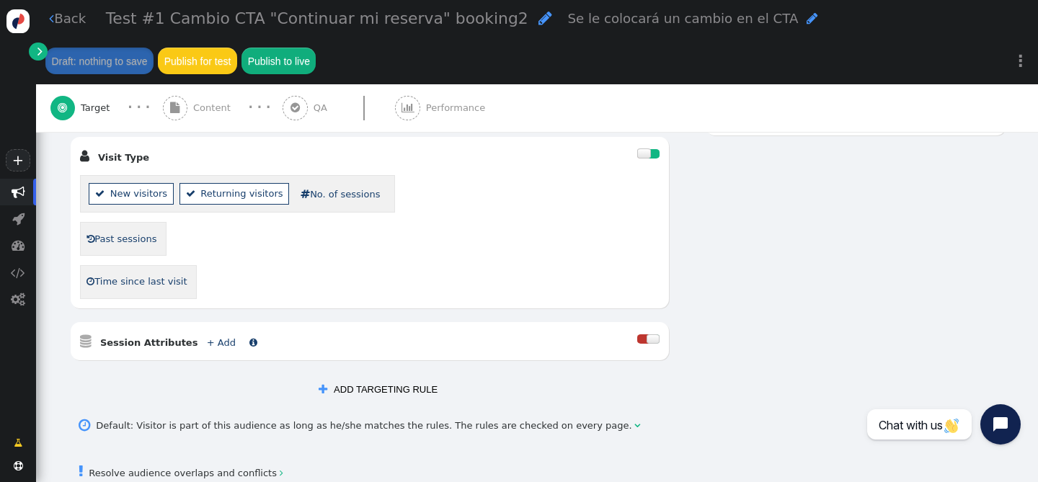
click at [144, 348] on b "Session Attributes" at bounding box center [149, 342] width 98 height 11
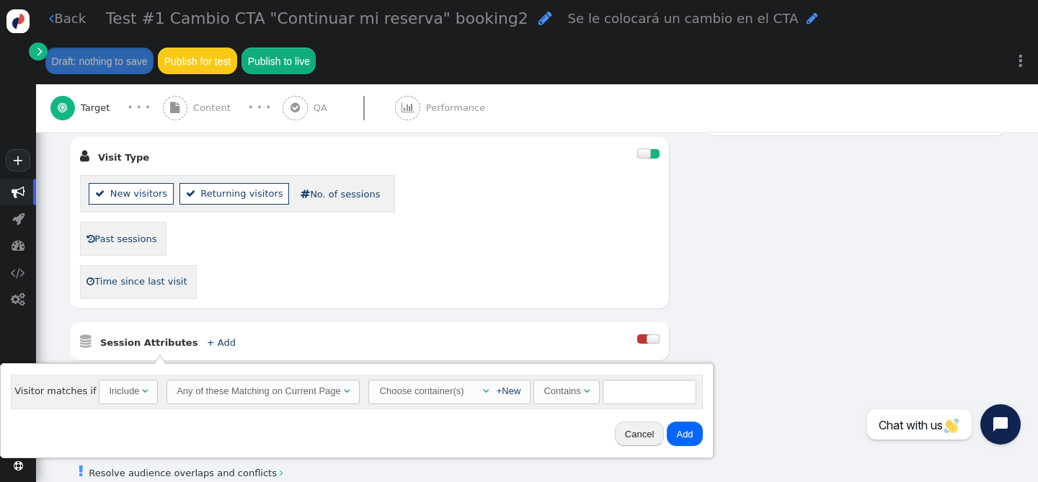
click at [133, 391] on div "Include" at bounding box center [124, 391] width 30 height 14
click at [214, 391] on div "Any of these Matching on Current Page" at bounding box center [259, 391] width 164 height 14
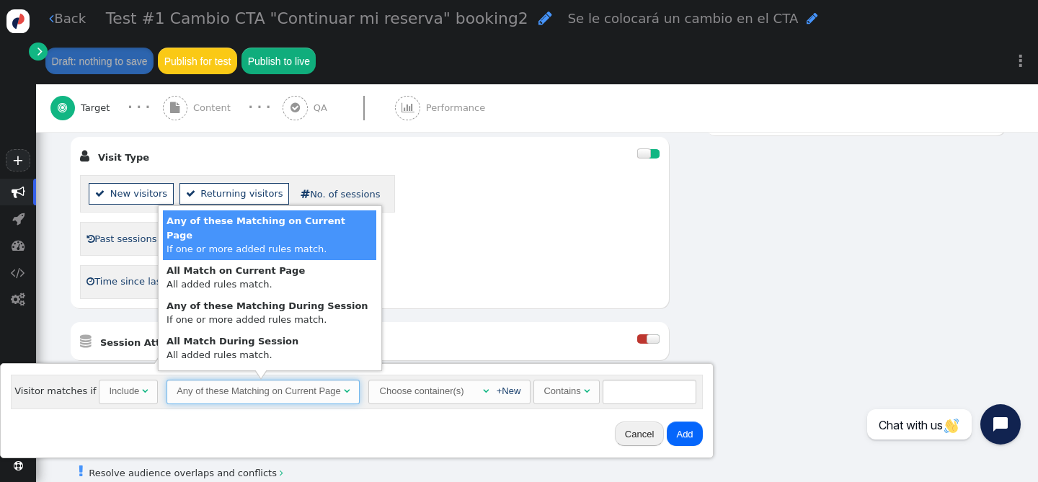
click at [214, 391] on div "Any of these Matching on Current Page" at bounding box center [259, 391] width 164 height 14
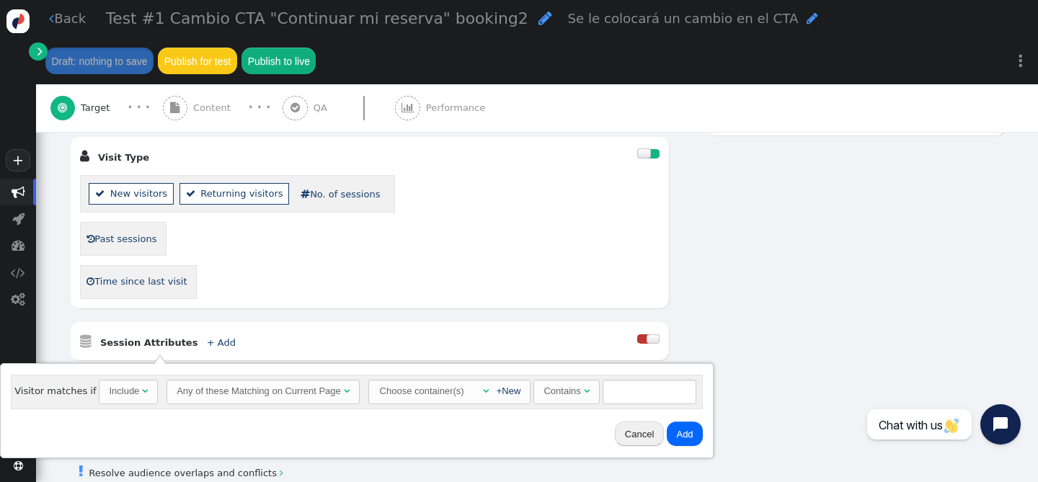
click at [780, 307] on div "AND OR XOR AND     Pages Visited + Add  Include Current Page is Any of - V…" at bounding box center [537, 97] width 936 height 610
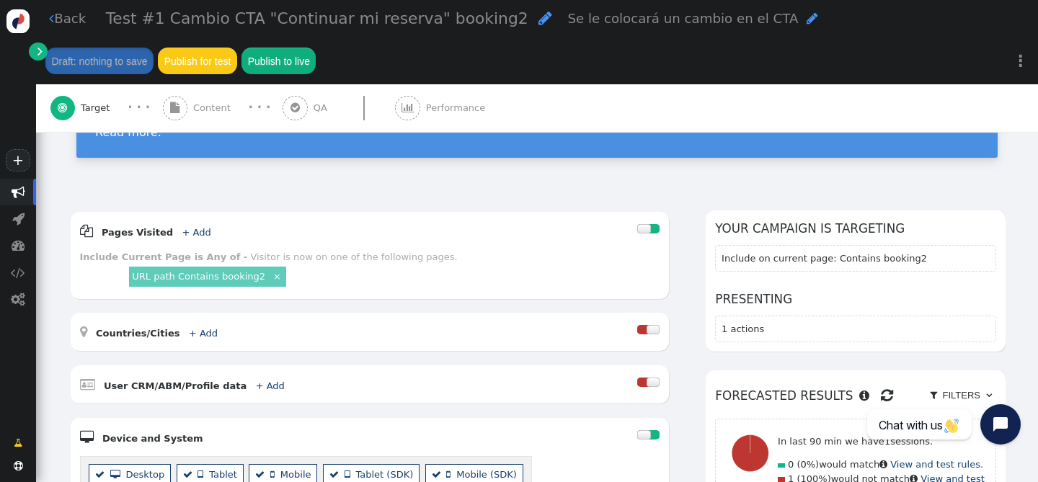
scroll to position [0, 0]
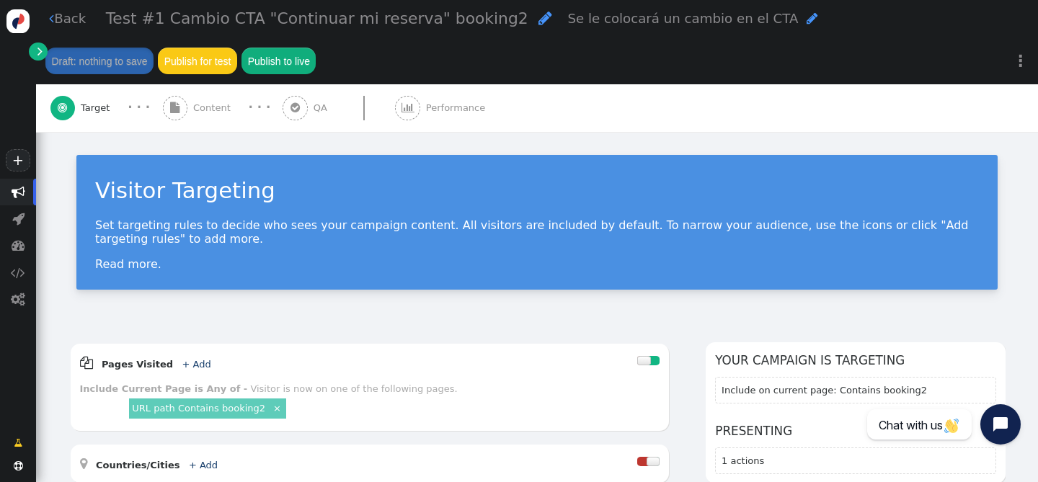
click at [53, 27] on link " Back" at bounding box center [67, 18] width 37 height 19
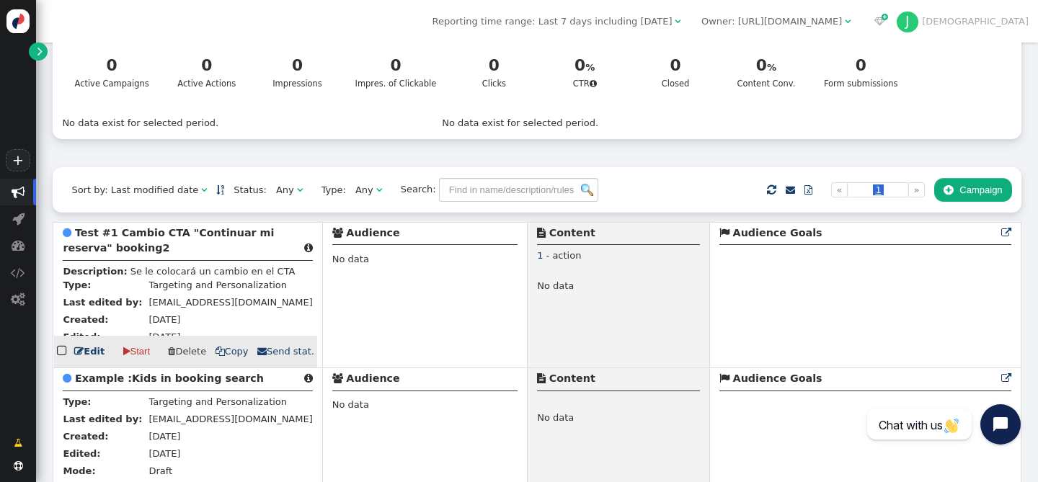
scroll to position [80, 0]
click at [138, 239] on b "Test #1 Cambio CTA "Continuar mi reserva" booking2" at bounding box center [168, 239] width 211 height 27
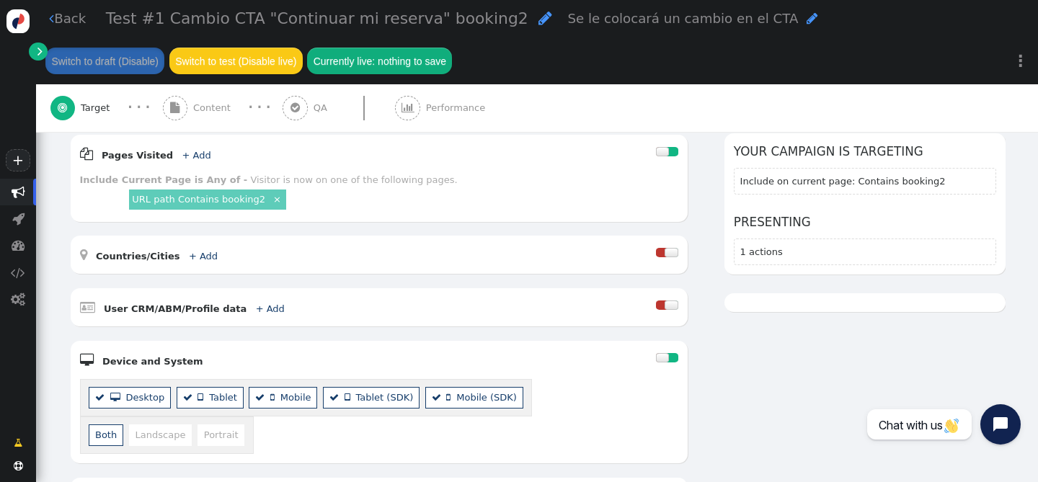
scroll to position [216, 0]
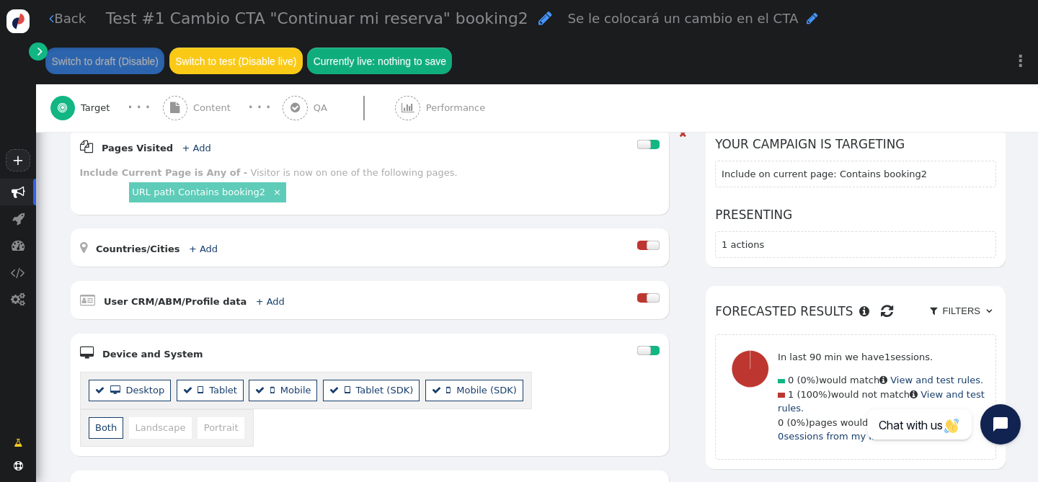
click at [179, 196] on link "URL path Contains booking2" at bounding box center [198, 192] width 133 height 11
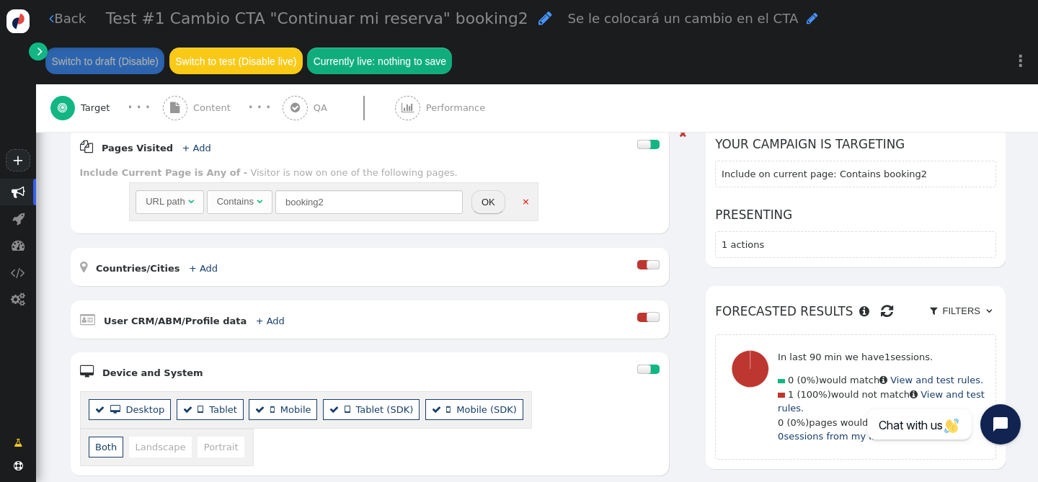
click at [586, 122] on div " Target · · ·  Content · · ·  QA  Performance" at bounding box center [536, 108] width 973 height 48
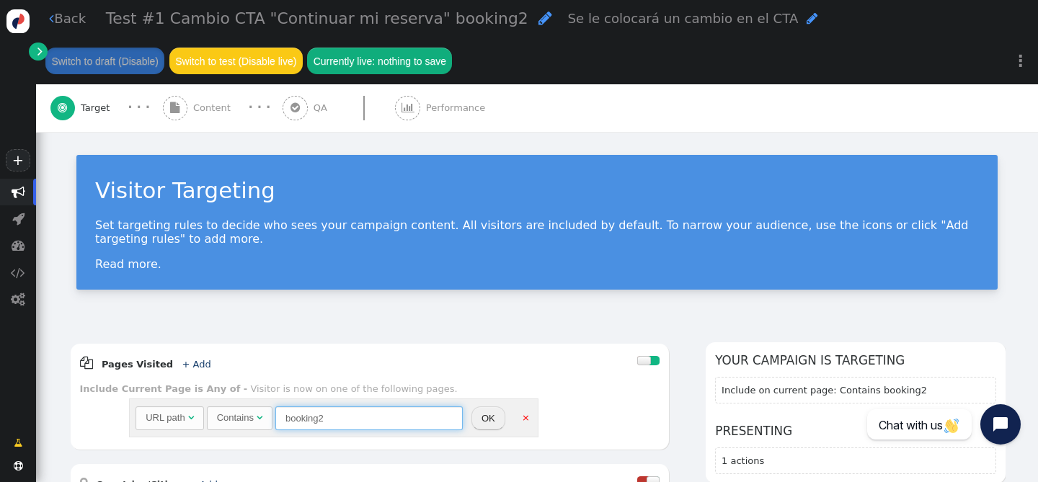
drag, startPoint x: 332, startPoint y: 416, endPoint x: 249, endPoint y: 416, distance: 82.9
click at [249, 416] on div "URL path  Contains  booking2 = (Empty) [DOMAIN_NAME]  (Nothing) " at bounding box center [298, 418] width 327 height 24
click at [178, 411] on div "URL path" at bounding box center [165, 418] width 39 height 14
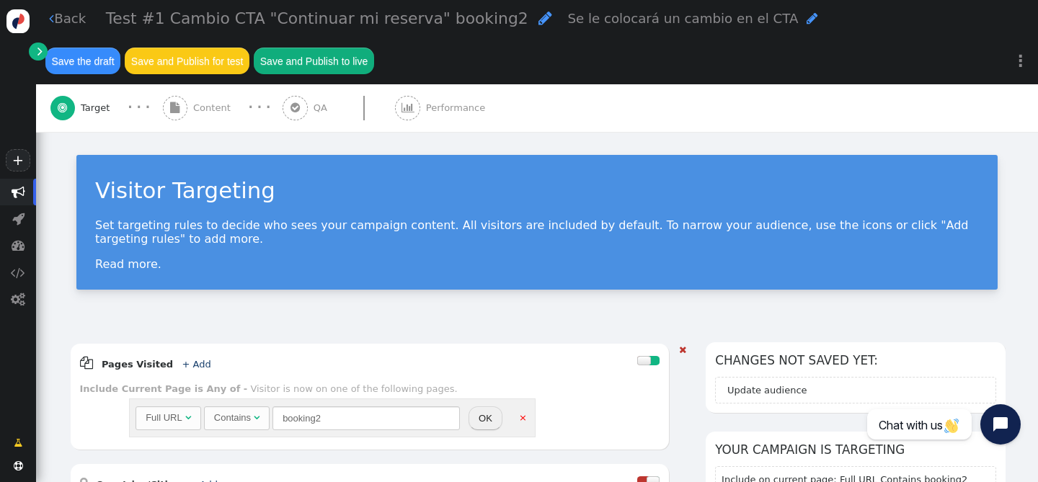
click at [522, 418] on link "×" at bounding box center [523, 417] width 12 height 12
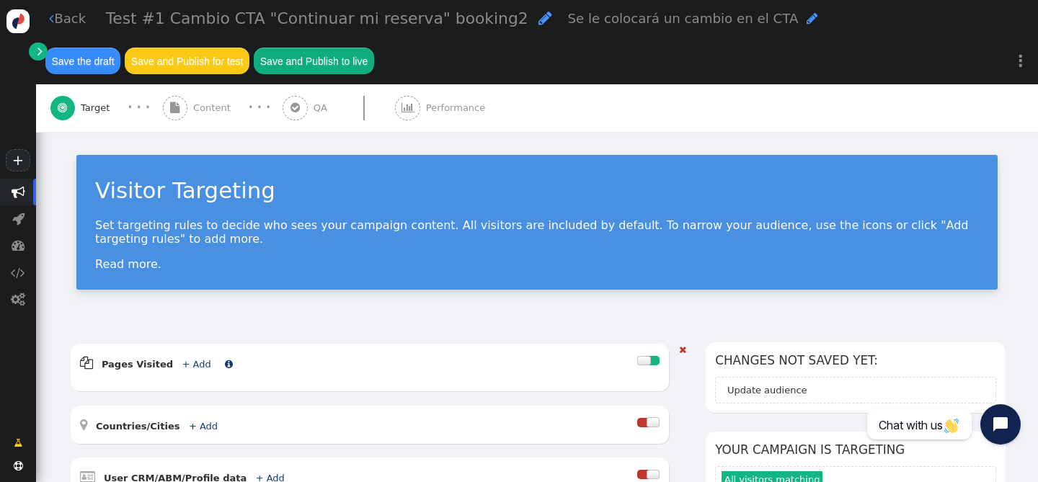
click at [187, 360] on link "+ Add" at bounding box center [196, 364] width 29 height 11
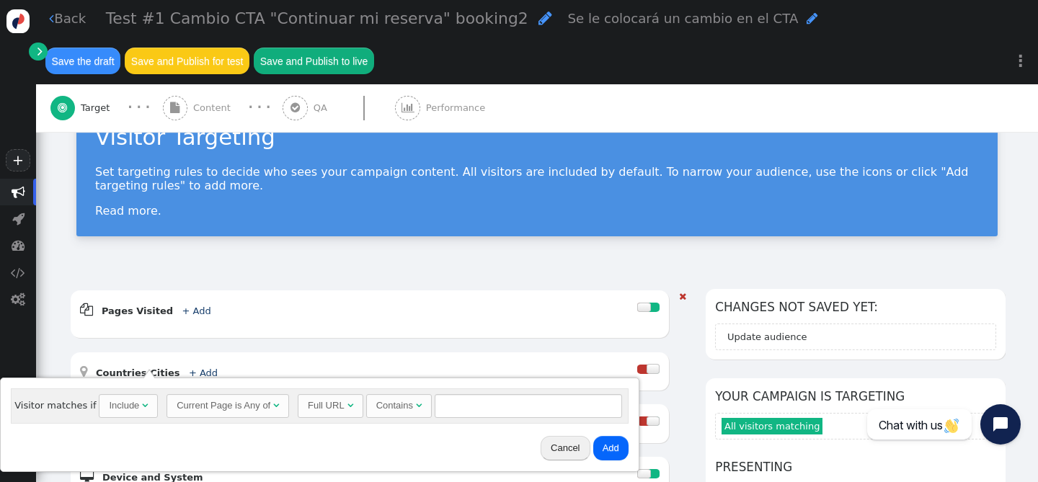
scroll to position [80, 0]
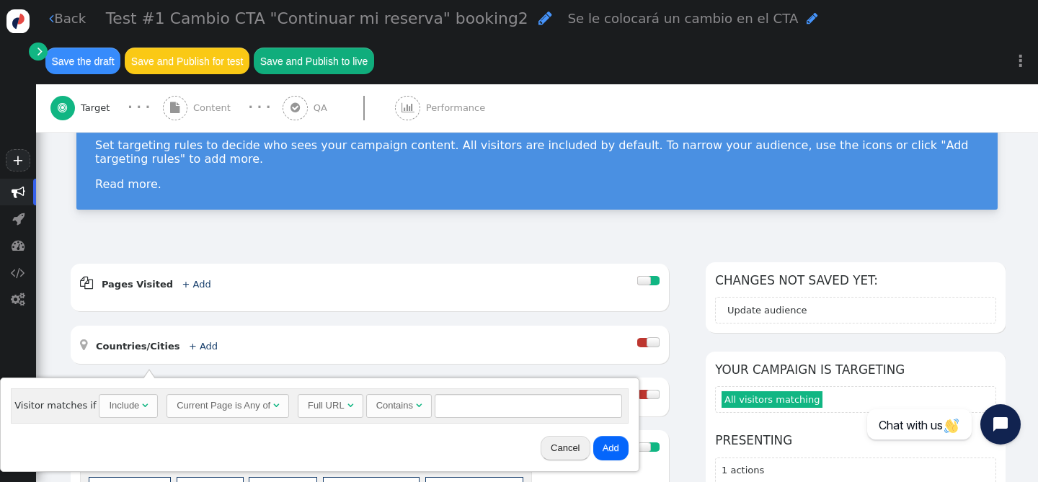
click at [128, 401] on div "Include" at bounding box center [124, 405] width 30 height 14
click at [210, 402] on div "Current Page is Any of" at bounding box center [224, 405] width 94 height 14
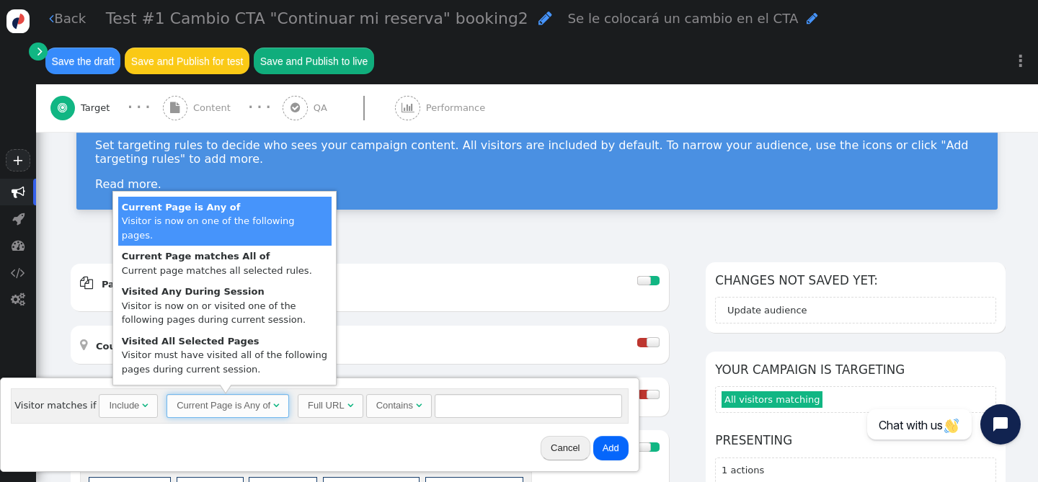
click at [210, 402] on div "Current Page is Any of" at bounding box center [224, 405] width 94 height 14
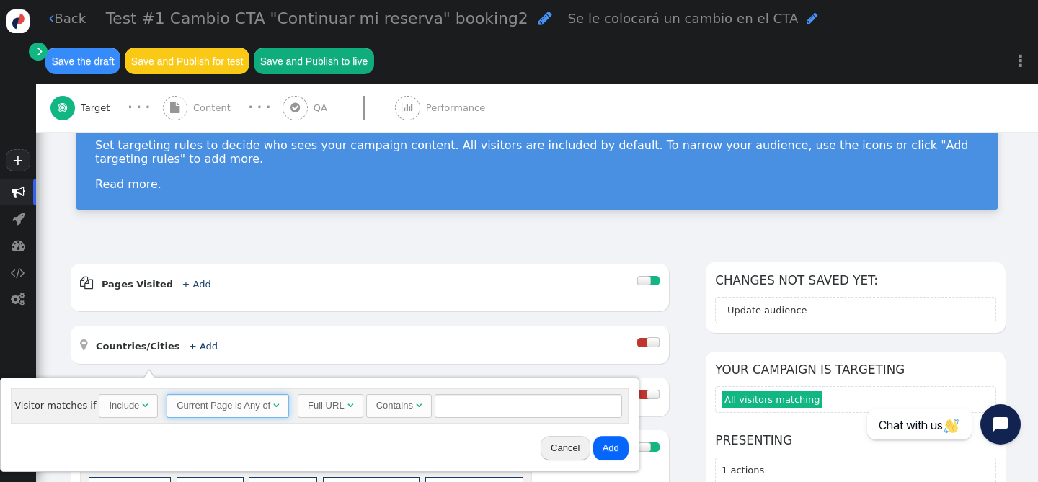
click at [320, 407] on div "Full URL" at bounding box center [326, 405] width 37 height 14
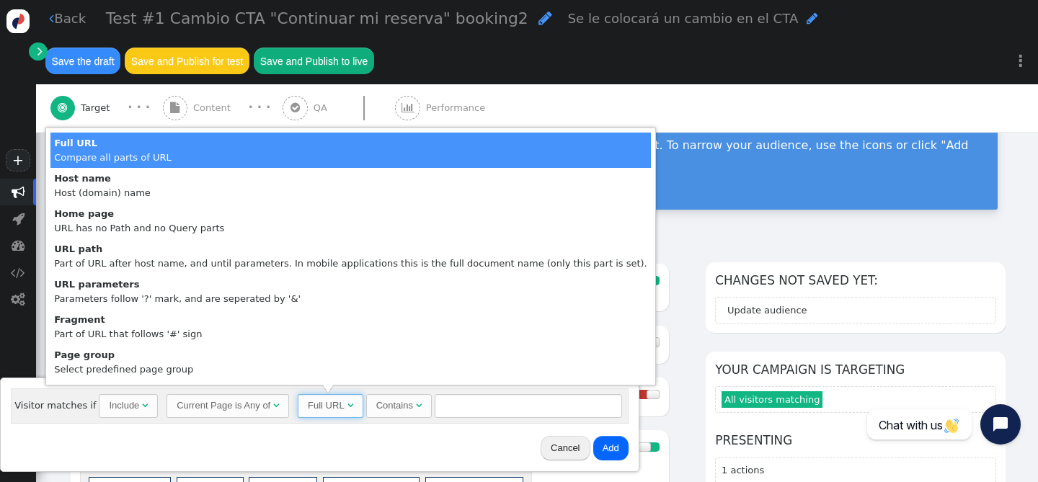
click at [320, 407] on div "Full URL" at bounding box center [326, 405] width 37 height 14
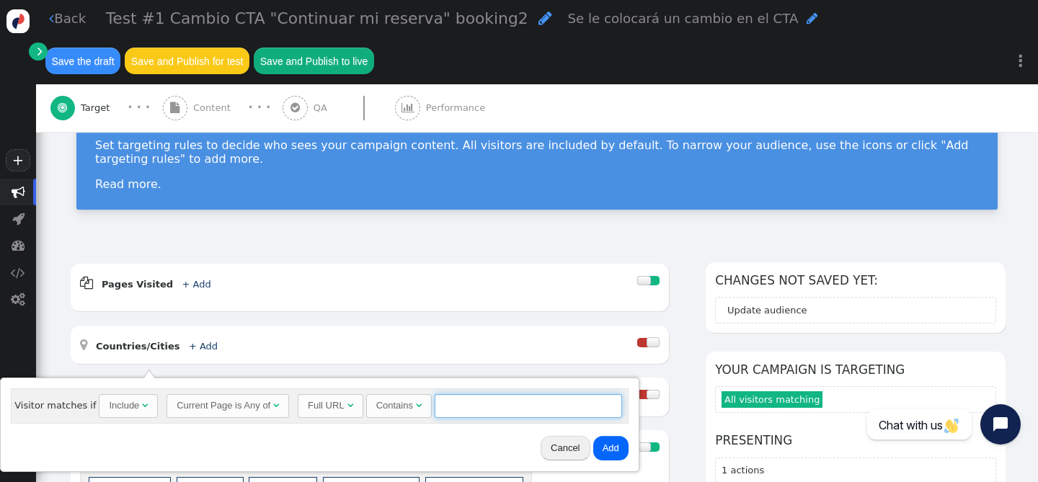
click at [453, 410] on input "text" at bounding box center [527, 406] width 187 height 24
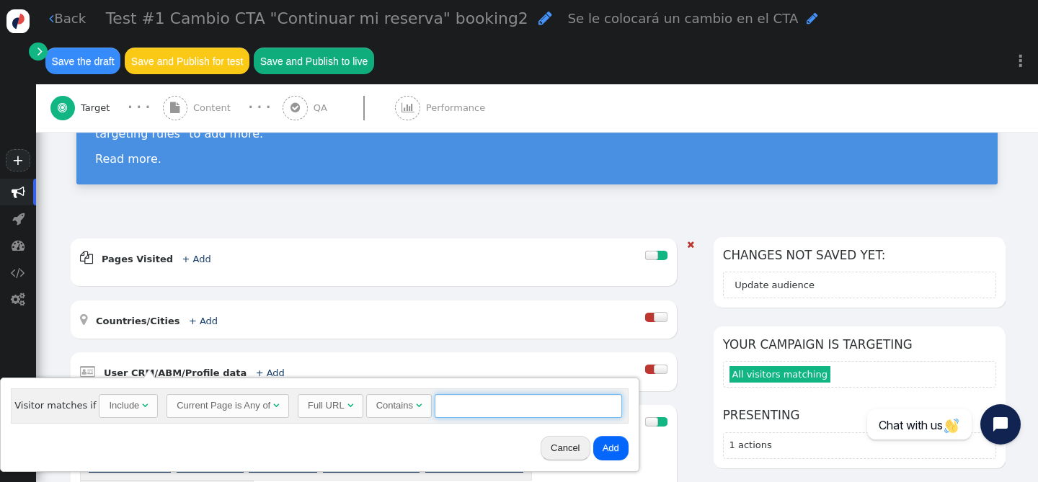
scroll to position [110, 0]
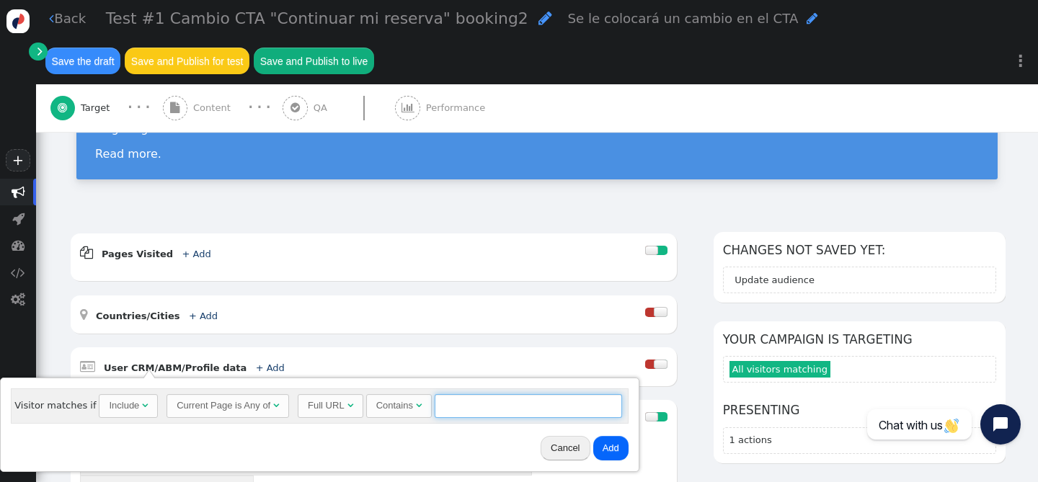
paste input "[URL][DOMAIN_NAME]"
type input "[URL][DOMAIN_NAME]"
click at [606, 443] on button "Add" at bounding box center [610, 448] width 35 height 24
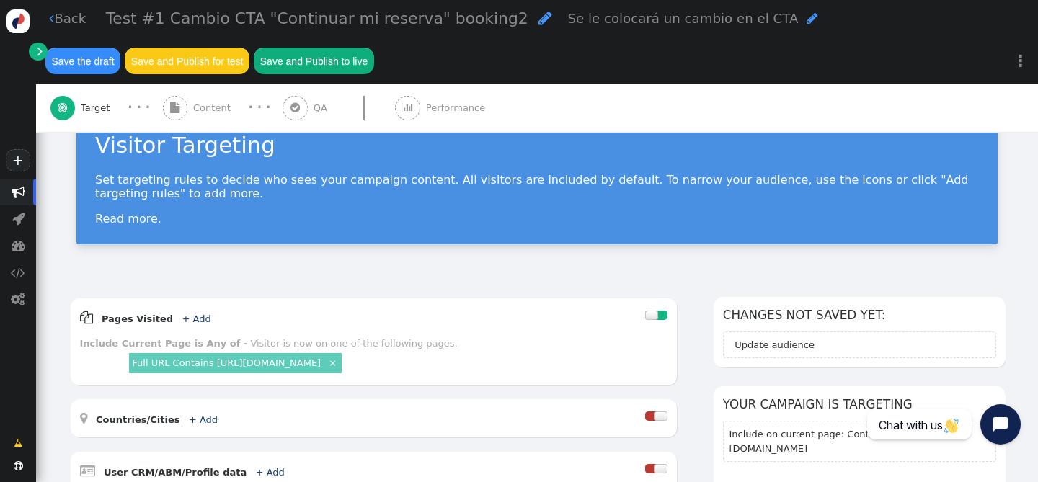
click at [240, 19] on span "Test #1 Cambio CTA "Continuar mi reserva" booking2" at bounding box center [317, 18] width 422 height 18
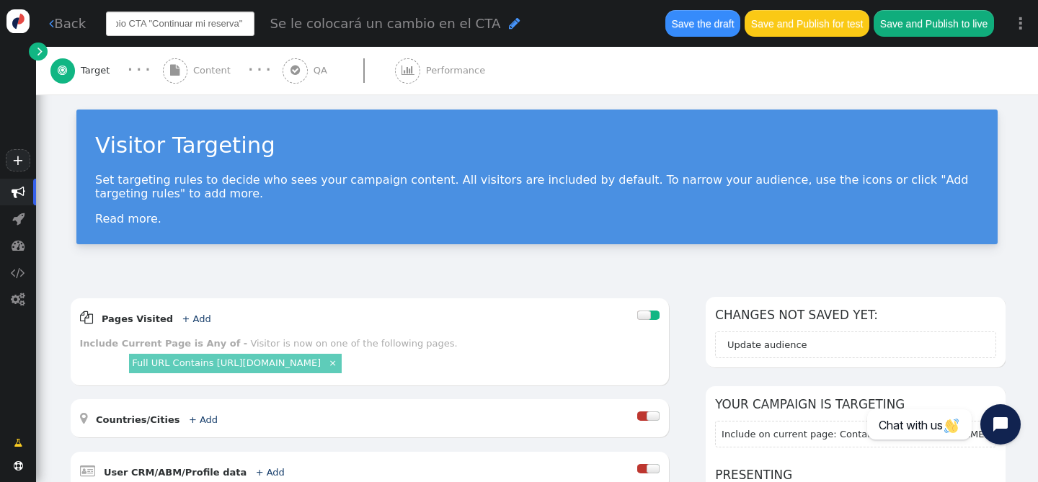
scroll to position [0, 0]
drag, startPoint x: 250, startPoint y: 28, endPoint x: 208, endPoint y: 22, distance: 42.2
click at [208, 22] on input "Test #1 Cambio CTA "Continuar mi reserva" booking2" at bounding box center [180, 24] width 148 height 24
type input "Test #1 Cambio CTA "Buscar" a "Reservar""
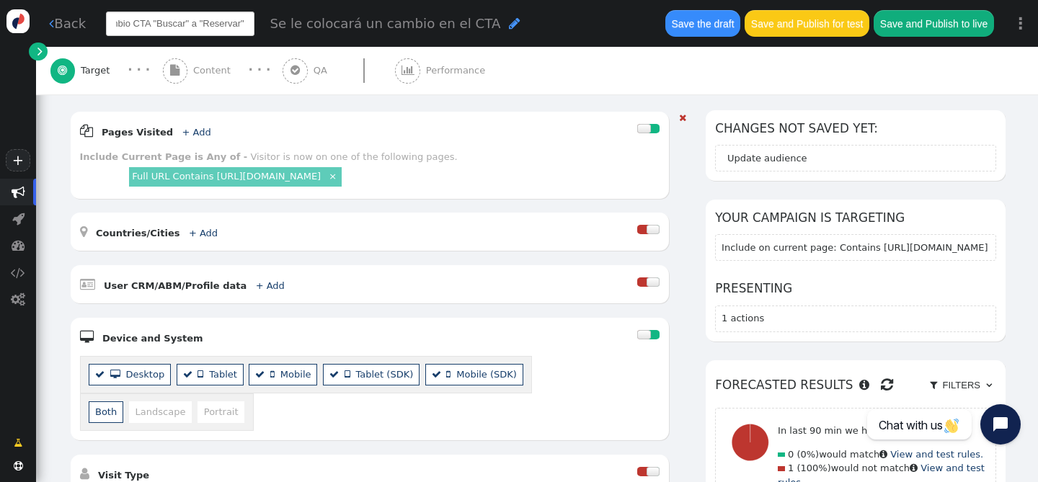
scroll to position [495, 0]
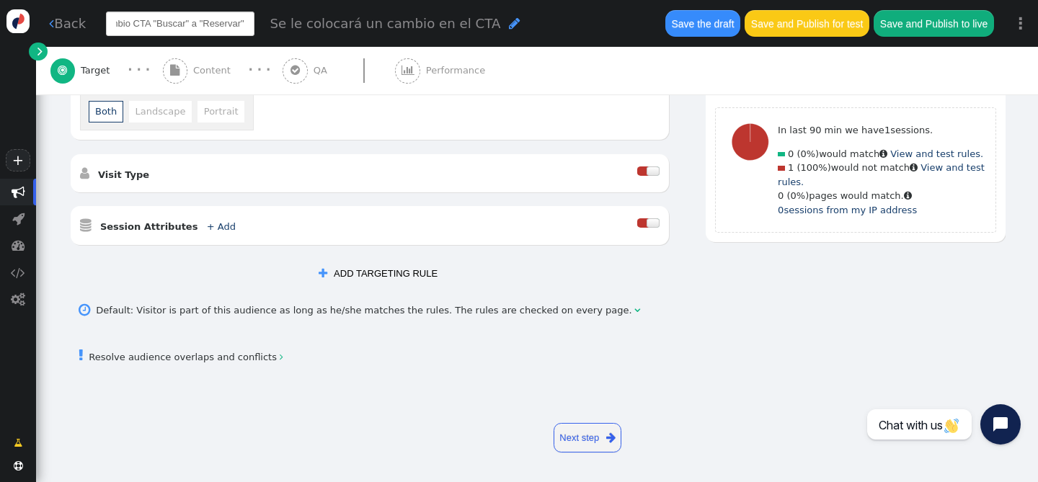
click at [595, 431] on link "Next step " at bounding box center [587, 438] width 68 height 30
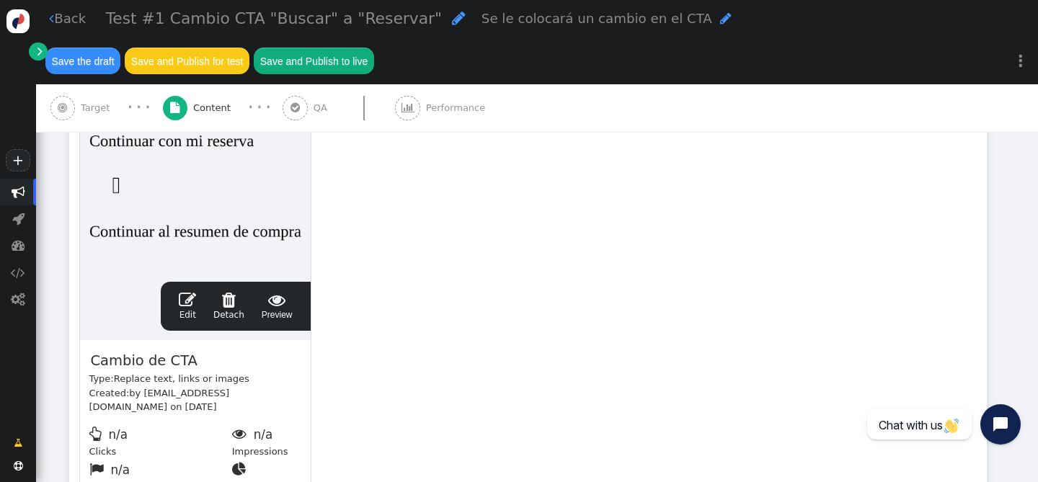
scroll to position [318, 0]
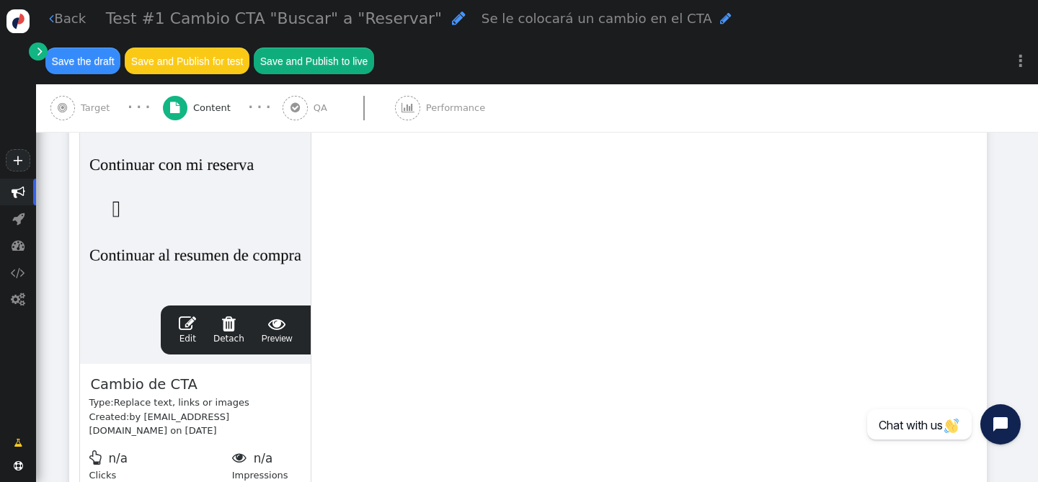
click at [187, 315] on span "" at bounding box center [187, 323] width 17 height 17
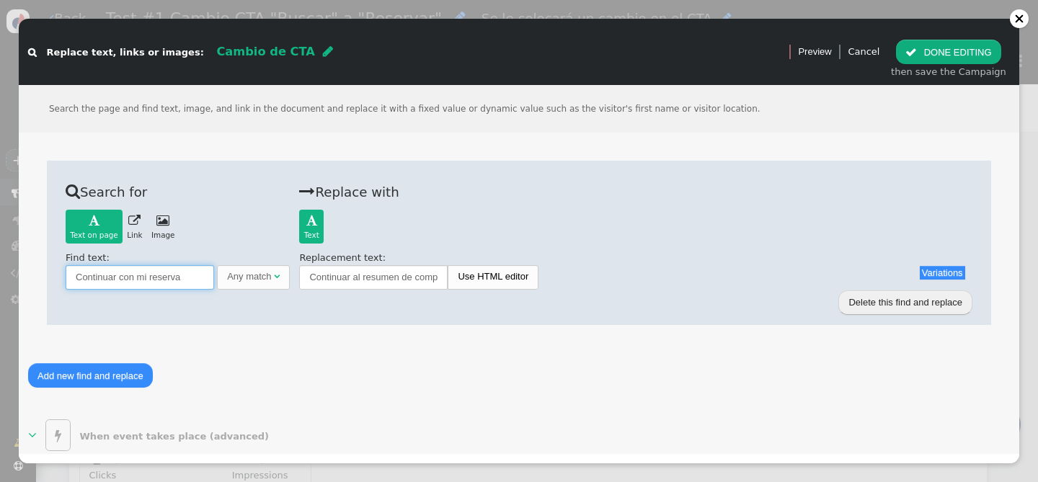
drag, startPoint x: 203, startPoint y: 268, endPoint x: 156, endPoint y: 268, distance: 47.6
click at [156, 268] on input "Continuar con mi reserva" at bounding box center [140, 277] width 148 height 24
drag, startPoint x: 177, startPoint y: 276, endPoint x: 70, endPoint y: 278, distance: 107.4
click at [70, 278] on input "Continuar con mi reserva" at bounding box center [140, 277] width 148 height 24
click at [130, 223] on span "" at bounding box center [134, 221] width 12 height 12
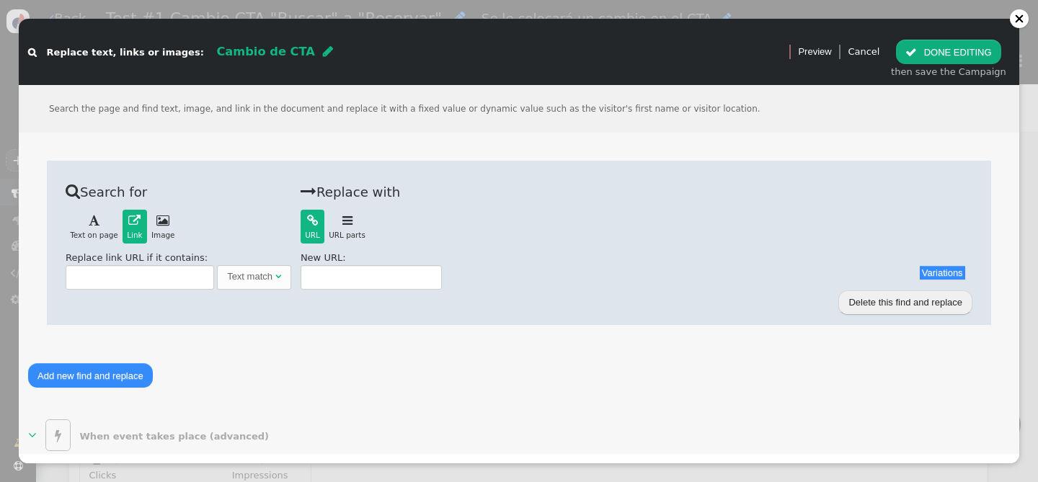
click at [84, 230] on div "Text on page" at bounding box center [94, 236] width 48 height 12
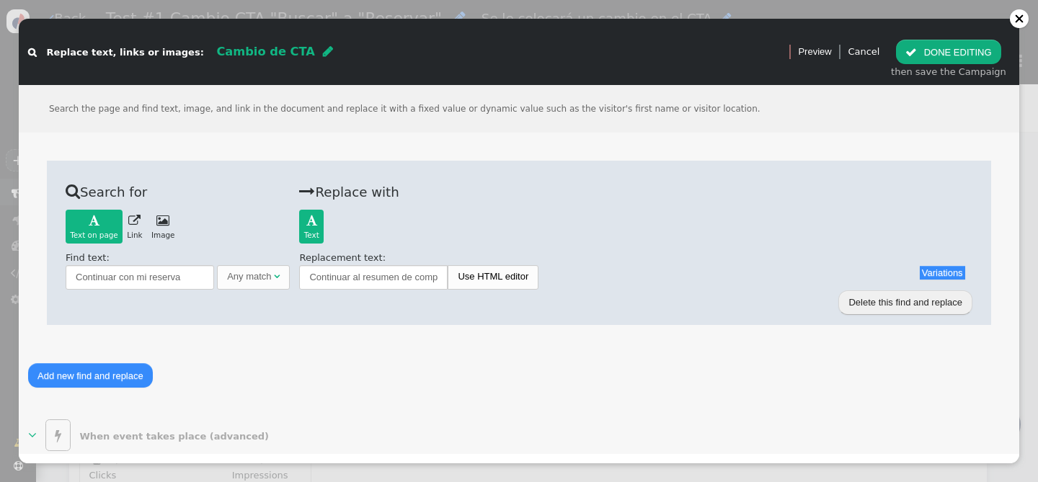
click at [161, 224] on span "" at bounding box center [162, 221] width 13 height 12
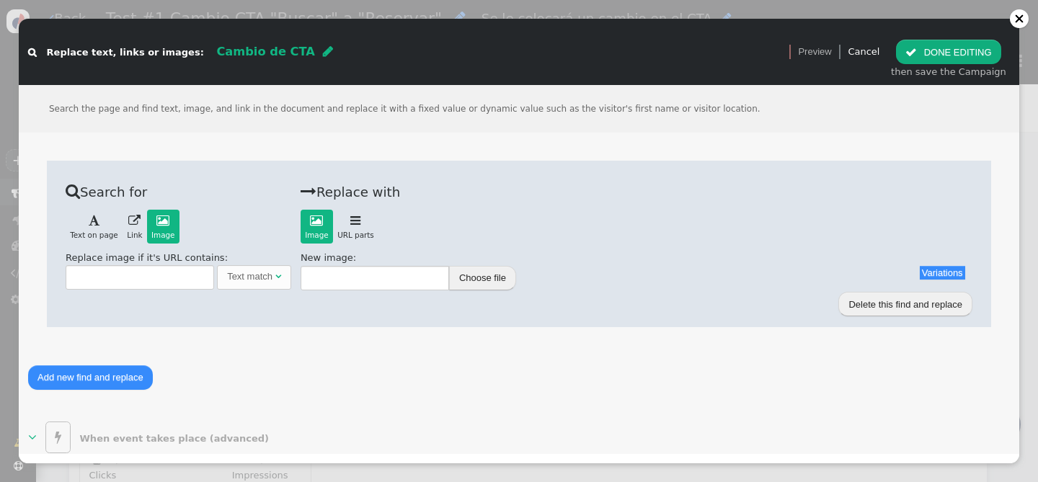
click at [99, 229] on link " Text on page" at bounding box center [94, 227] width 57 height 34
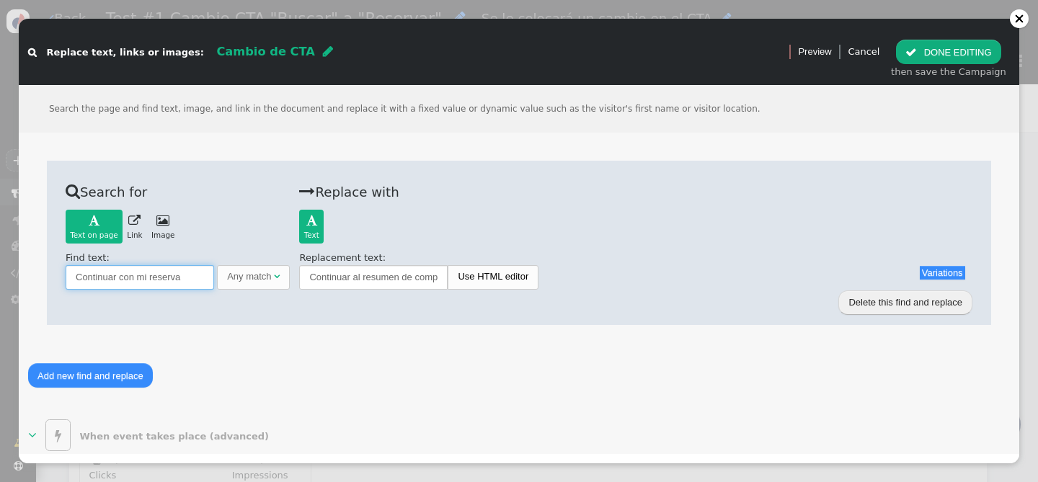
click at [110, 272] on input "Continuar con mi reserva" at bounding box center [140, 277] width 148 height 24
drag, startPoint x: 192, startPoint y: 280, endPoint x: 69, endPoint y: 281, distance: 122.5
click at [69, 281] on input "Continuar con mi reserva" at bounding box center [140, 277] width 148 height 24
type input "B"
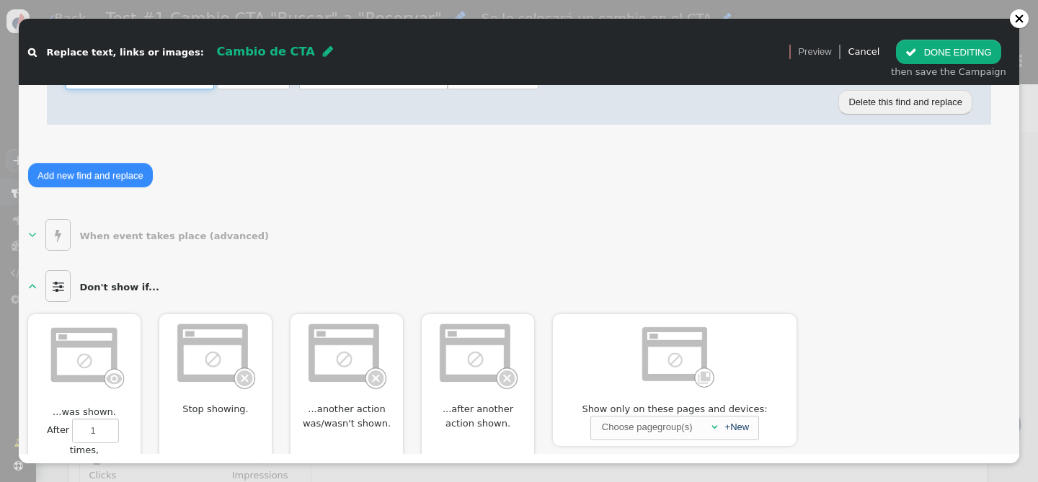
scroll to position [208, 0]
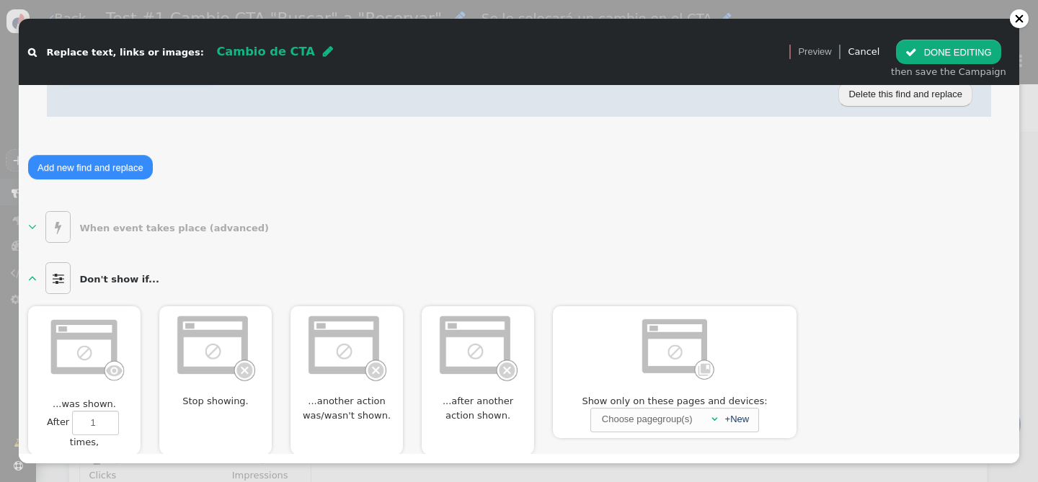
type input "bus"
click at [38, 221] on link "  When event takes place (advanced) " at bounding box center [151, 227] width 246 height 32
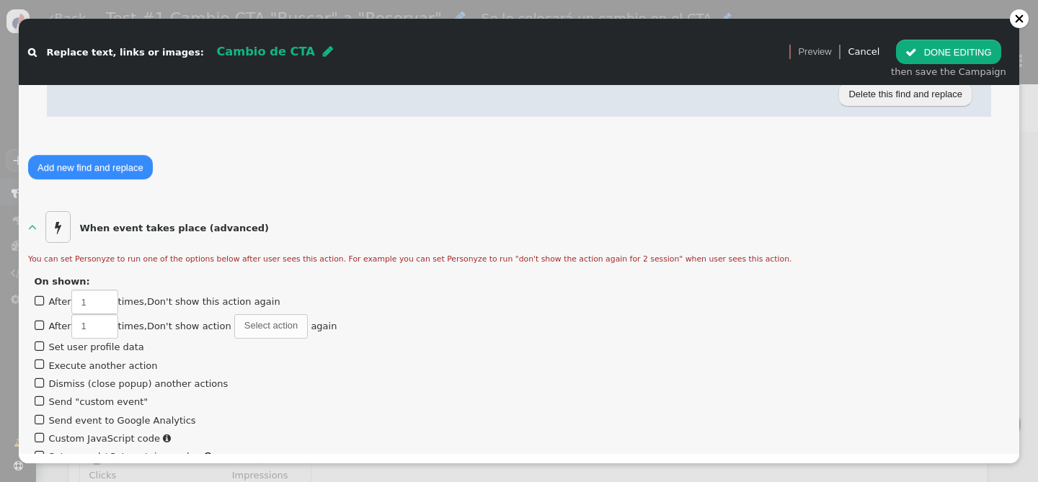
click at [34, 226] on span "" at bounding box center [32, 227] width 9 height 14
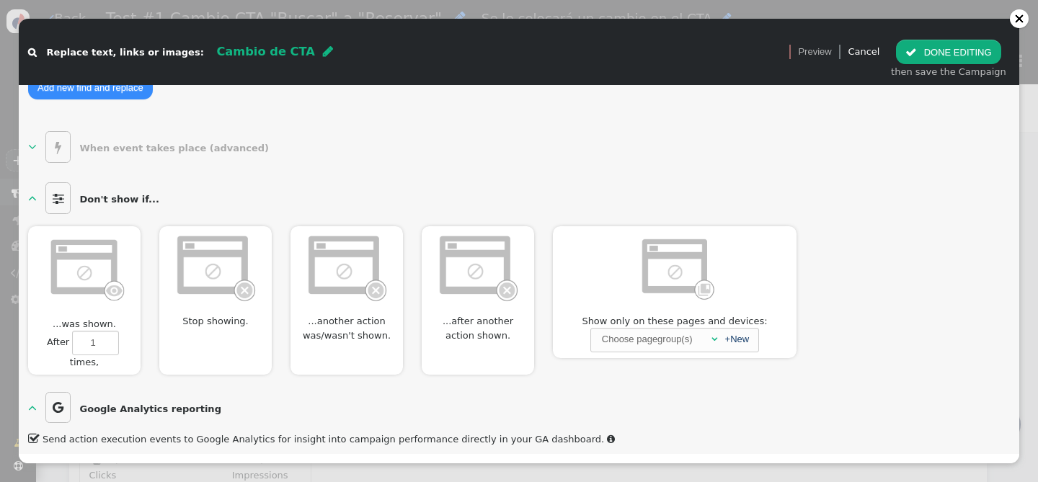
scroll to position [287, 0]
click at [35, 196] on span "" at bounding box center [32, 200] width 9 height 14
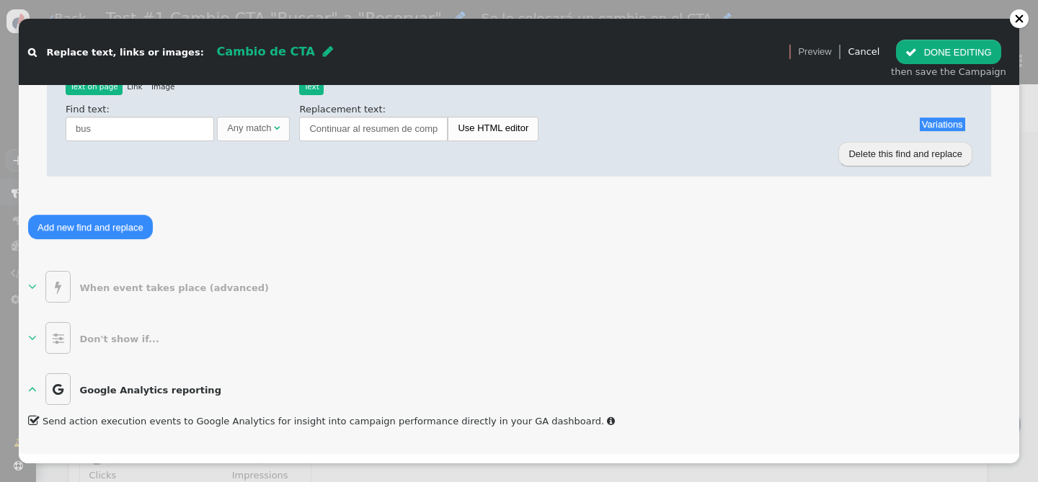
click at [32, 339] on span "" at bounding box center [32, 338] width 9 height 14
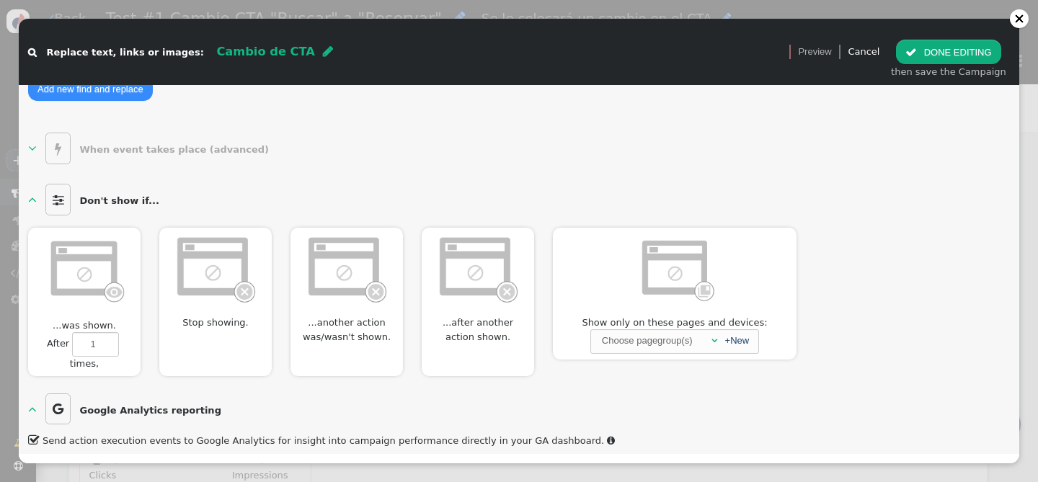
click at [96, 268] on img at bounding box center [84, 269] width 83 height 72
type input "1"
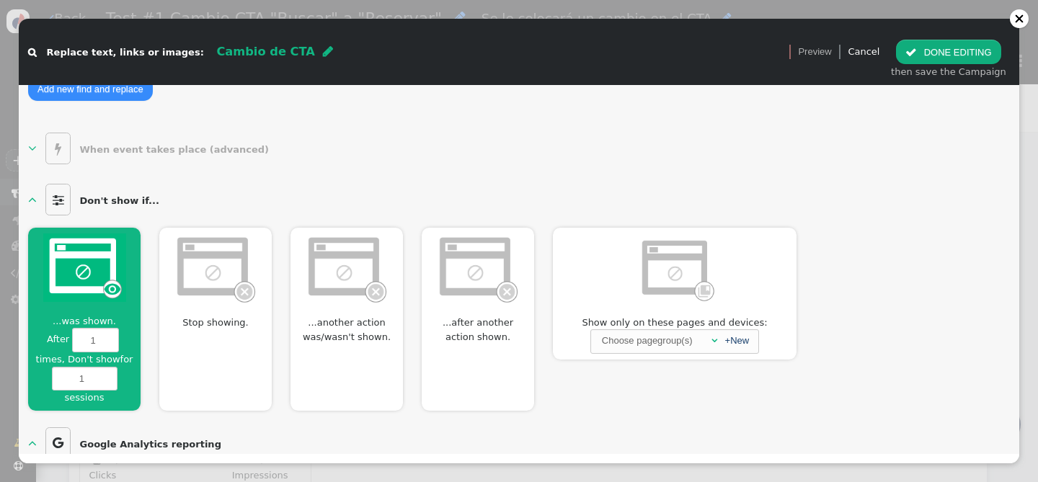
click at [96, 268] on img at bounding box center [84, 267] width 83 height 68
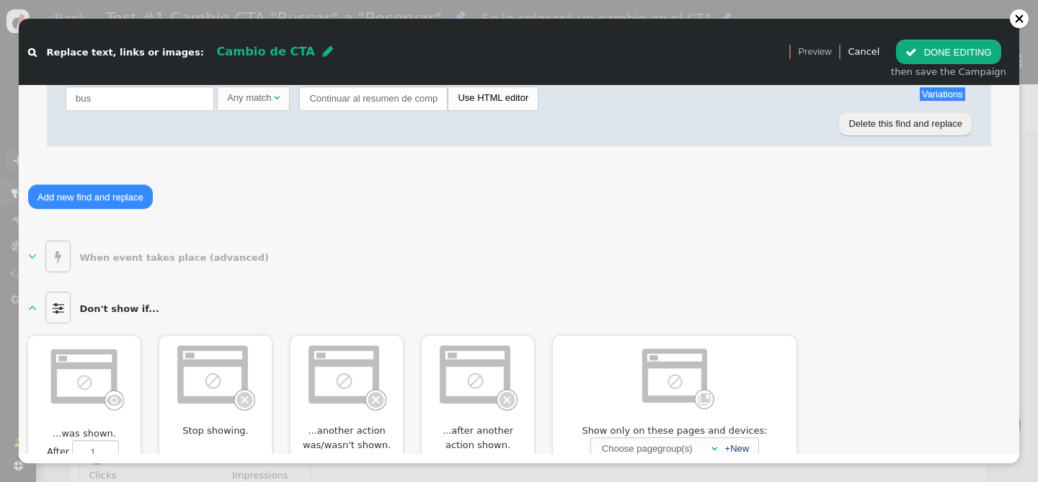
scroll to position [109, 0]
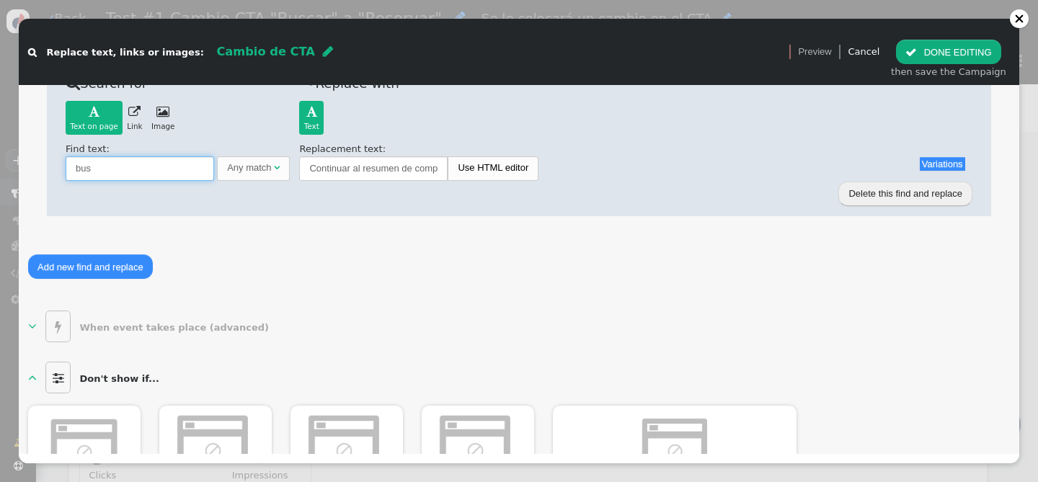
click at [99, 168] on input "bus" at bounding box center [140, 168] width 148 height 24
type input "buscar"
click at [356, 176] on input "Continuar al resumen de compra" at bounding box center [373, 168] width 148 height 24
drag, startPoint x: 310, startPoint y: 169, endPoint x: 501, endPoint y: 171, distance: 191.0
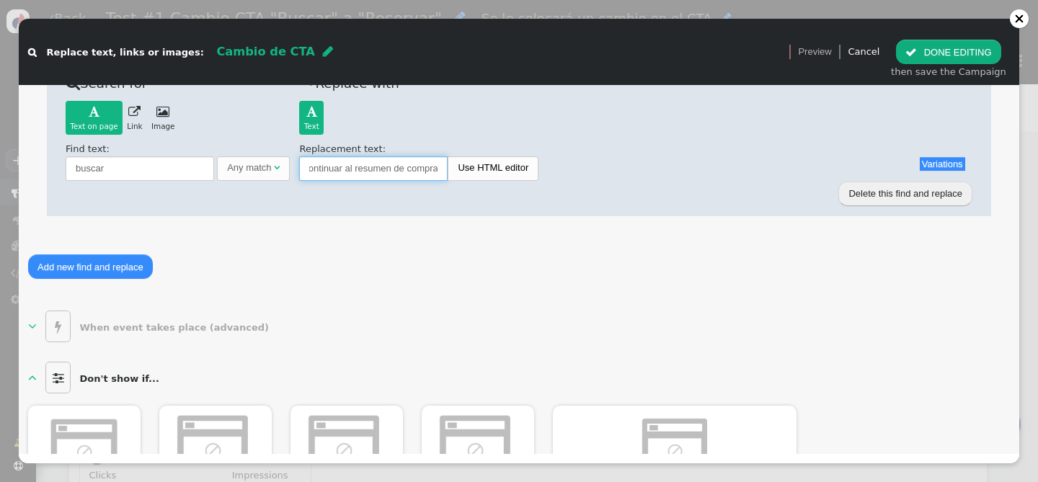
click at [502, 171] on div "Continuar al resumen de compra Use HTML editor" at bounding box center [635, 168] width 673 height 24
click at [267, 175] on span "Any match " at bounding box center [253, 168] width 73 height 24
click at [330, 169] on input "text" at bounding box center [383, 168] width 148 height 24
type input "Reservar"
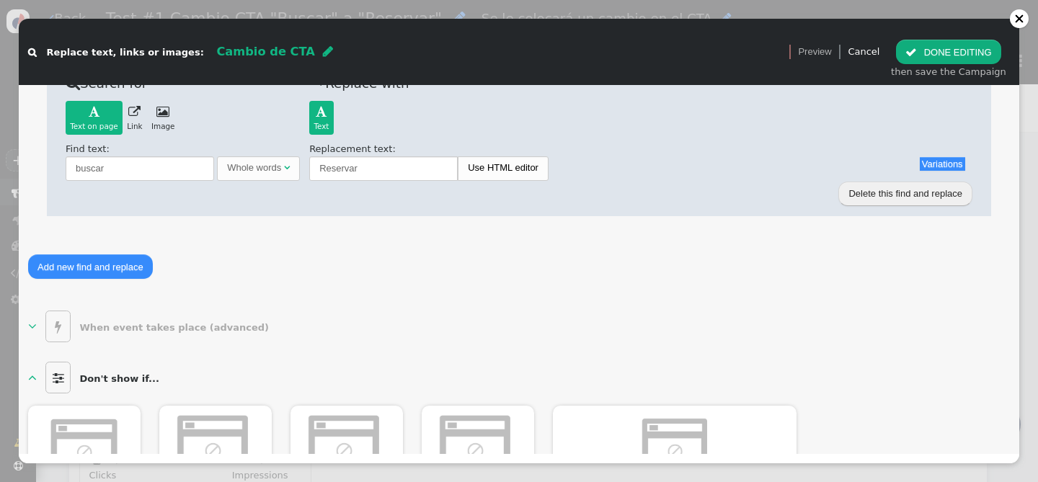
click at [427, 243] on div " Search for Text on page   Text on page  Link  Image  Back Find text: bus…" at bounding box center [518, 170] width 981 height 275
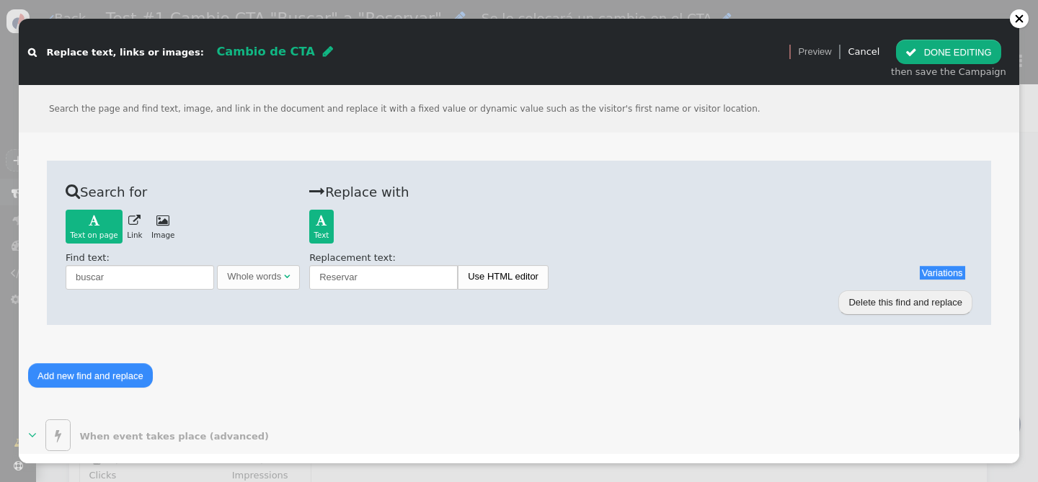
click at [951, 50] on button " DONE EDITING" at bounding box center [948, 52] width 104 height 24
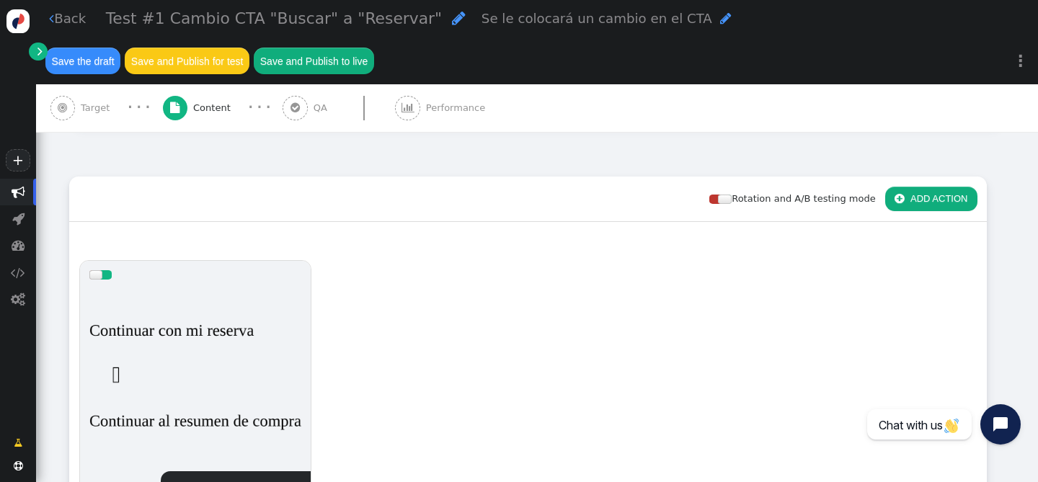
scroll to position [229, 0]
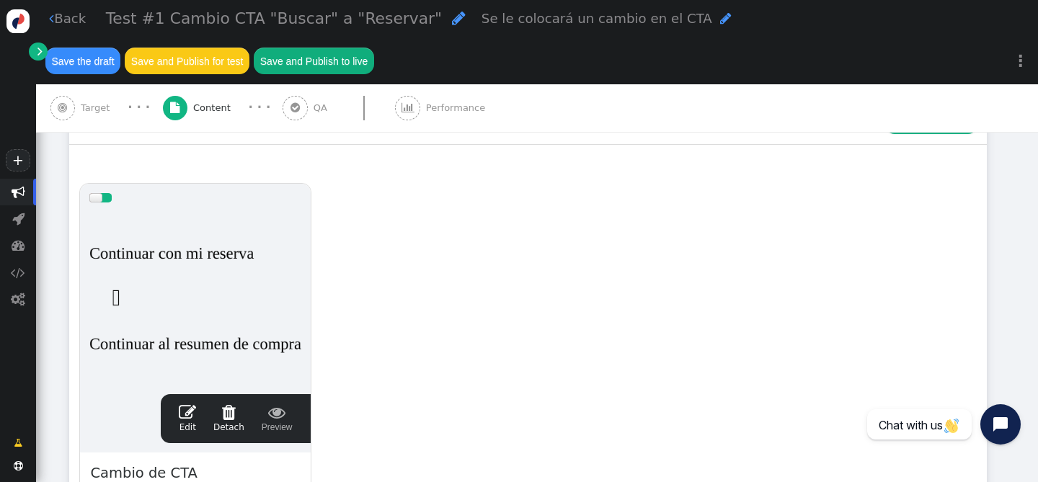
click at [176, 404] on div " Edit  Detach  Preview" at bounding box center [235, 419] width 131 height 30
click at [184, 404] on span "" at bounding box center [187, 412] width 17 height 17
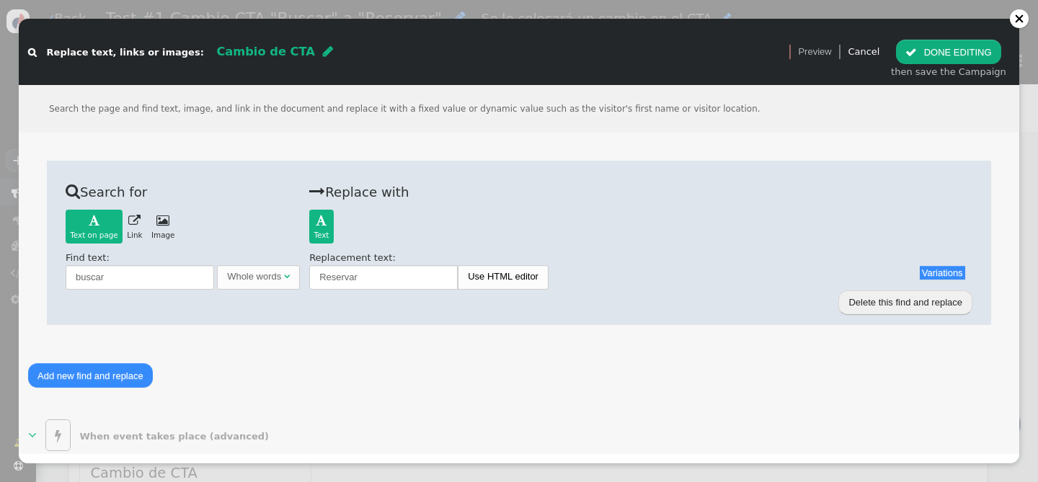
click at [964, 50] on button " DONE EDITING" at bounding box center [948, 52] width 104 height 24
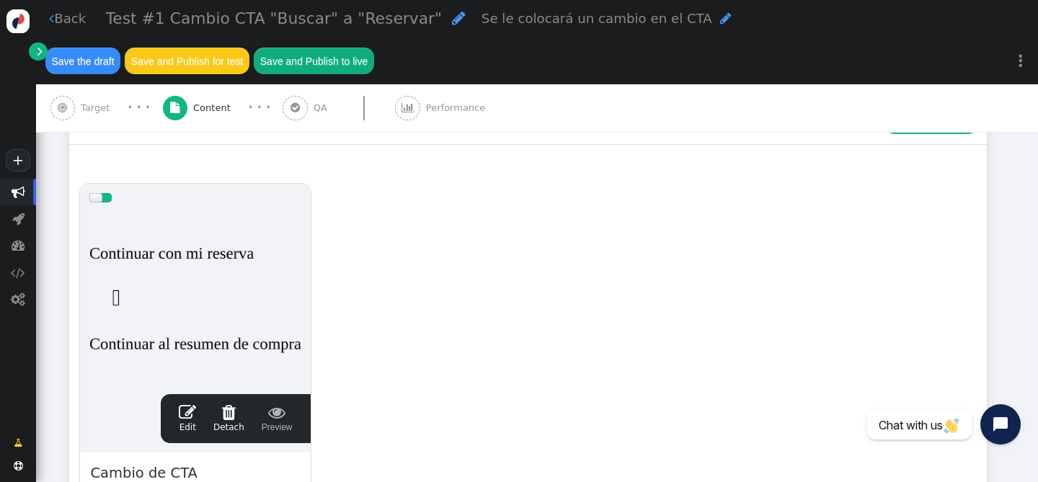
click at [140, 215] on div at bounding box center [195, 298] width 212 height 173
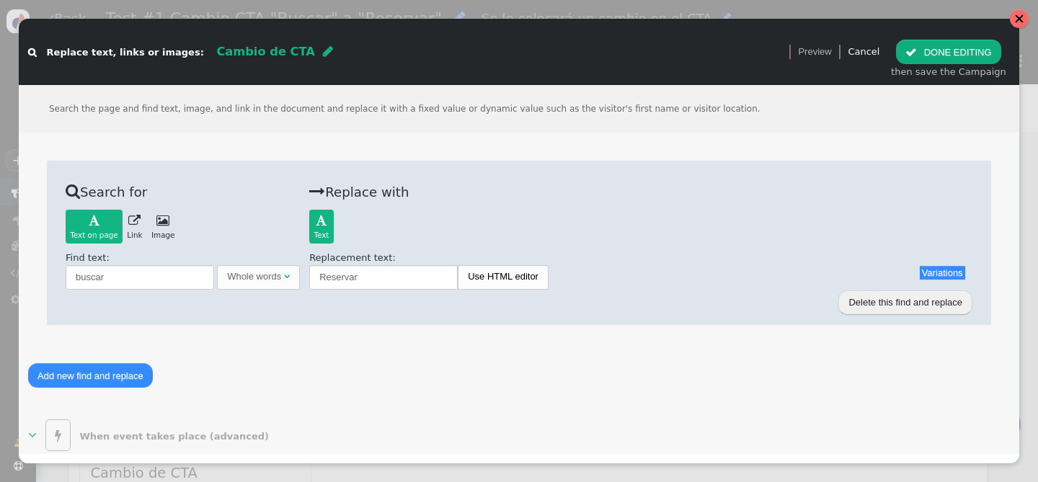
click at [1022, 22] on div at bounding box center [1019, 18] width 19 height 19
click at [1012, 21] on div at bounding box center [1019, 18] width 19 height 19
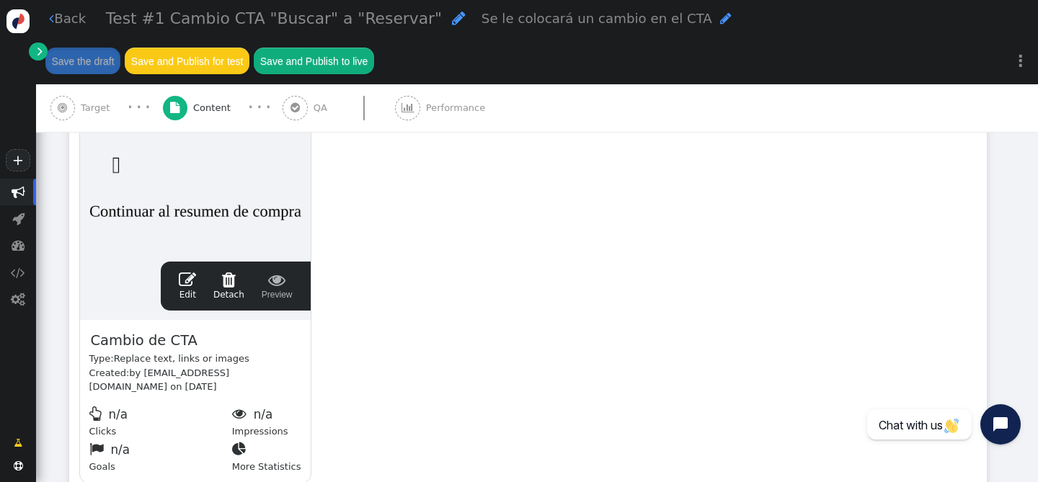
scroll to position [442, 0]
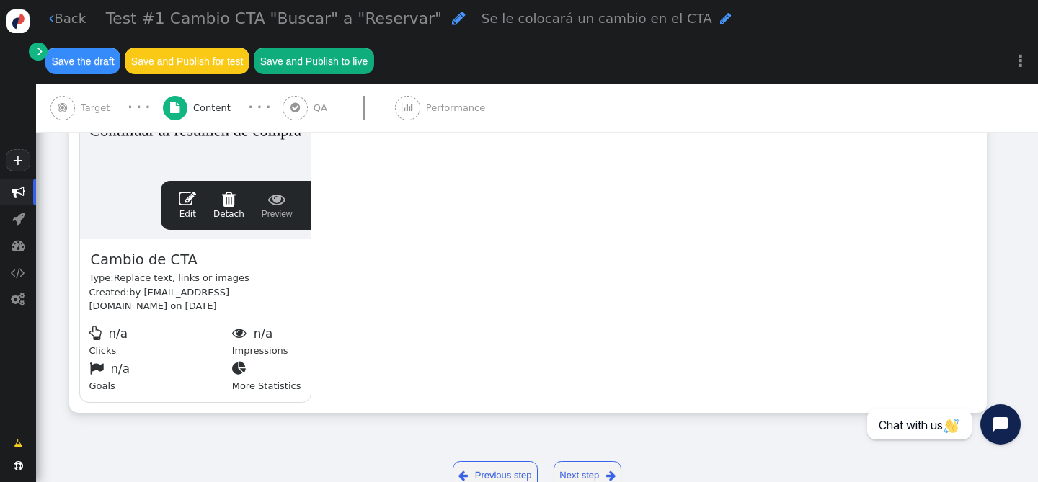
click at [592, 461] on link "Next step " at bounding box center [587, 476] width 68 height 30
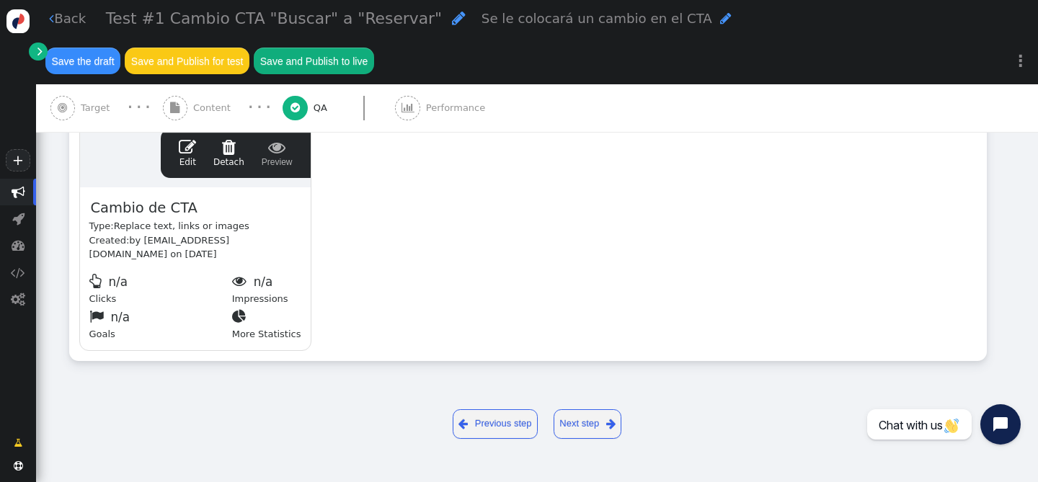
scroll to position [0, 0]
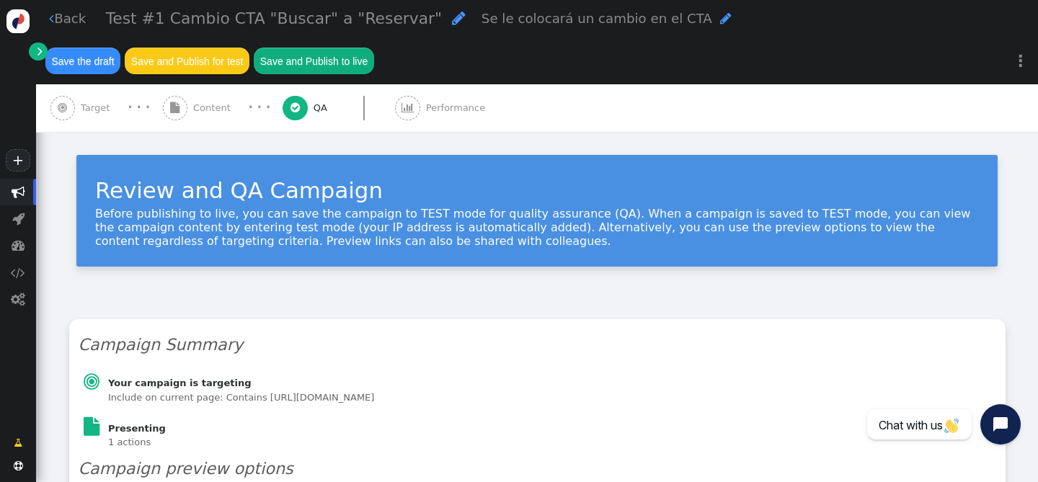
type input "[URL][DOMAIN_NAME]"
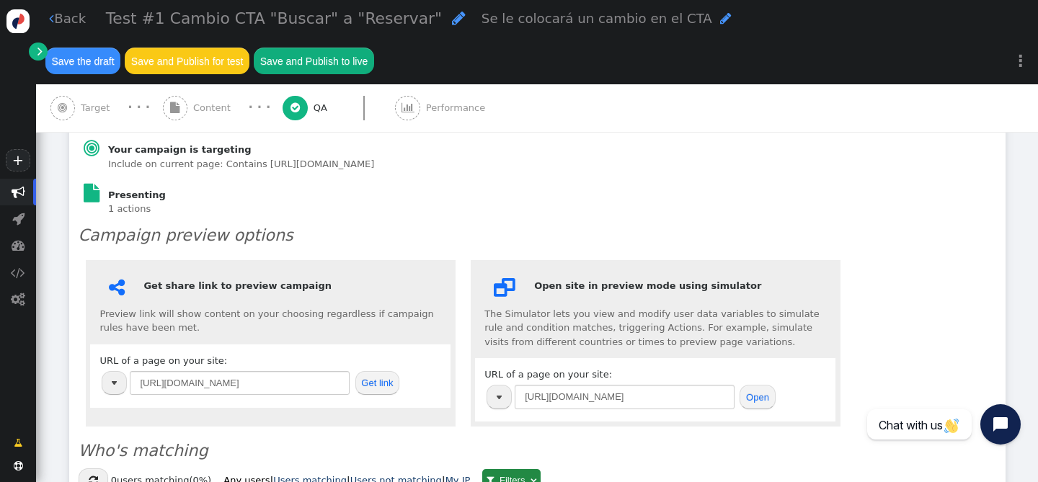
scroll to position [251, 0]
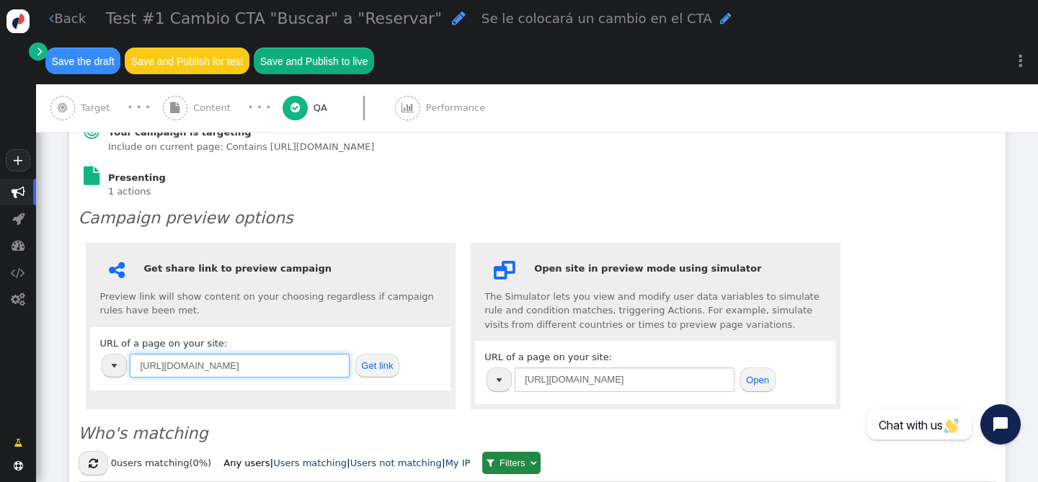
drag, startPoint x: 267, startPoint y: 332, endPoint x: 90, endPoint y: 332, distance: 176.5
click at [90, 332] on center "URL of a page on your site: [URL][DOMAIN_NAME] Get link" at bounding box center [270, 358] width 360 height 63
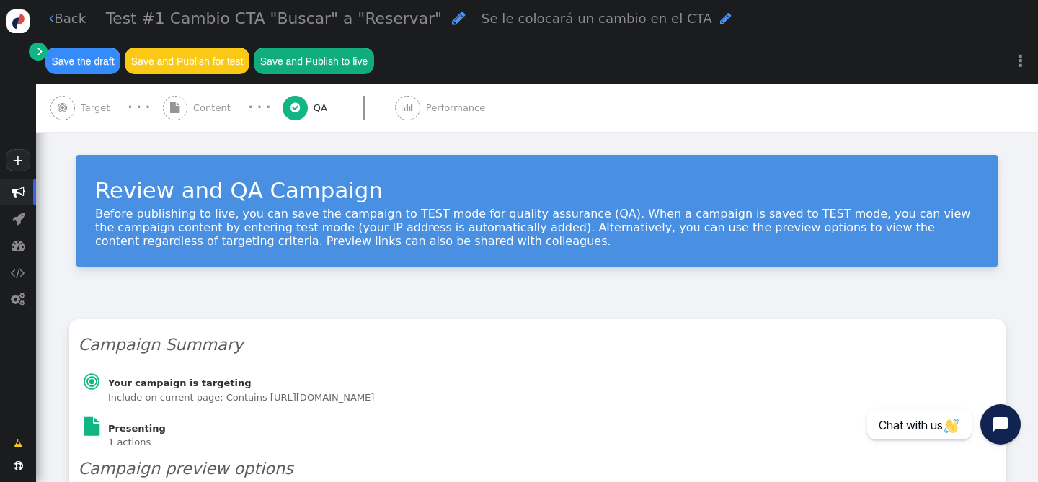
click at [71, 96] on span "" at bounding box center [62, 108] width 25 height 25
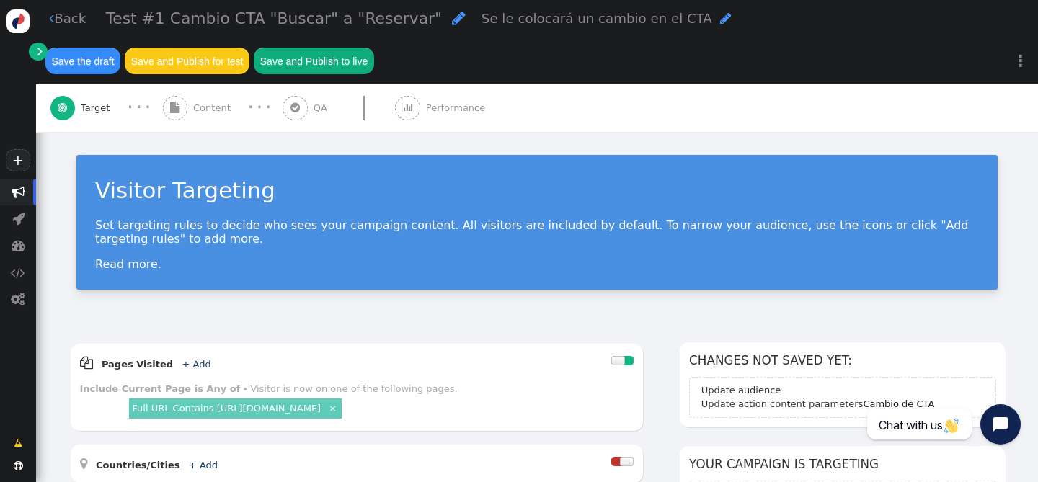
click at [331, 401] on link "×" at bounding box center [332, 407] width 12 height 12
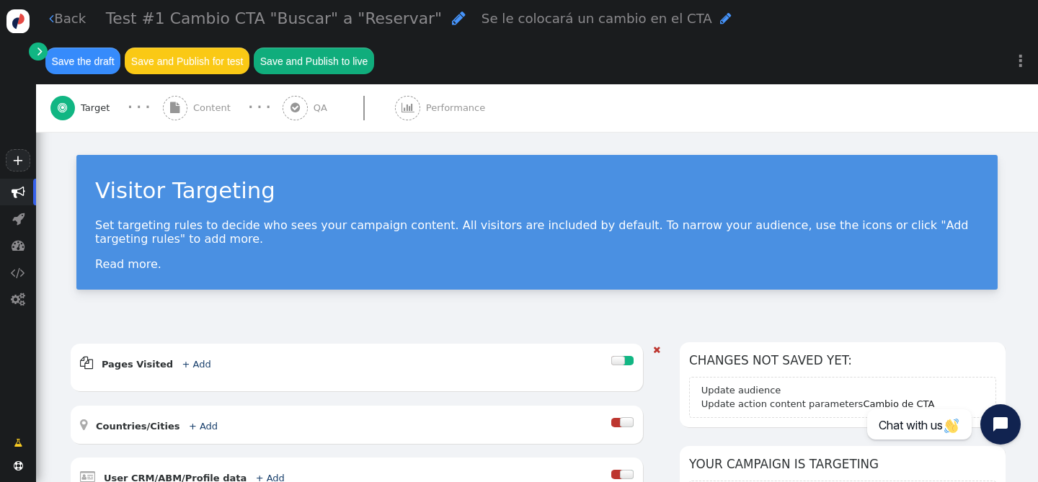
click at [222, 353] on div " Pages Visited + Add " at bounding box center [345, 362] width 531 height 19
click at [190, 359] on link "+ Add" at bounding box center [196, 364] width 29 height 11
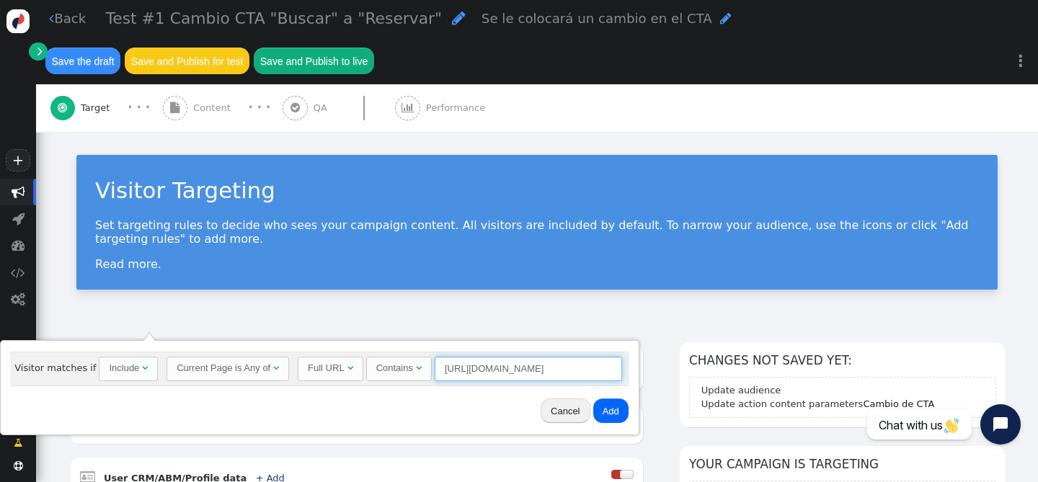
drag, startPoint x: 565, startPoint y: 362, endPoint x: 417, endPoint y: 365, distance: 147.7
click at [417, 365] on div "Full URL  Contains  [URL][DOMAIN_NAME] = (Empty) [DOMAIN_NAME]  (Nothing) " at bounding box center [460, 369] width 324 height 24
paste input "grand-oasis-palm"
type input "[URL][DOMAIN_NAME]"
click at [611, 411] on button "Add" at bounding box center [610, 410] width 35 height 24
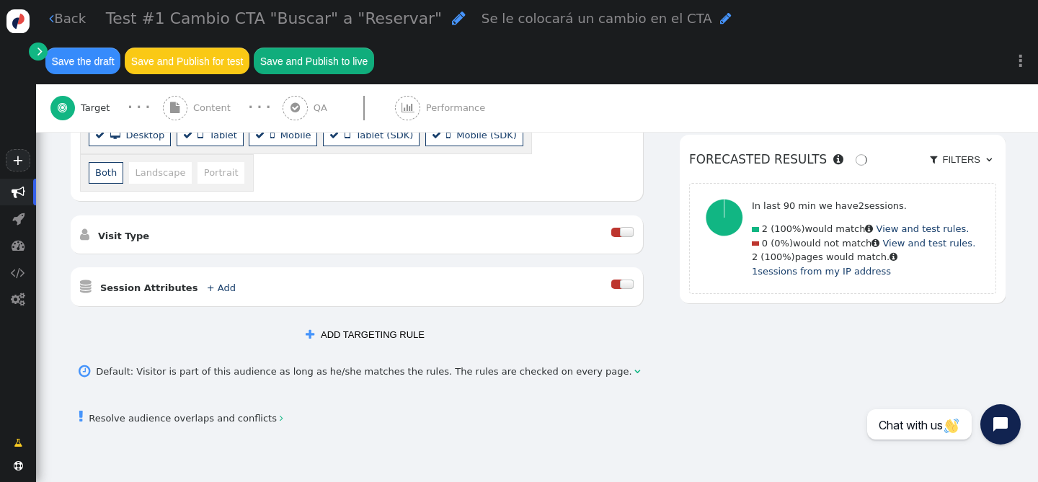
scroll to position [471, 0]
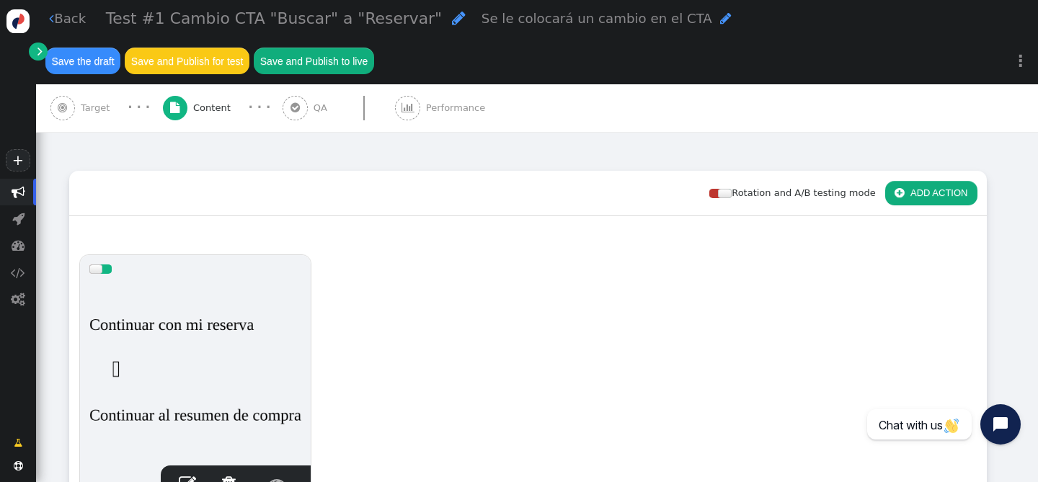
scroll to position [154, 0]
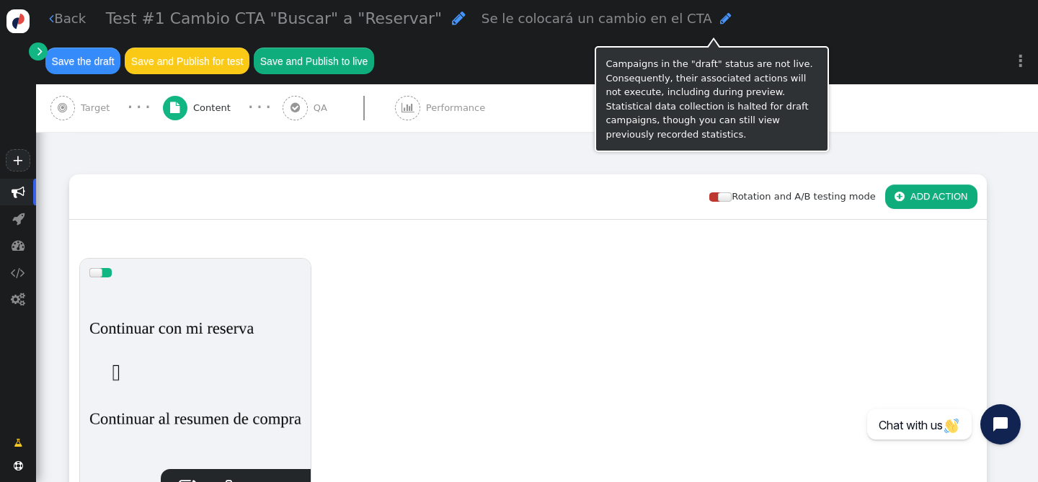
click at [120, 48] on button "Save the draft" at bounding box center [82, 61] width 75 height 26
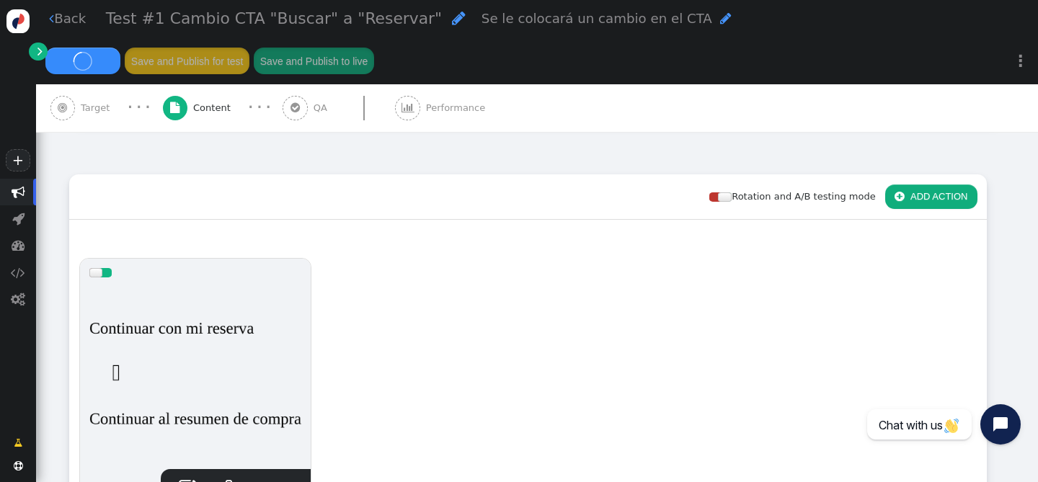
click at [285, 96] on span "" at bounding box center [294, 108] width 25 height 25
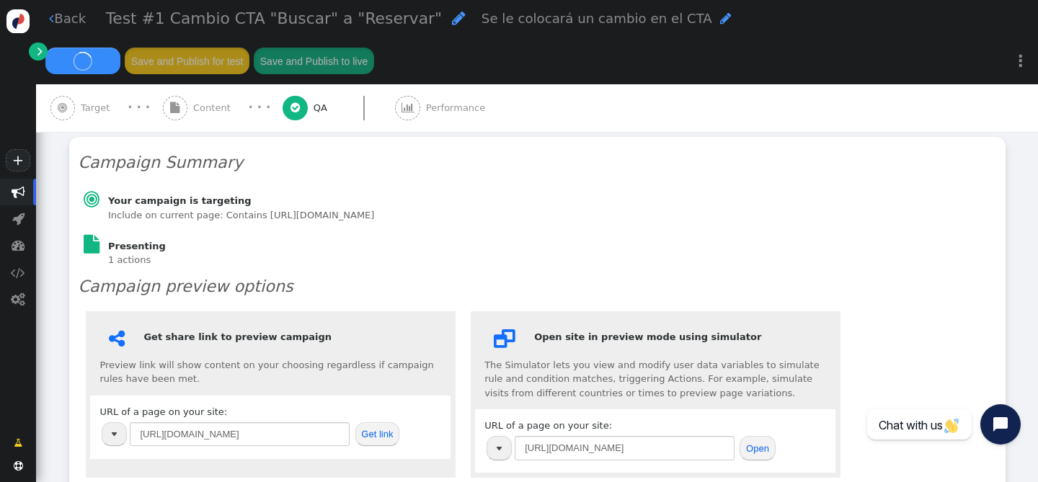
scroll to position [184, 0]
click at [390, 420] on button "Get link" at bounding box center [377, 432] width 45 height 24
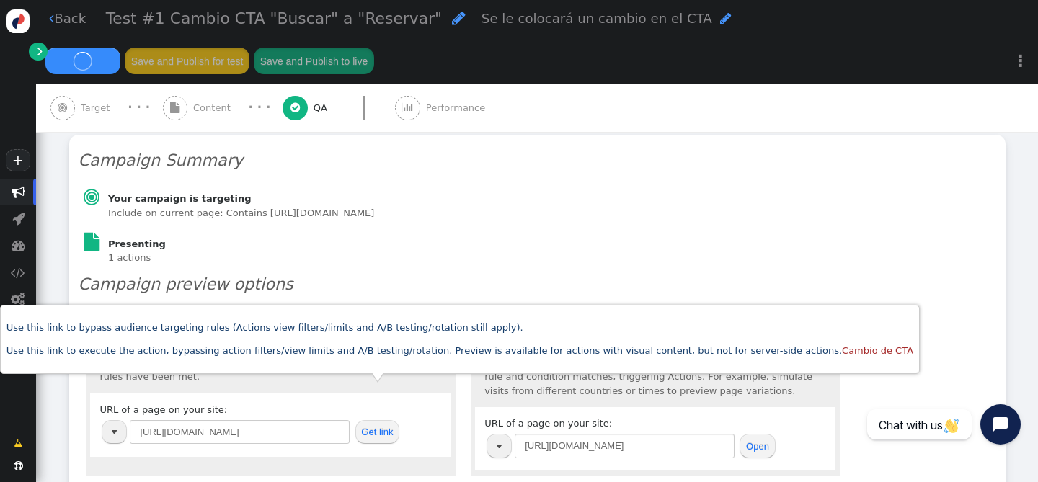
click at [623, 205] on div "Campaign Summary  Your campaign is targeting Include on current page: Contains…" at bounding box center [537, 409] width 936 height 548
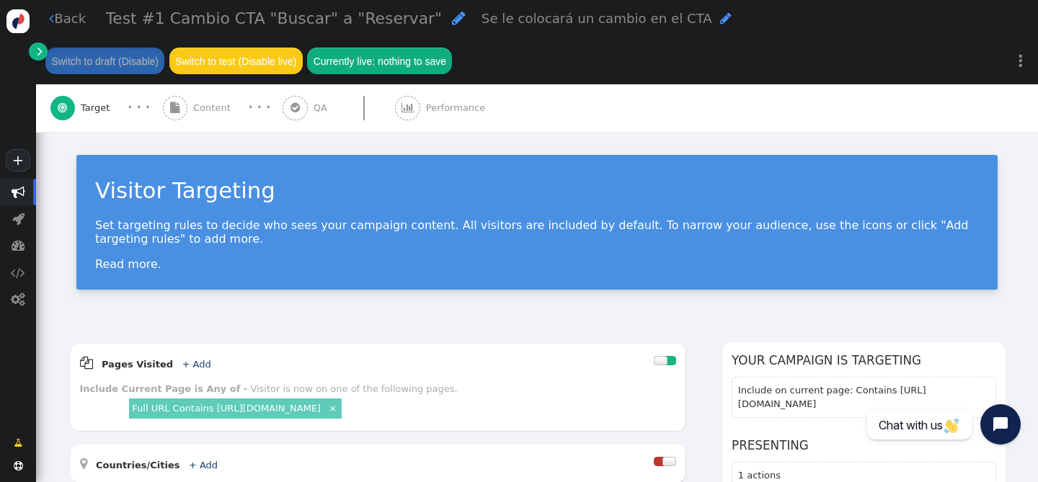
click at [285, 100] on span "" at bounding box center [294, 108] width 25 height 25
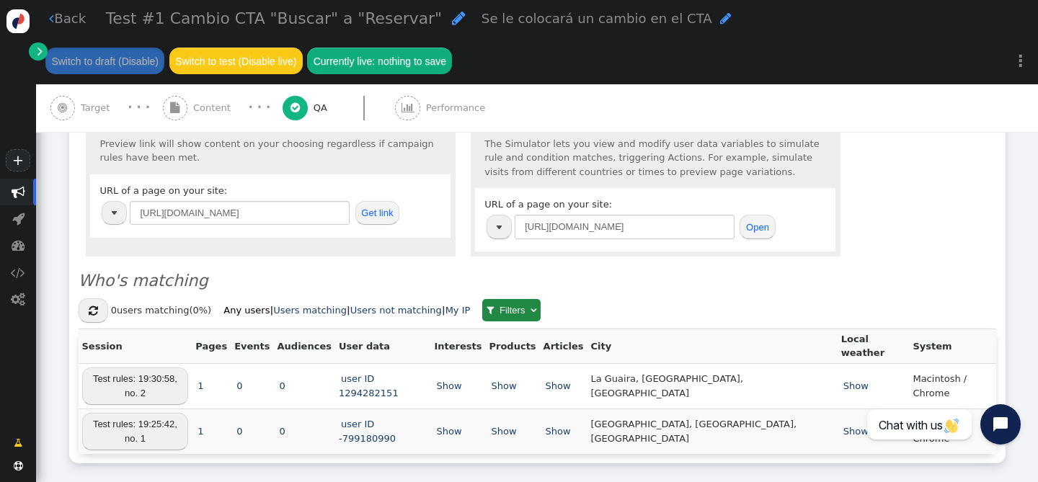
scroll to position [367, 0]
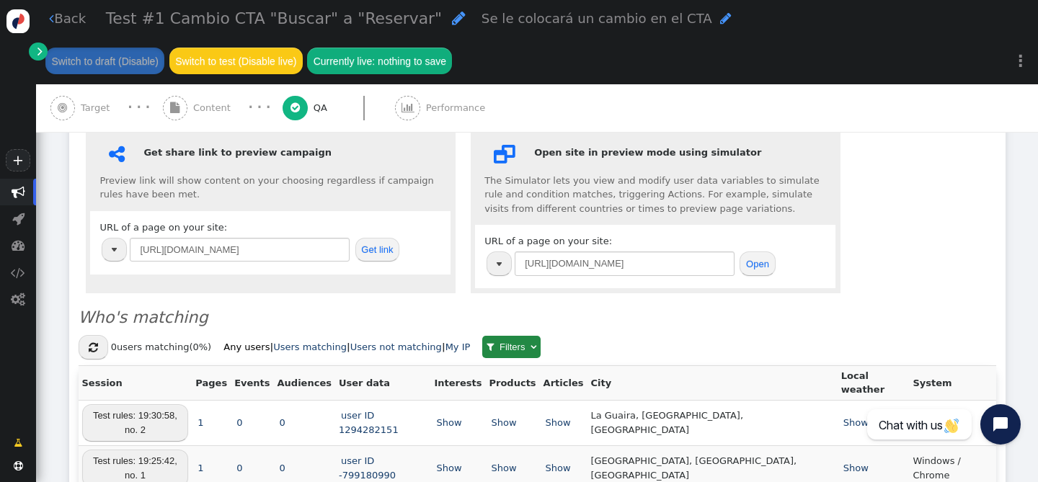
click at [759, 257] on button "Open" at bounding box center [756, 263] width 35 height 24
click at [749, 265] on button "Open" at bounding box center [756, 263] width 35 height 24
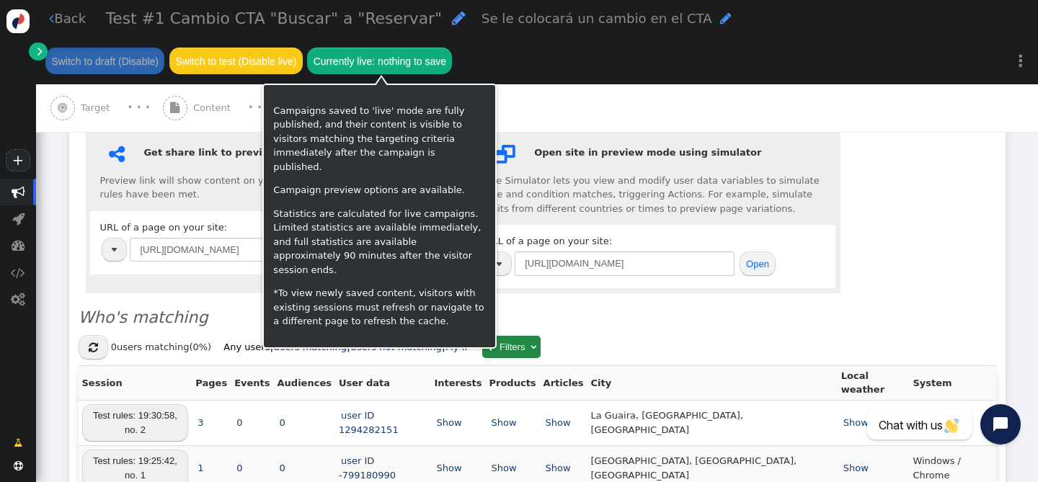
scroll to position [0, 0]
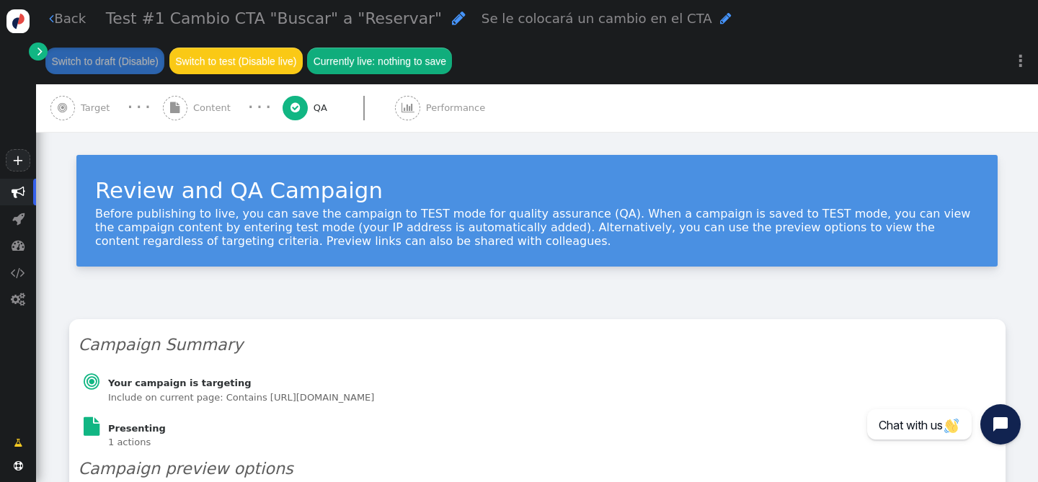
click at [192, 105] on div " Content" at bounding box center [199, 108] width 73 height 48
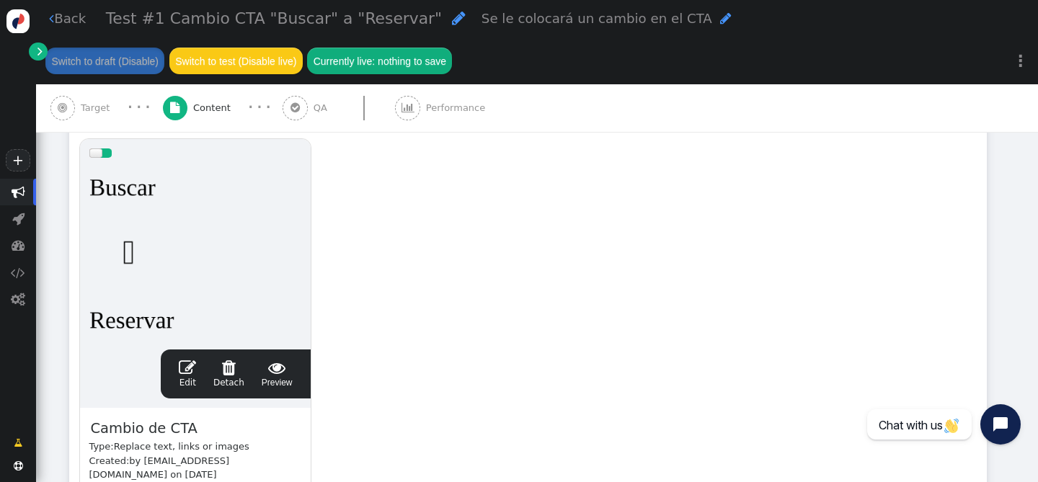
scroll to position [336, 0]
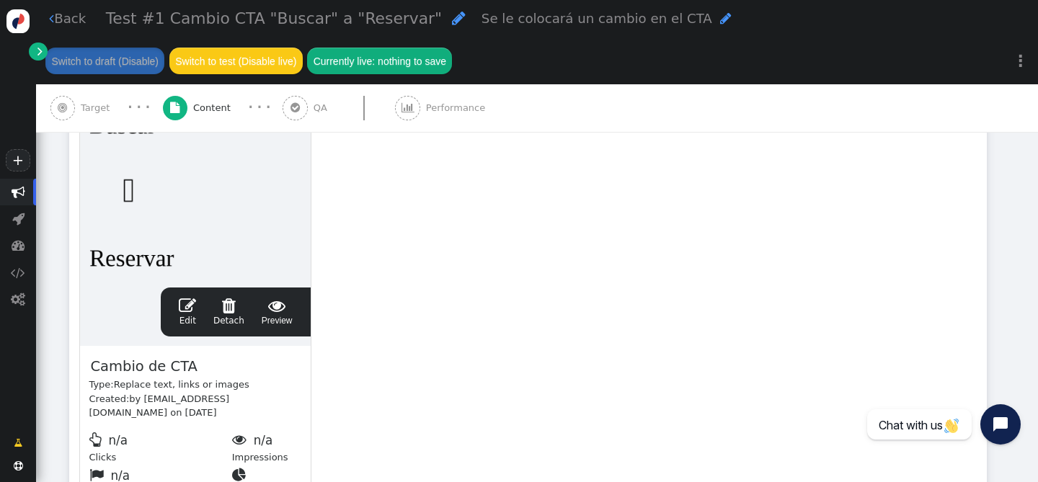
click at [187, 308] on span "" at bounding box center [187, 305] width 17 height 17
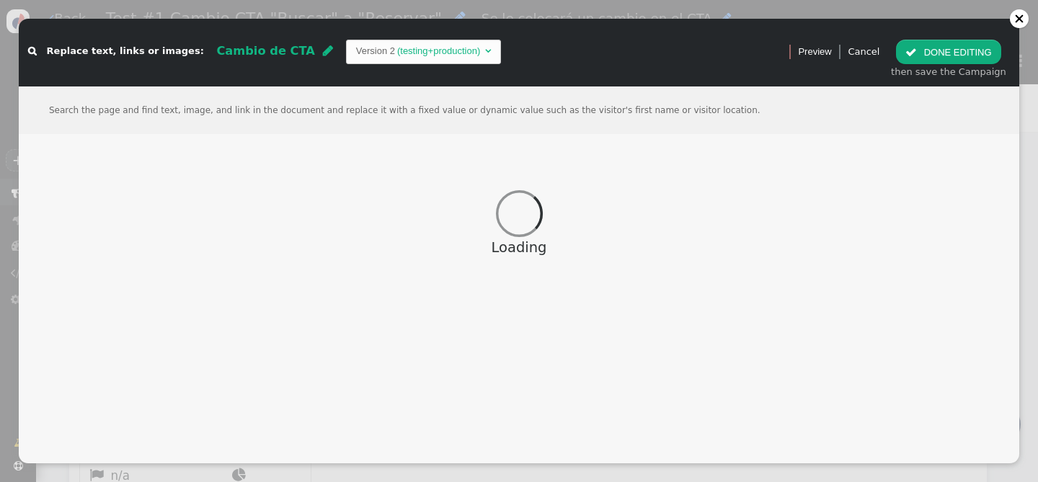
scroll to position [299, 0]
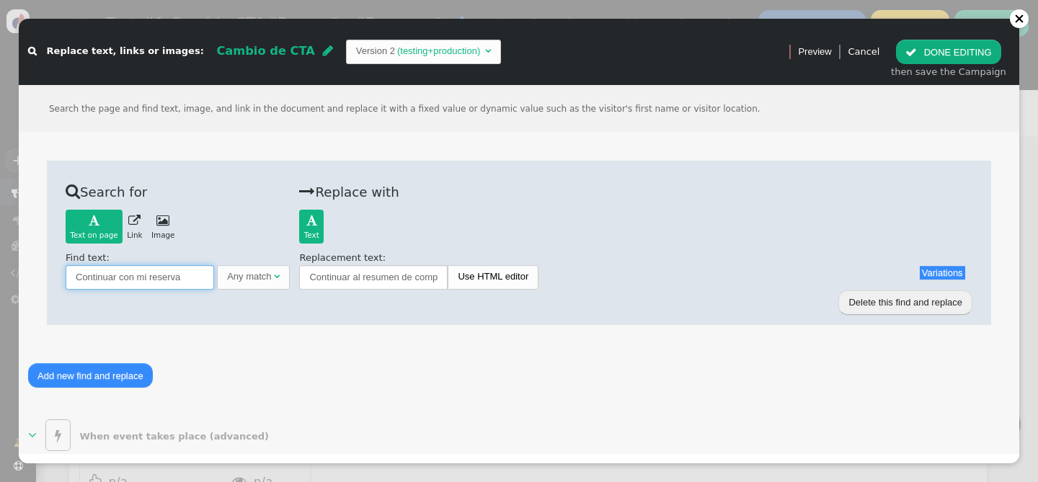
drag, startPoint x: 189, startPoint y: 275, endPoint x: 68, endPoint y: 271, distance: 121.1
click at [68, 271] on input "Continuar con mi reserva" at bounding box center [140, 277] width 148 height 24
type input "Buscar"
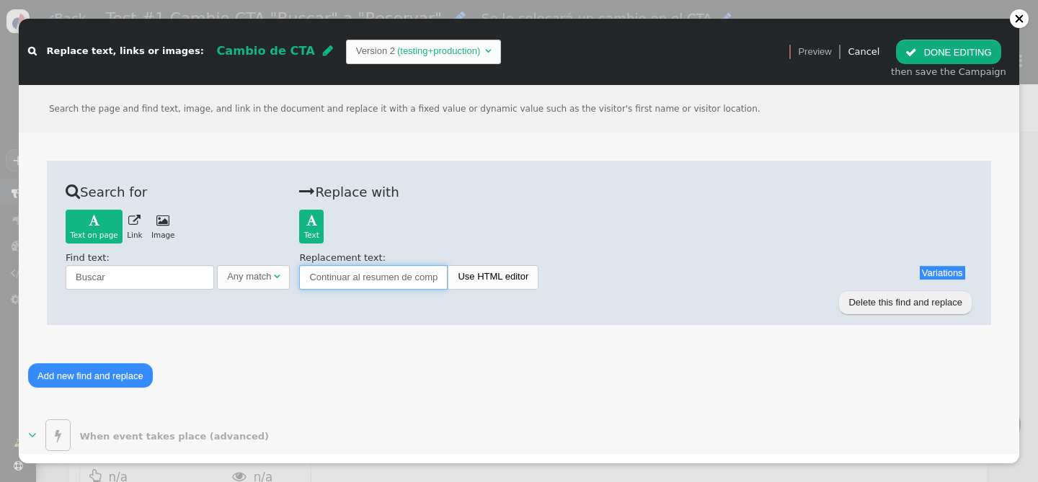
scroll to position [0, 8]
drag, startPoint x: 311, startPoint y: 275, endPoint x: 537, endPoint y: 299, distance: 227.5
click at [537, 299] on div " Search for Text on page   Text on page  Link  Image  Back Find text: Bus…" at bounding box center [519, 243] width 944 height 164
type input "Reservar"
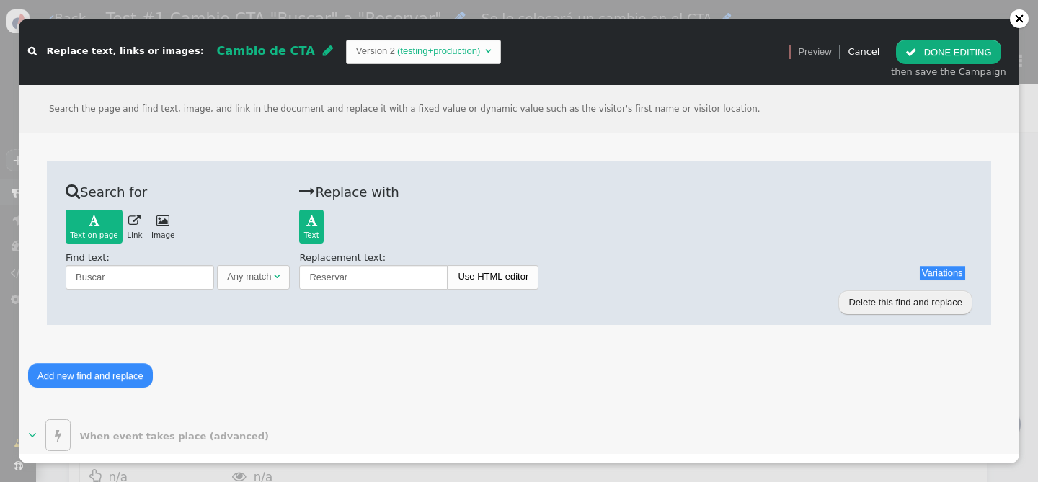
click at [965, 55] on button " DONE EDITING" at bounding box center [948, 52] width 104 height 24
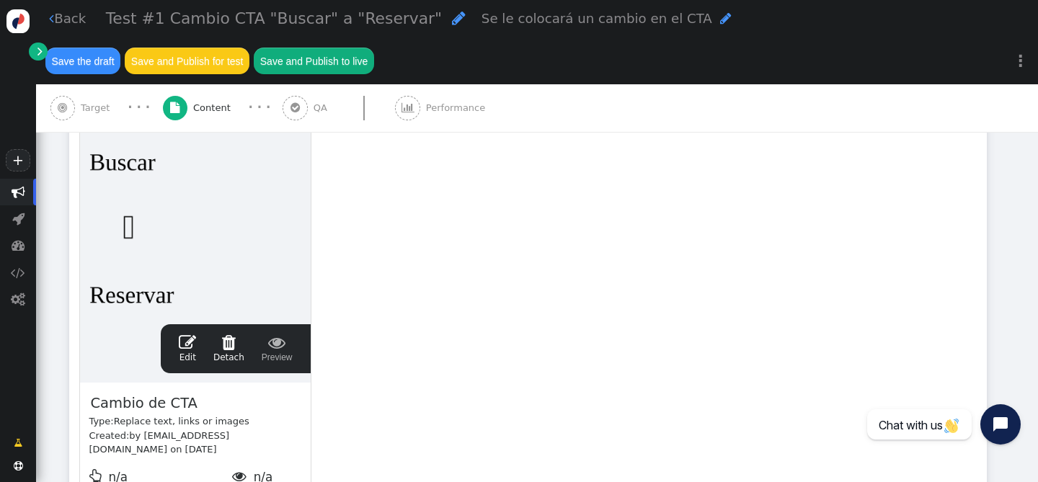
click at [180, 334] on link " Edit" at bounding box center [187, 349] width 17 height 30
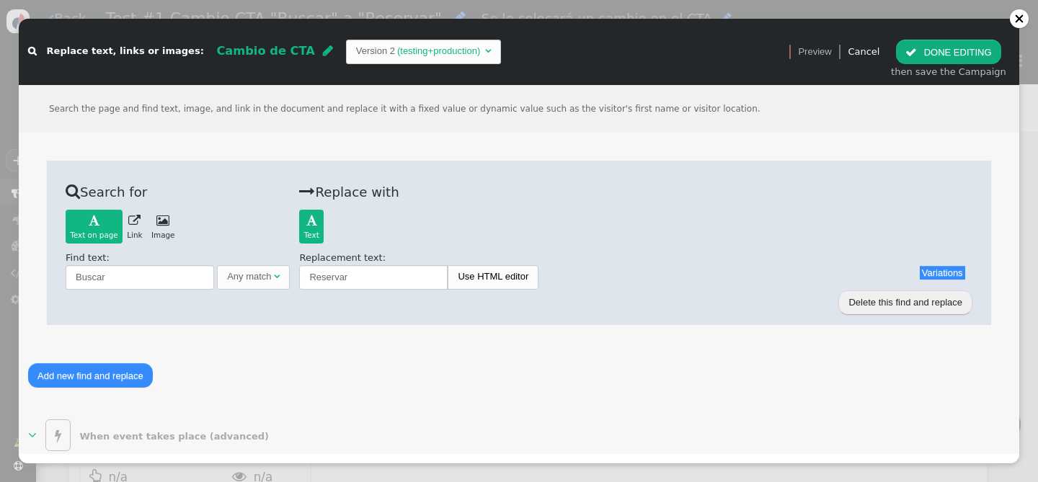
click at [937, 50] on button " DONE EDITING" at bounding box center [948, 52] width 104 height 24
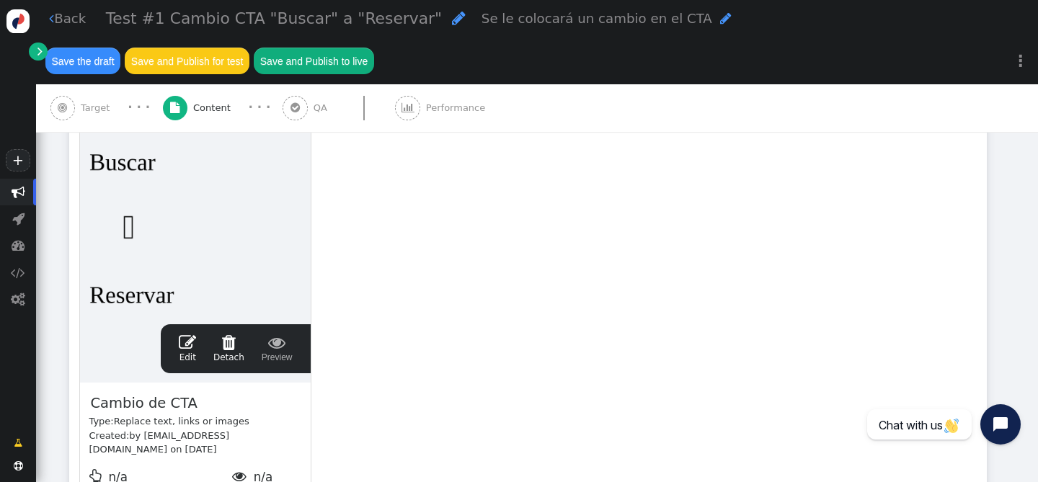
scroll to position [442, 0]
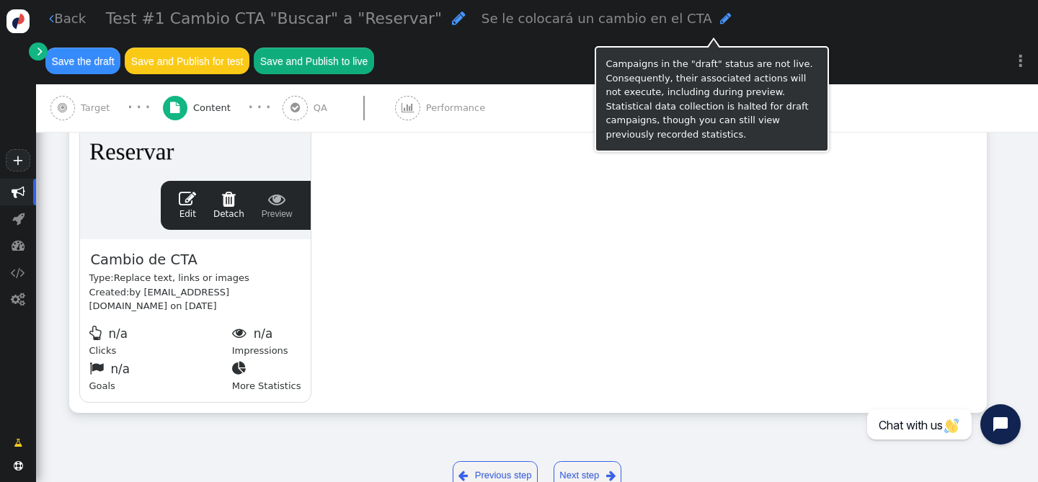
click at [120, 48] on button "Save the draft" at bounding box center [82, 61] width 75 height 26
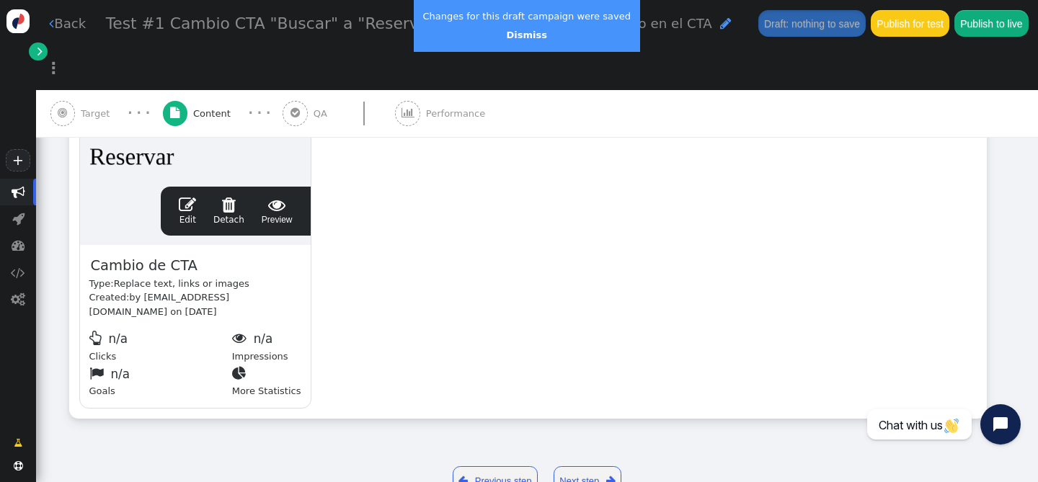
click at [591, 466] on link "Next step " at bounding box center [587, 481] width 68 height 30
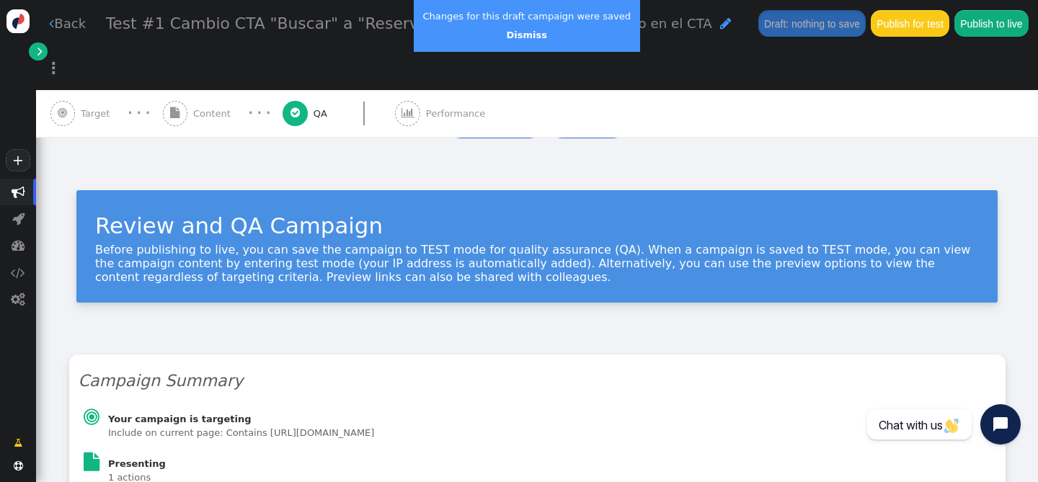
scroll to position [377, 0]
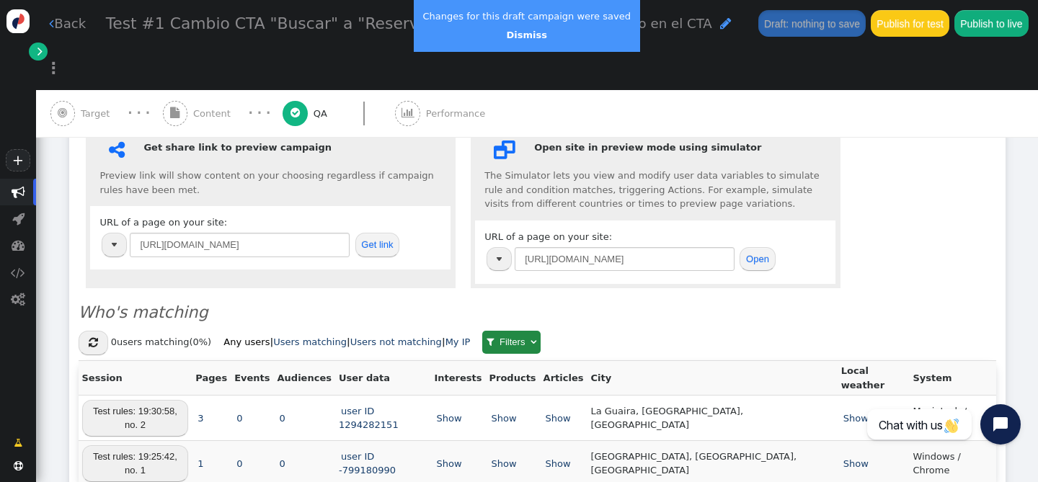
click at [748, 247] on button "Open" at bounding box center [756, 259] width 35 height 24
click at [757, 247] on button "Open" at bounding box center [756, 259] width 35 height 24
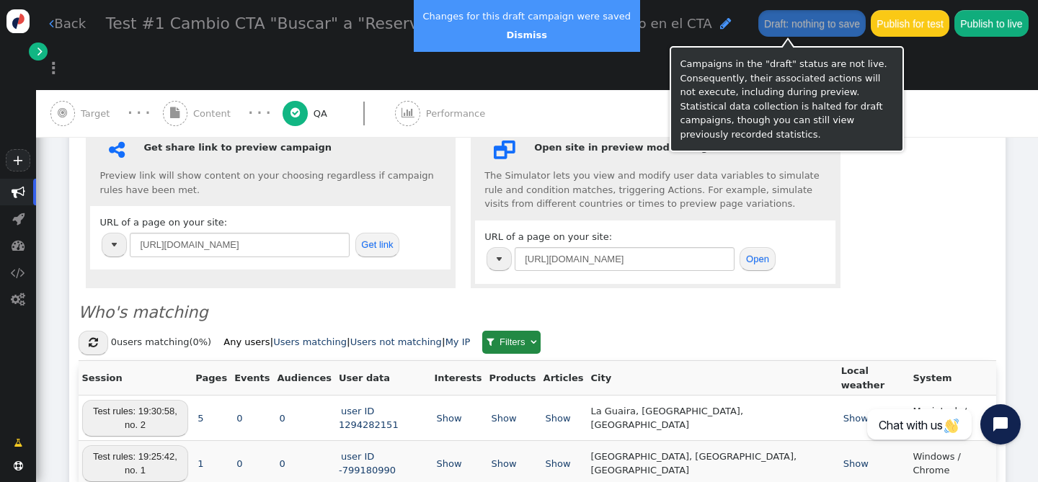
click at [784, 19] on button "Draft: nothing to save" at bounding box center [812, 23] width 108 height 26
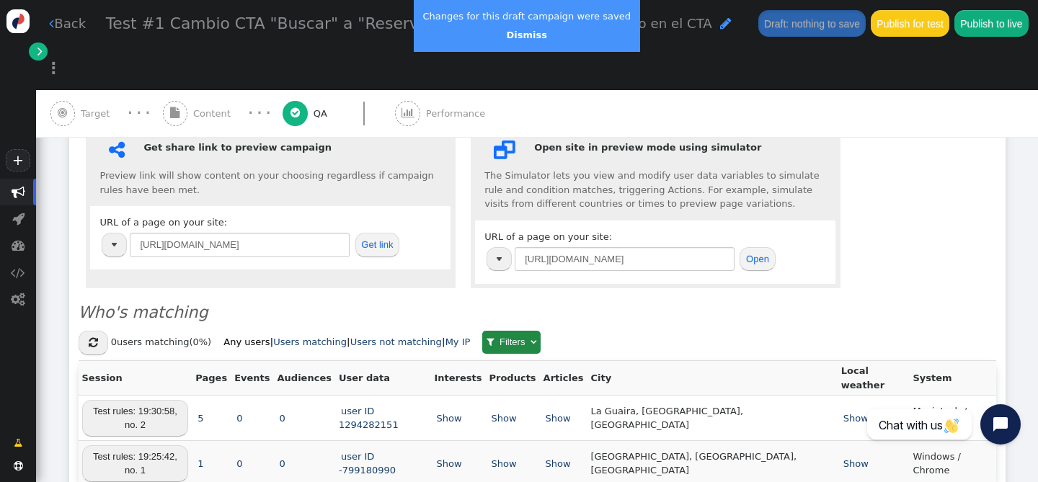
click at [683, 90] on div " Target · · ·  Content · · ·  QA  Performance" at bounding box center [536, 114] width 973 height 48
click at [768, 247] on button "Open" at bounding box center [756, 259] width 35 height 24
